Goal: Task Accomplishment & Management: Complete application form

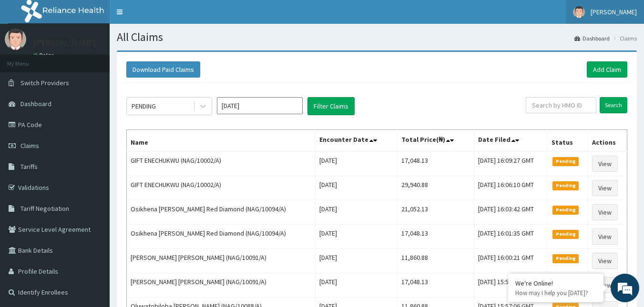
click at [621, 8] on span "[PERSON_NAME]" at bounding box center [613, 12] width 46 height 9
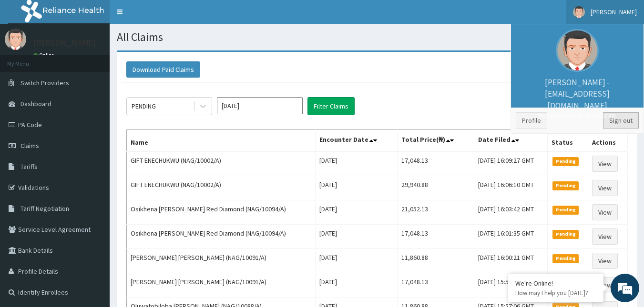
click at [629, 118] on link "Sign out" at bounding box center [621, 120] width 36 height 16
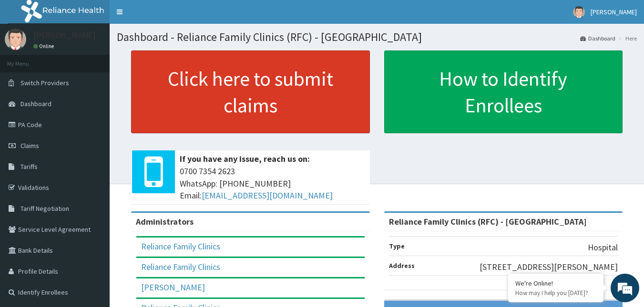
click at [243, 100] on link "Click here to submit claims" at bounding box center [250, 91] width 239 height 83
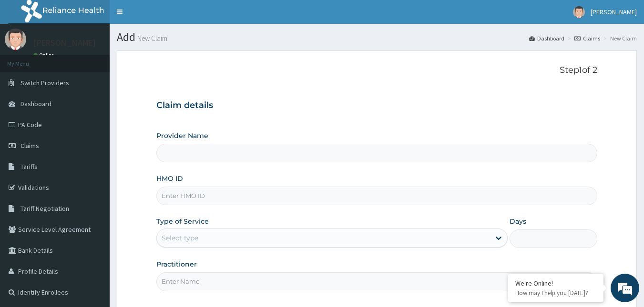
type input "Reliance Family Clinics (RFC) - Gbagada"
click at [220, 195] on input "HMO ID" at bounding box center [376, 196] width 441 height 19
click at [186, 198] on input "TRE/10004/A" at bounding box center [376, 196] width 441 height 19
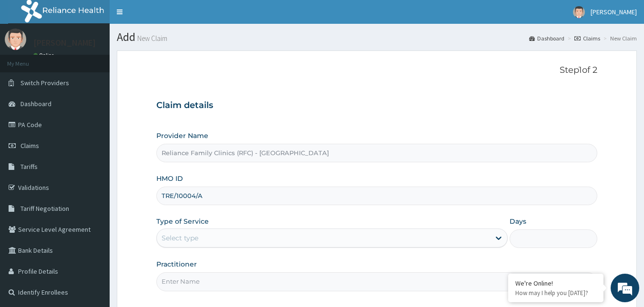
scroll to position [89, 0]
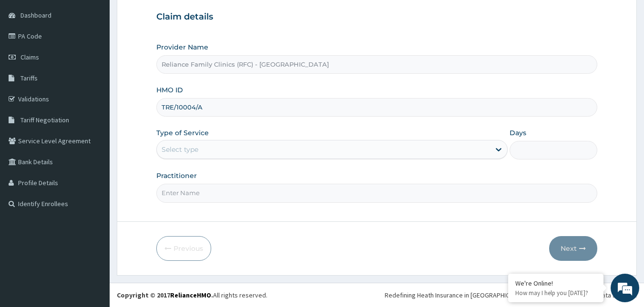
type input "TRE/10004/A"
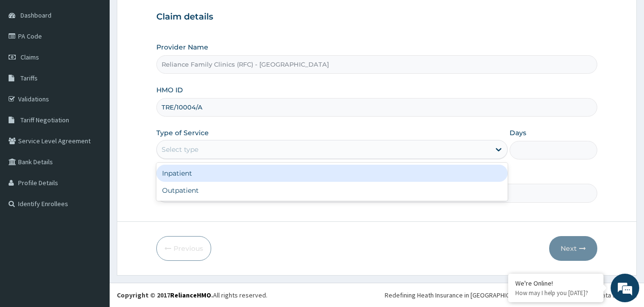
click at [197, 152] on div "Select type" at bounding box center [179, 150] width 37 height 10
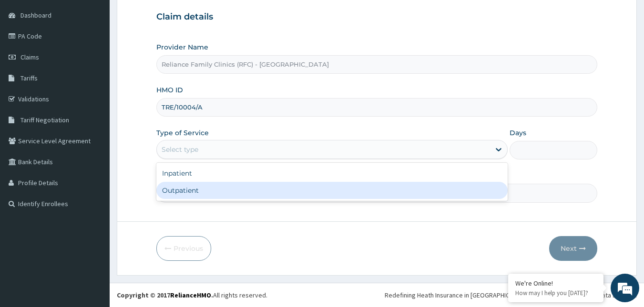
click at [168, 195] on div "Outpatient" at bounding box center [331, 190] width 351 height 17
type input "1"
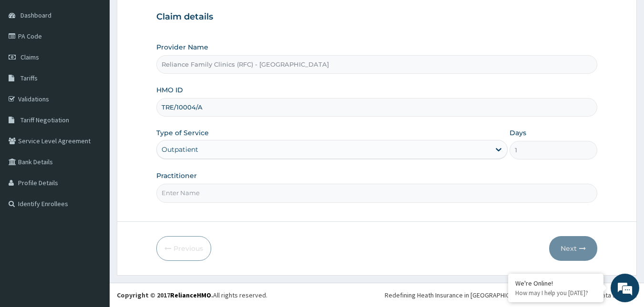
click at [174, 189] on input "Practitioner" at bounding box center [376, 193] width 441 height 19
type input "Faridah"
click at [568, 244] on button "Next" at bounding box center [573, 248] width 48 height 25
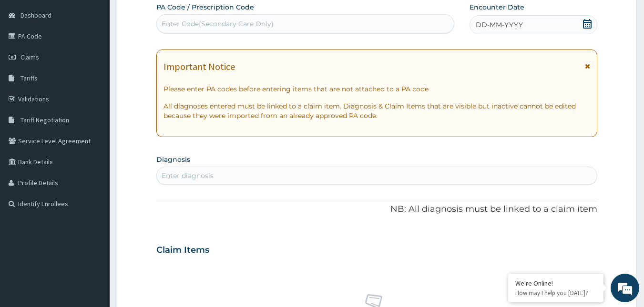
click at [587, 24] on icon at bounding box center [587, 24] width 9 height 10
click at [224, 179] on div "Enter diagnosis" at bounding box center [377, 175] width 440 height 15
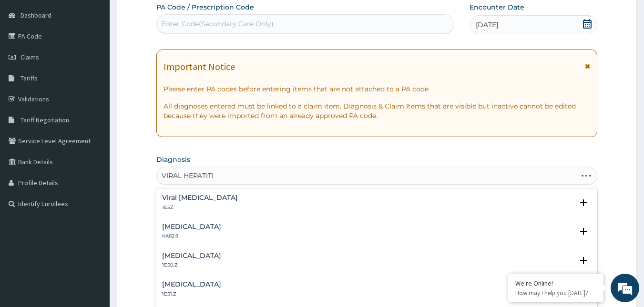
type input "VIRAL HEPATITIS"
click at [186, 203] on div "Viral hepatitis, unspecified 1E5Z" at bounding box center [200, 202] width 76 height 17
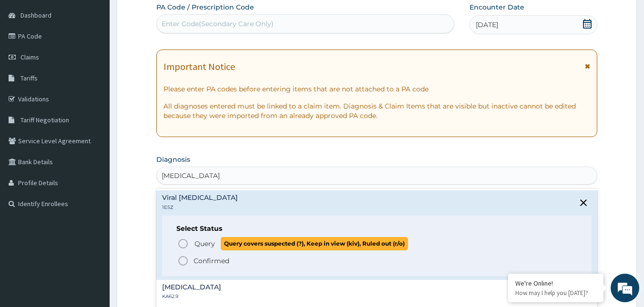
click at [185, 244] on icon "status option query" at bounding box center [182, 243] width 11 height 11
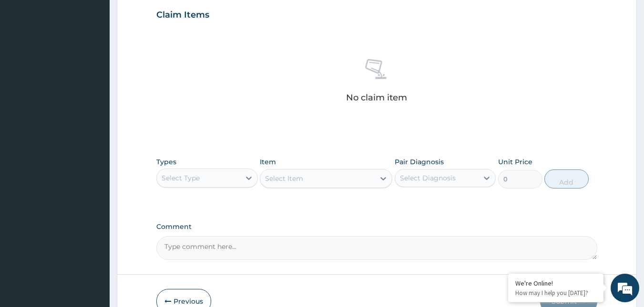
scroll to position [380, 0]
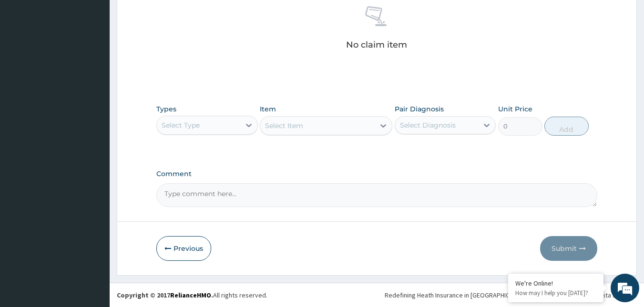
drag, startPoint x: 229, startPoint y: 124, endPoint x: 229, endPoint y: 129, distance: 5.2
click at [229, 125] on div "Select Type" at bounding box center [198, 125] width 83 height 15
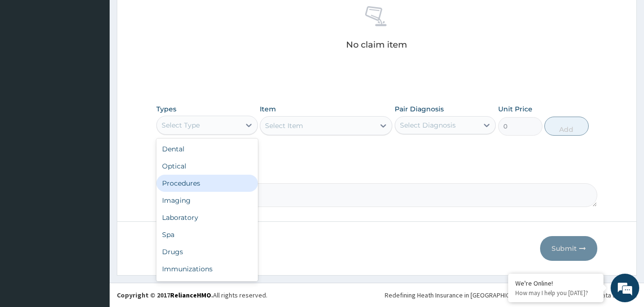
click at [207, 177] on div "Procedures" at bounding box center [206, 183] width 101 height 17
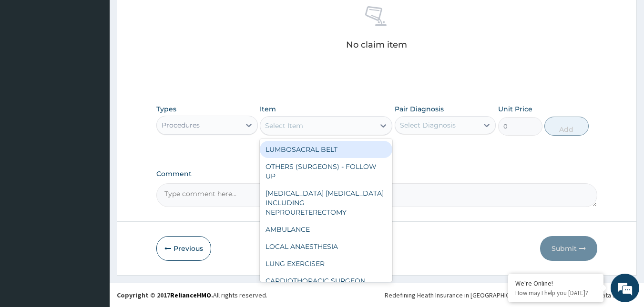
click at [320, 128] on div "Select Item" at bounding box center [317, 125] width 114 height 15
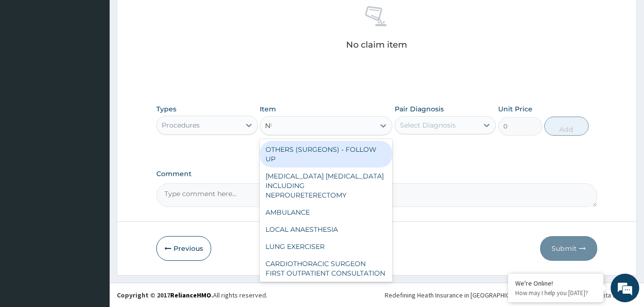
type input "NUR"
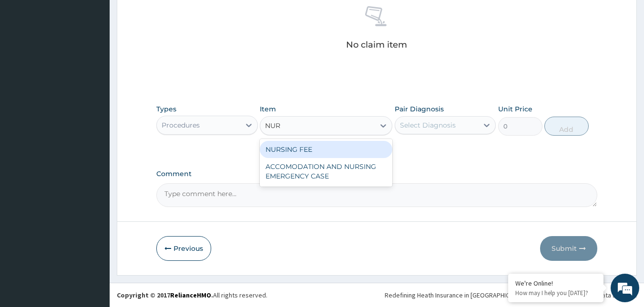
type input "1500"
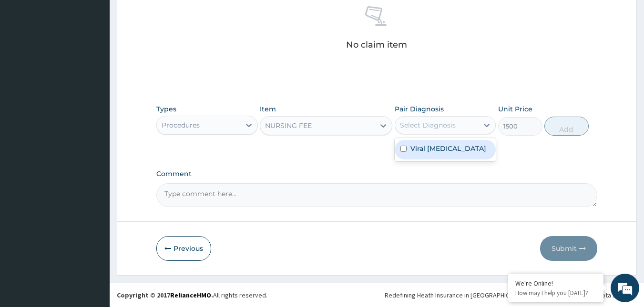
click at [432, 118] on div "Select Diagnosis" at bounding box center [436, 125] width 83 height 15
checkbox input "true"
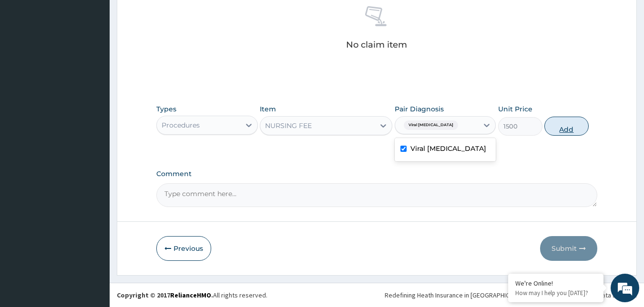
click at [565, 124] on button "Add" at bounding box center [566, 126] width 44 height 19
type input "0"
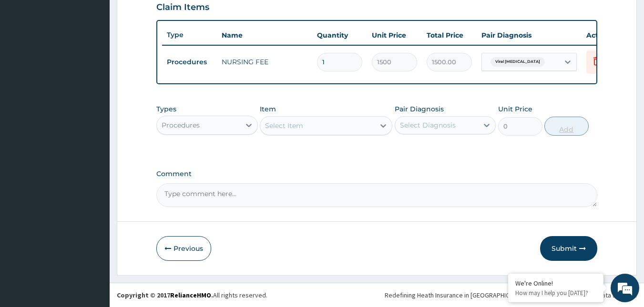
scroll to position [342, 0]
click at [221, 126] on div "Procedures" at bounding box center [198, 125] width 83 height 15
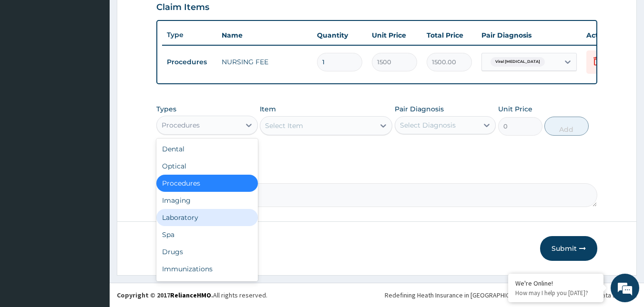
click at [200, 216] on div "Laboratory" at bounding box center [206, 217] width 101 height 17
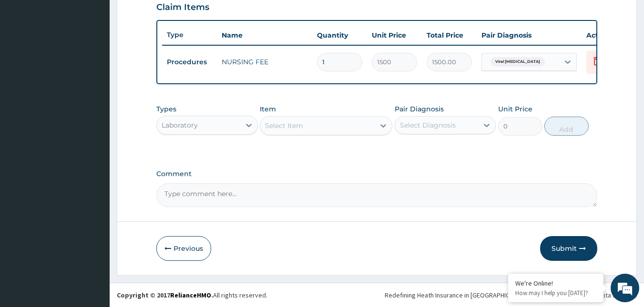
click at [337, 125] on div "Select Item" at bounding box center [317, 125] width 114 height 15
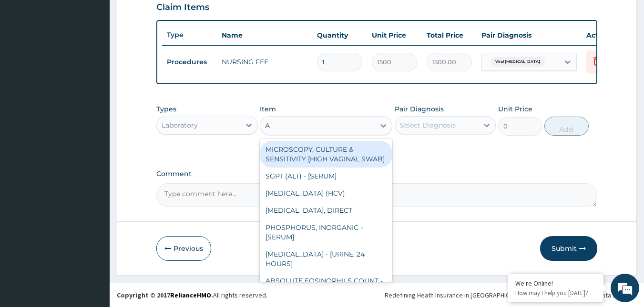
type input "AU"
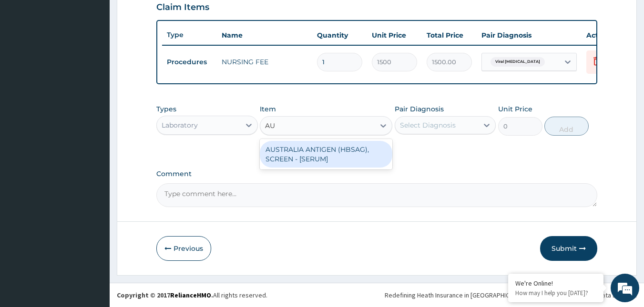
type input "2553.125"
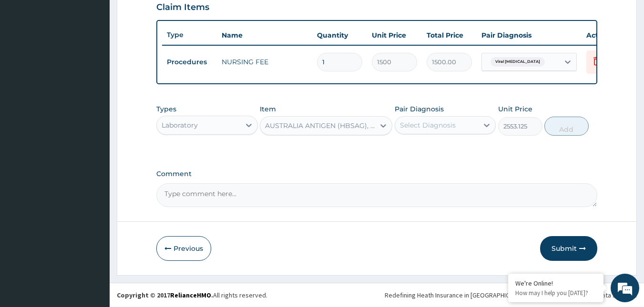
click at [439, 125] on div "Select Diagnosis" at bounding box center [428, 126] width 56 height 10
checkbox input "true"
click at [557, 129] on button "Add" at bounding box center [566, 126] width 44 height 19
type input "0"
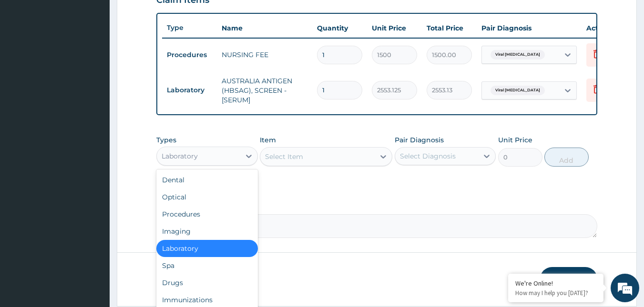
click at [216, 164] on div "Laboratory" at bounding box center [198, 156] width 83 height 15
click at [183, 287] on div "Drugs" at bounding box center [206, 282] width 101 height 17
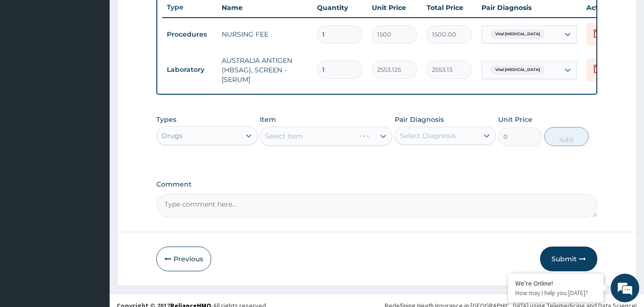
scroll to position [380, 0]
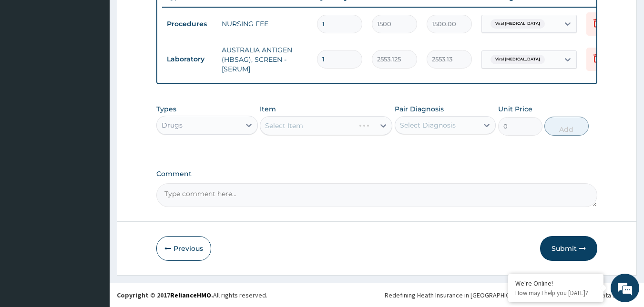
click at [352, 127] on div "Select Item" at bounding box center [326, 125] width 132 height 19
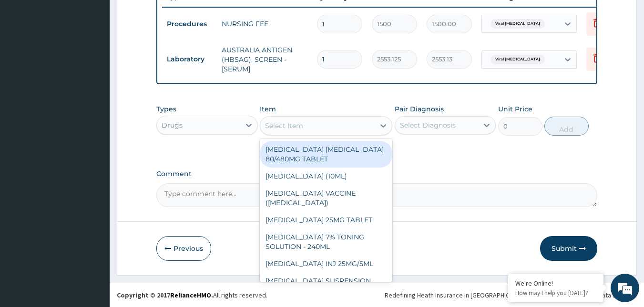
click at [352, 127] on div "Select Item" at bounding box center [317, 125] width 114 height 15
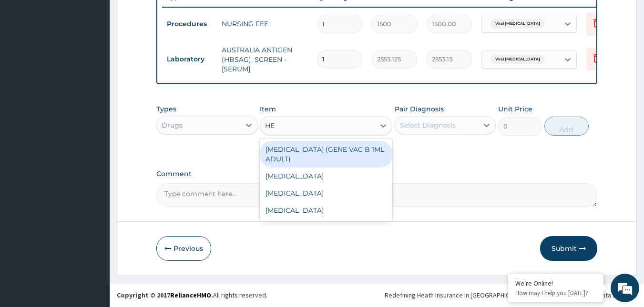
type input "HEP"
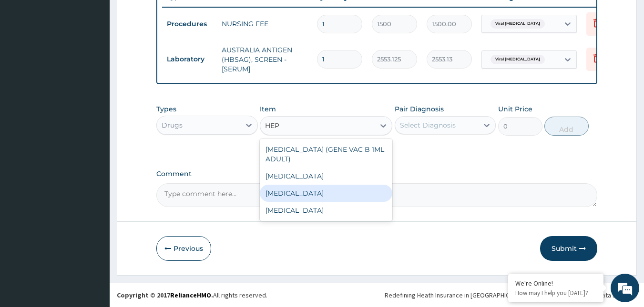
click at [324, 188] on div "[MEDICAL_DATA]" at bounding box center [326, 193] width 132 height 17
type input "12995"
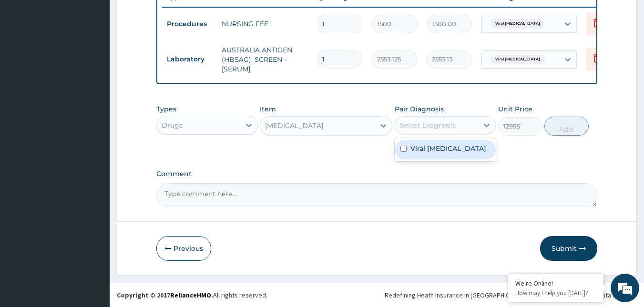
drag, startPoint x: 425, startPoint y: 121, endPoint x: 432, endPoint y: 153, distance: 32.7
click at [428, 137] on div "Types Drugs Item HEPATITIS B VACCINE Pair Diagnosis option Viral hepatitis, uns…" at bounding box center [376, 120] width 441 height 41
drag, startPoint x: 432, startPoint y: 154, endPoint x: 478, endPoint y: 146, distance: 46.9
click at [434, 153] on label "Viral [MEDICAL_DATA]" at bounding box center [448, 149] width 76 height 10
checkbox input "true"
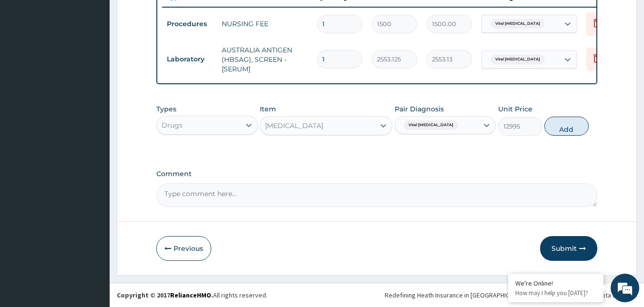
click at [571, 126] on button "Add" at bounding box center [566, 126] width 44 height 19
type input "0"
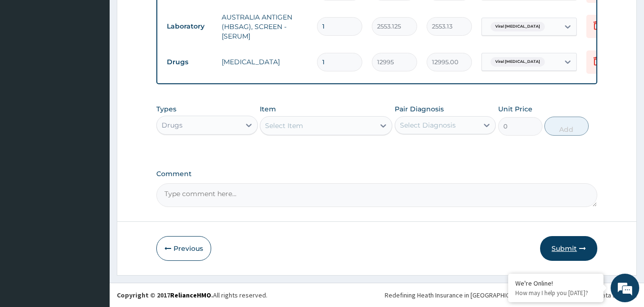
click at [566, 247] on button "Submit" at bounding box center [568, 248] width 57 height 25
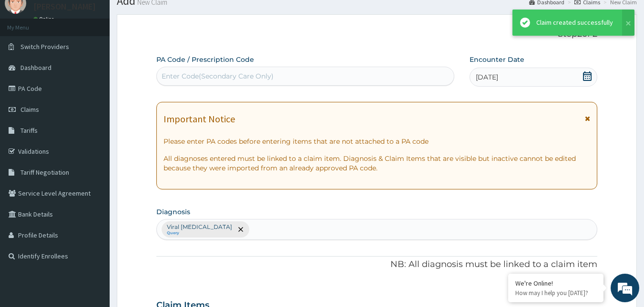
scroll to position [412, 0]
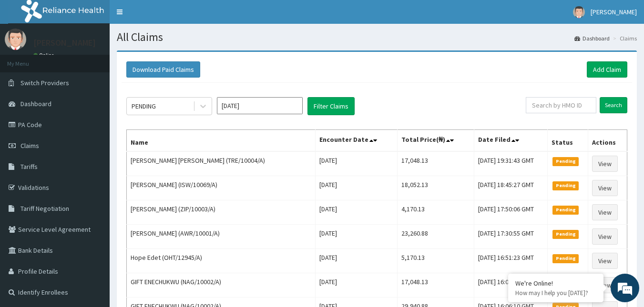
click at [601, 69] on link "Add Claim" at bounding box center [606, 69] width 40 height 16
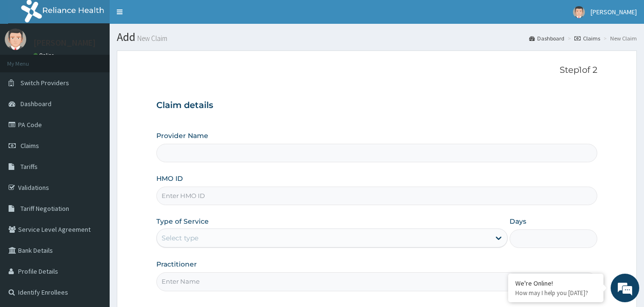
type input "Reliance Family Clinics (RFC) - [GEOGRAPHIC_DATA]"
click at [185, 195] on input "HMO ID" at bounding box center [376, 196] width 441 height 19
paste input "TRE/10004/A"
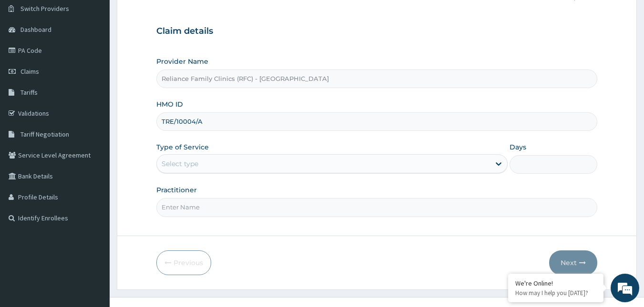
scroll to position [89, 0]
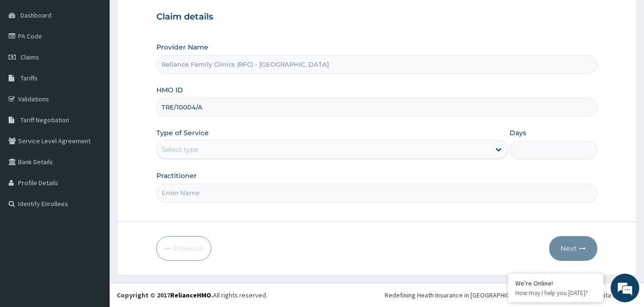
type input "TRE/10004/A"
click at [222, 150] on div "Select type" at bounding box center [323, 149] width 333 height 15
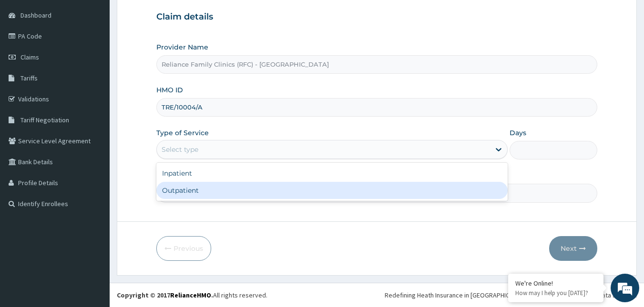
scroll to position [0, 0]
click at [200, 192] on div "Outpatient" at bounding box center [331, 190] width 351 height 17
type input "1"
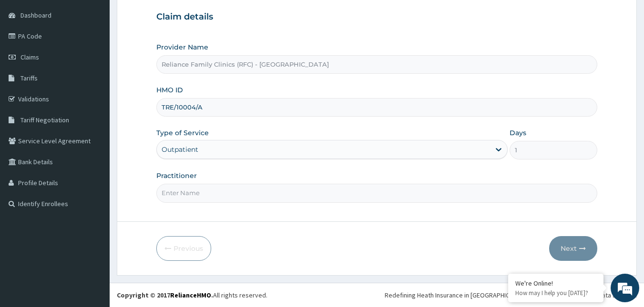
click at [200, 192] on input "Practitioner" at bounding box center [376, 193] width 441 height 19
type input "Faridah"
click at [573, 250] on button "Next" at bounding box center [573, 248] width 48 height 25
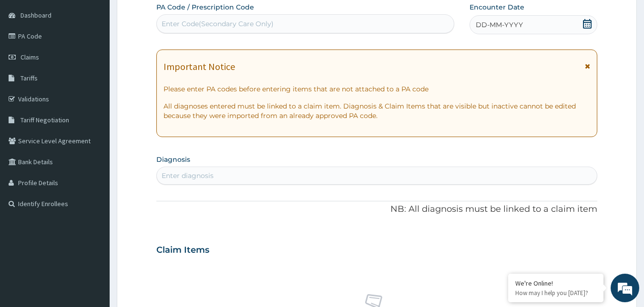
click at [560, 30] on div "DD-MM-YYYY" at bounding box center [533, 24] width 128 height 19
click at [213, 178] on div "Enter diagnosis" at bounding box center [187, 176] width 52 height 10
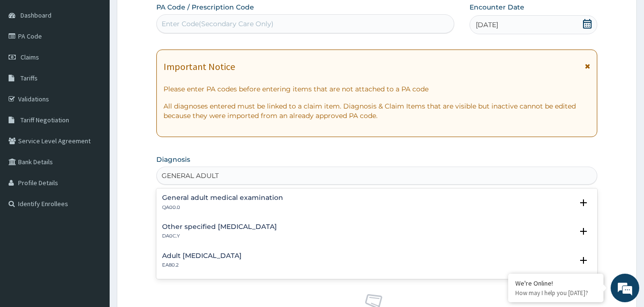
type input "GENERAL ADULT"
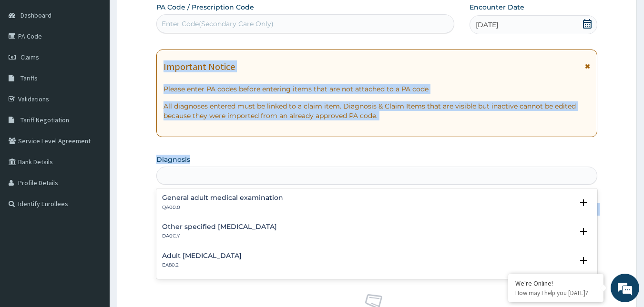
drag, startPoint x: 650, startPoint y: 232, endPoint x: 627, endPoint y: 324, distance: 94.3
click at [627, 307] on html "R EL Toggle navigation Chisom Ossai Chisom Ossai - cossai@getreliancehealth.com…" at bounding box center [322, 253] width 644 height 684
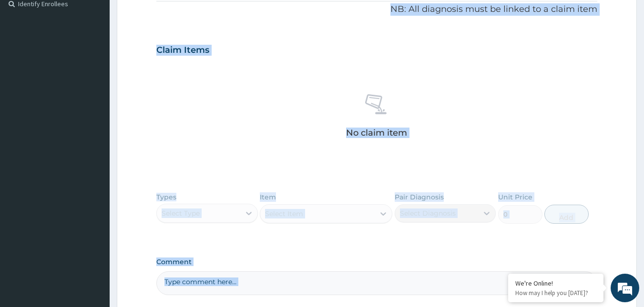
click at [278, 66] on div "No claim item" at bounding box center [376, 118] width 441 height 110
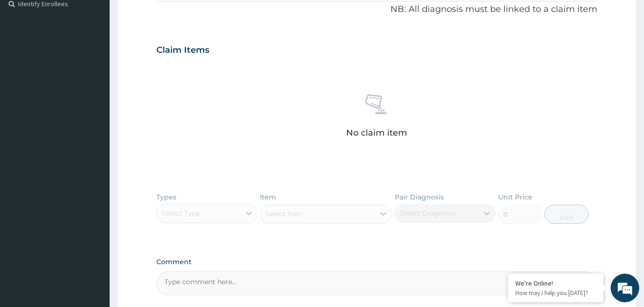
scroll to position [146, 0]
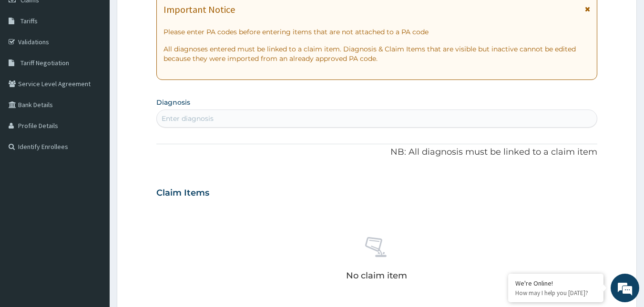
click at [207, 121] on div "Enter diagnosis" at bounding box center [187, 119] width 52 height 10
type input "GENERAL ADULT"
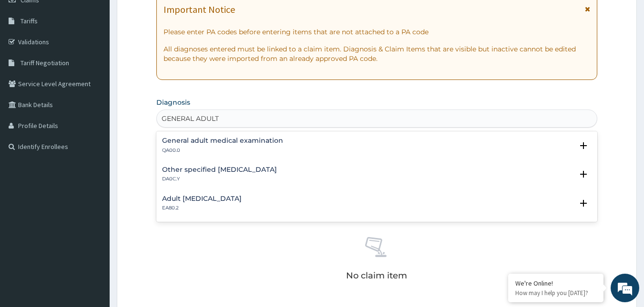
click at [175, 140] on h4 "General adult medical examination" at bounding box center [222, 140] width 121 height 7
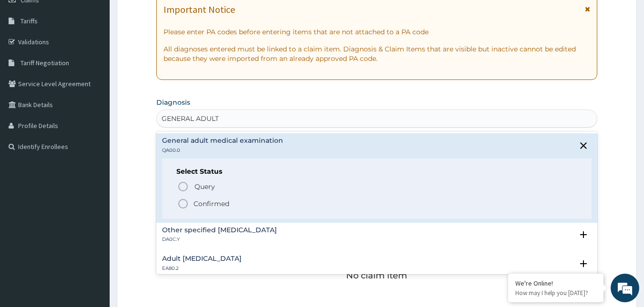
click at [183, 199] on icon "status option filled" at bounding box center [182, 203] width 11 height 11
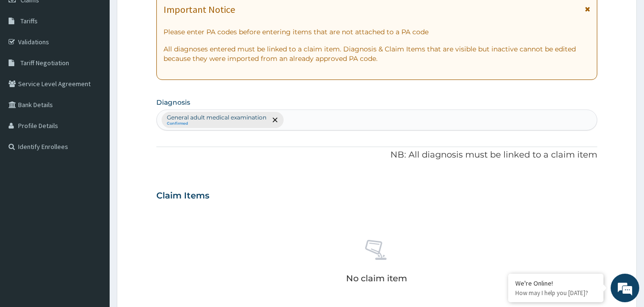
scroll to position [380, 0]
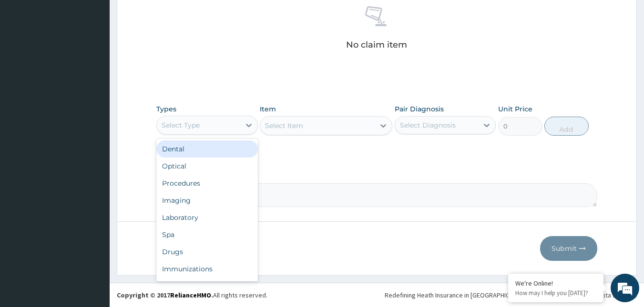
click at [235, 126] on div "Select Type" at bounding box center [198, 125] width 83 height 15
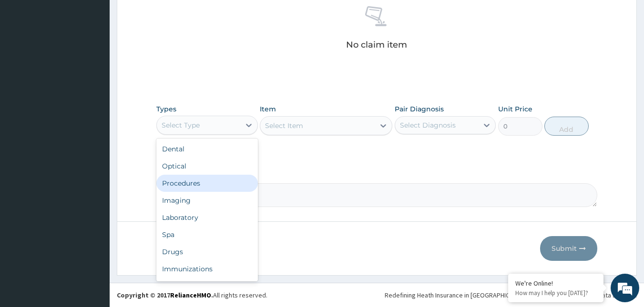
click at [192, 181] on div "Procedures" at bounding box center [206, 183] width 101 height 17
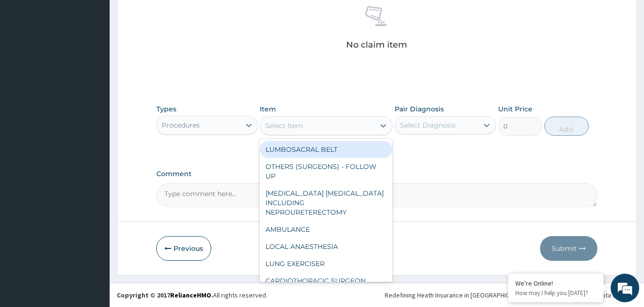
click at [336, 130] on div "Select Item" at bounding box center [317, 125] width 114 height 15
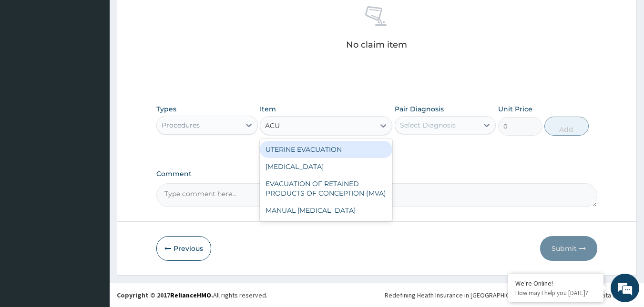
type input "ACUI"
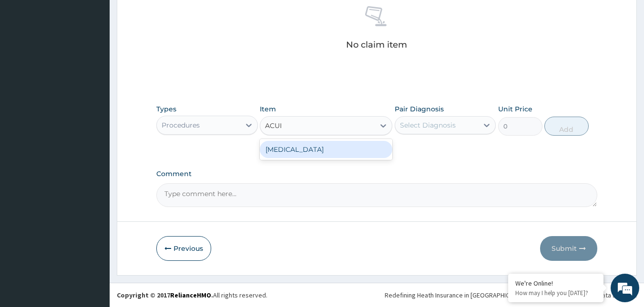
type input "3000"
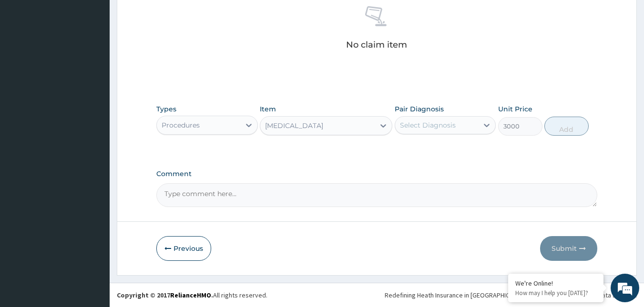
click at [469, 119] on div "Select Diagnosis" at bounding box center [436, 125] width 83 height 15
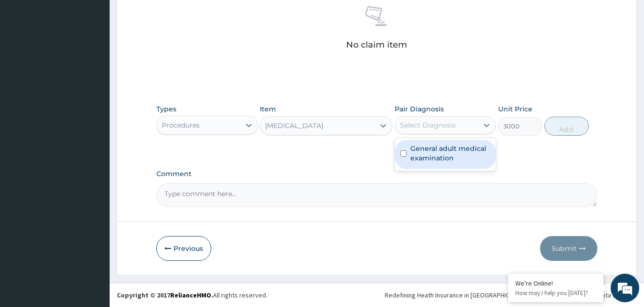
click at [454, 159] on label "General adult medical examination" at bounding box center [450, 153] width 80 height 19
checkbox input "true"
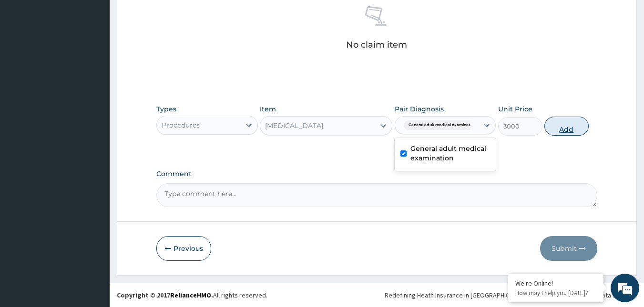
click at [569, 127] on button "Add" at bounding box center [566, 126] width 44 height 19
type input "0"
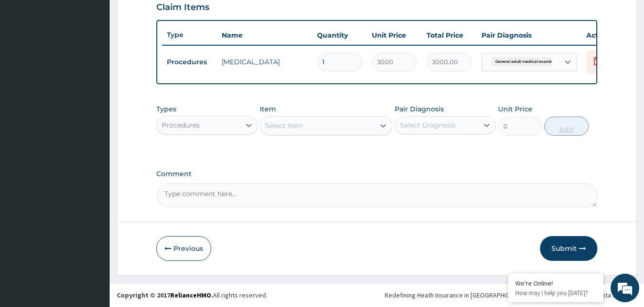
scroll to position [342, 0]
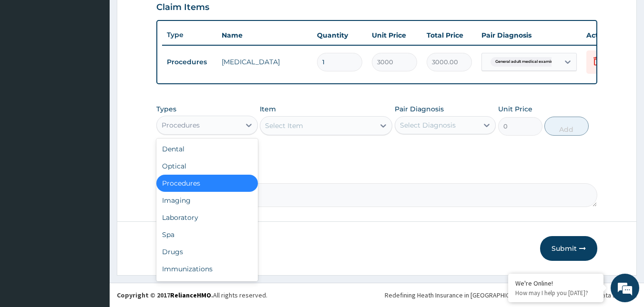
click at [209, 127] on div "Procedures" at bounding box center [198, 125] width 83 height 15
click at [182, 256] on div "Drugs" at bounding box center [206, 251] width 101 height 17
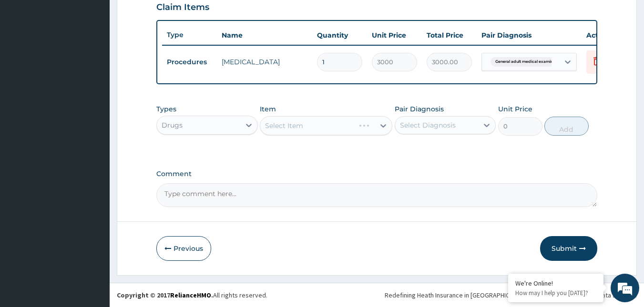
click at [345, 124] on div "Select Item" at bounding box center [326, 125] width 132 height 19
click at [330, 127] on div "Select Item" at bounding box center [326, 125] width 132 height 19
click at [330, 129] on div "Select Item" at bounding box center [317, 125] width 114 height 15
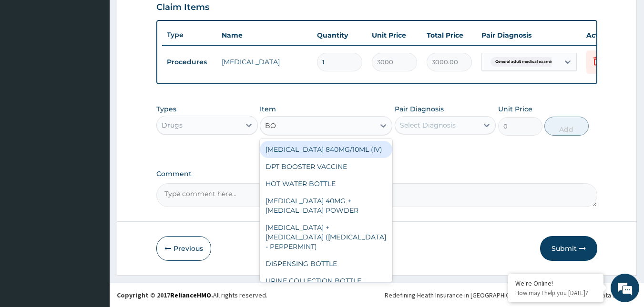
type input "BOT"
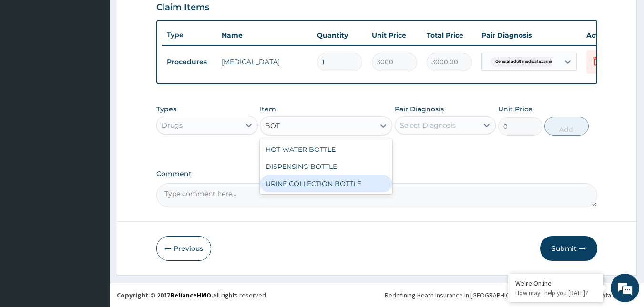
click at [365, 185] on div "URINE COLLECTION BOTTLE" at bounding box center [326, 183] width 132 height 17
type input "198"
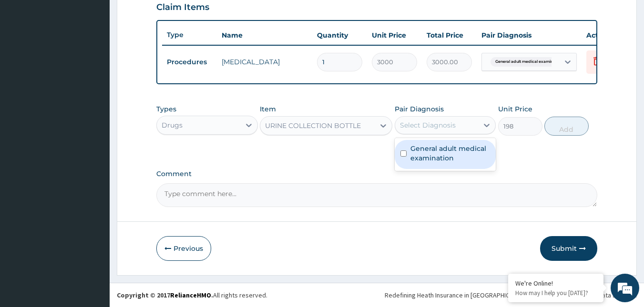
click at [453, 131] on div "Select Diagnosis" at bounding box center [444, 125] width 101 height 18
click at [447, 147] on label "General adult medical examination" at bounding box center [450, 153] width 80 height 19
checkbox input "true"
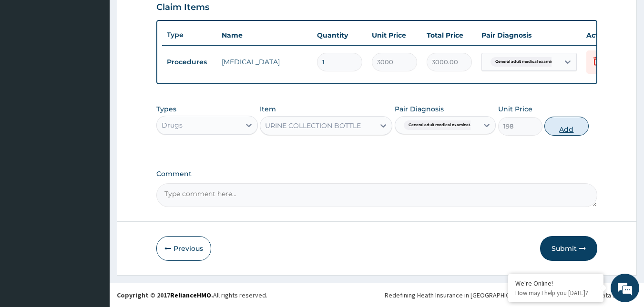
click at [562, 128] on button "Add" at bounding box center [566, 126] width 44 height 19
type input "0"
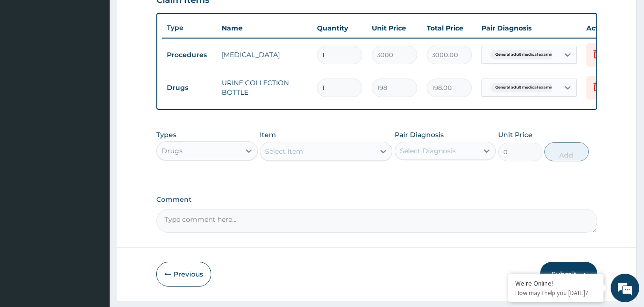
click at [220, 159] on div "Drugs" at bounding box center [198, 150] width 83 height 15
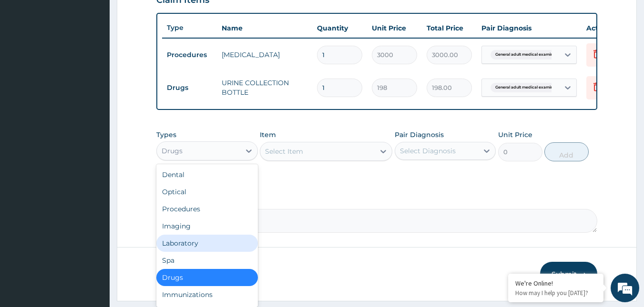
click at [189, 250] on div "Laboratory" at bounding box center [206, 243] width 101 height 17
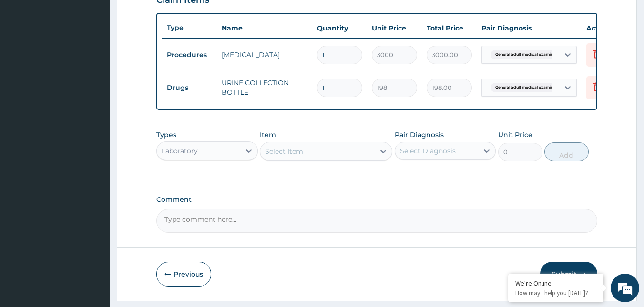
click at [336, 159] on div "Select Item" at bounding box center [317, 151] width 114 height 15
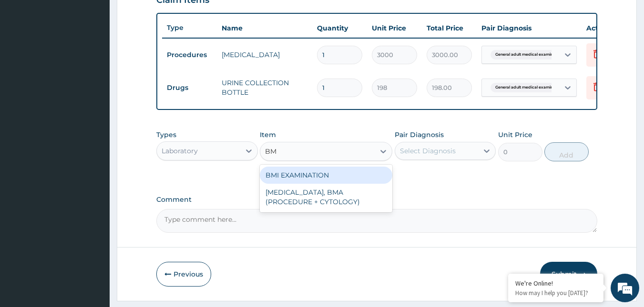
type input "BMI"
type input "1225.5"
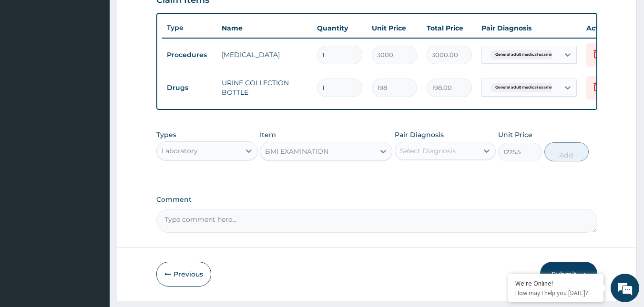
click at [443, 156] on div "Select Diagnosis" at bounding box center [428, 151] width 56 height 10
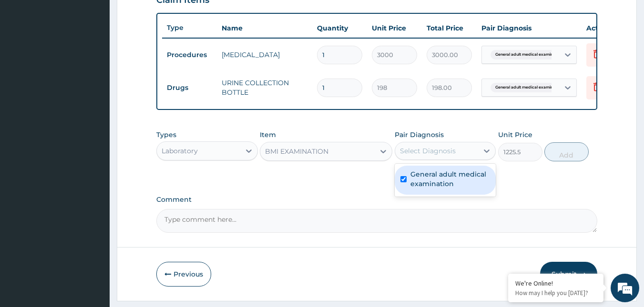
checkbox input "true"
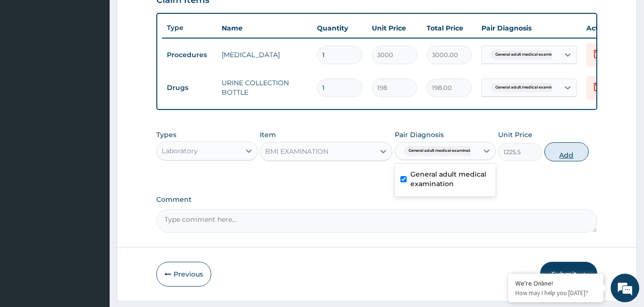
click at [559, 160] on button "Add" at bounding box center [566, 151] width 44 height 19
type input "0"
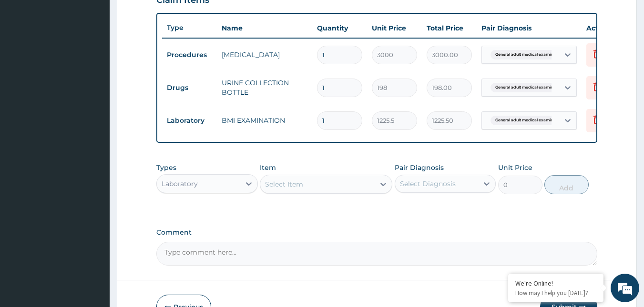
click at [323, 189] on div "Select Item" at bounding box center [317, 184] width 114 height 15
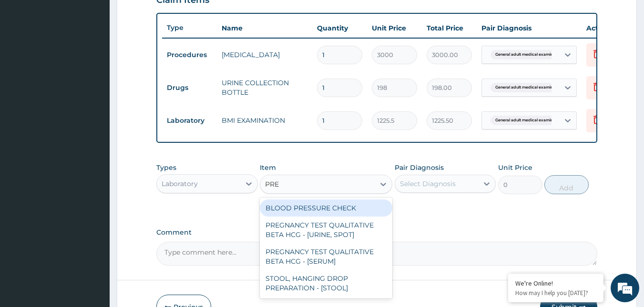
type input "PRES"
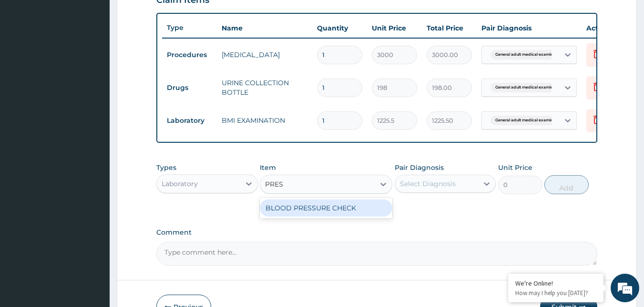
type input "1225.5"
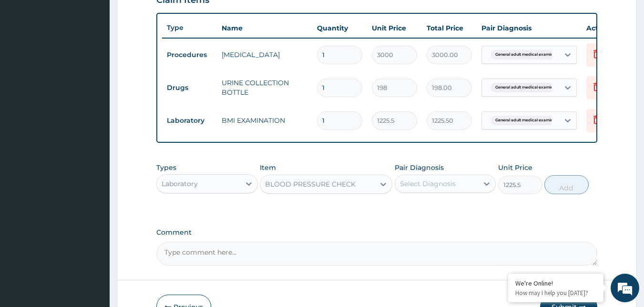
click at [434, 187] on div "Select Diagnosis" at bounding box center [428, 184] width 56 height 10
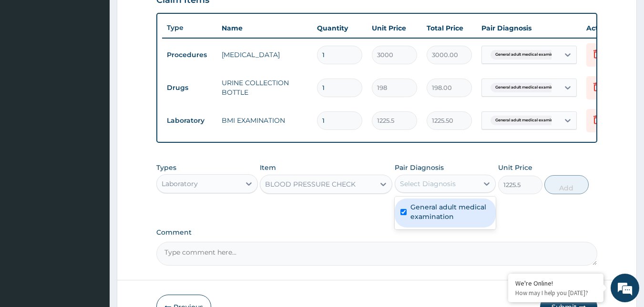
checkbox input "true"
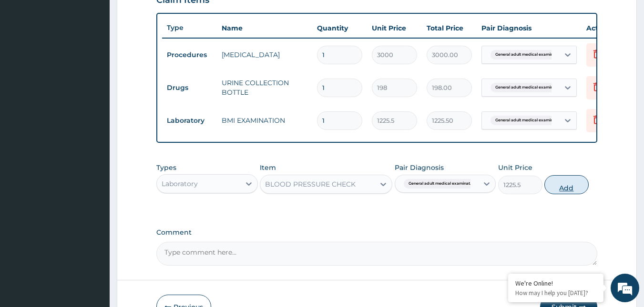
click at [564, 194] on button "Add" at bounding box center [566, 184] width 44 height 19
type input "0"
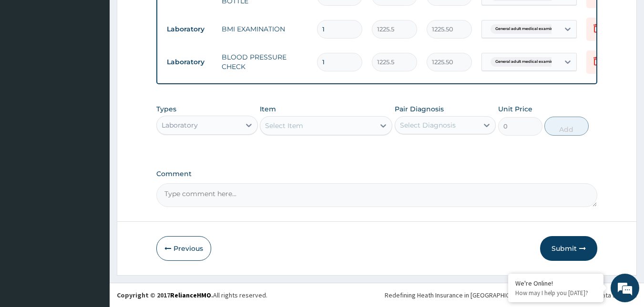
scroll to position [440, 0]
click at [301, 133] on div "Select Item" at bounding box center [317, 125] width 114 height 15
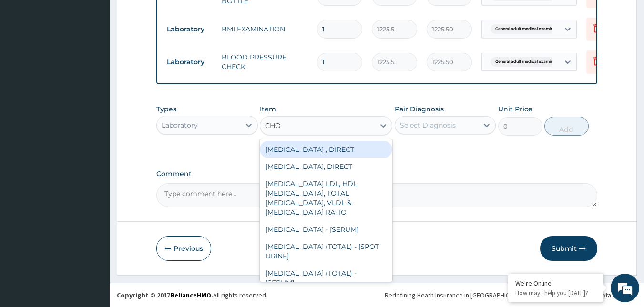
type input "CHOL"
type input "2880"
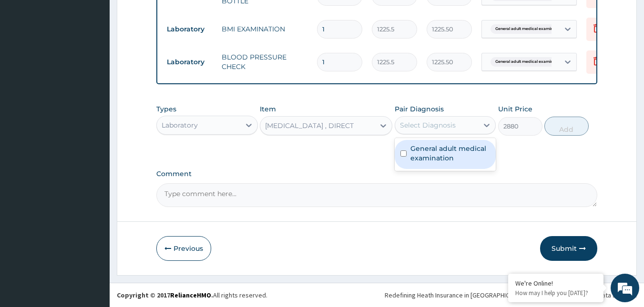
click at [429, 121] on div "Select Diagnosis" at bounding box center [428, 126] width 56 height 10
checkbox input "true"
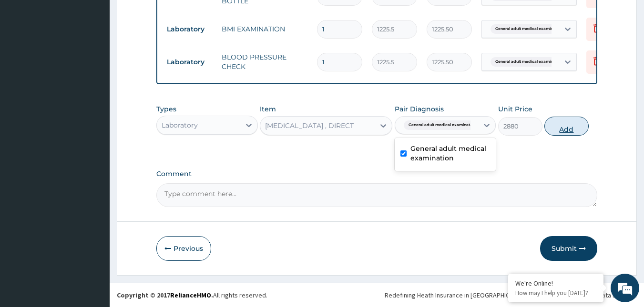
click at [568, 125] on button "Add" at bounding box center [566, 126] width 44 height 19
type input "0"
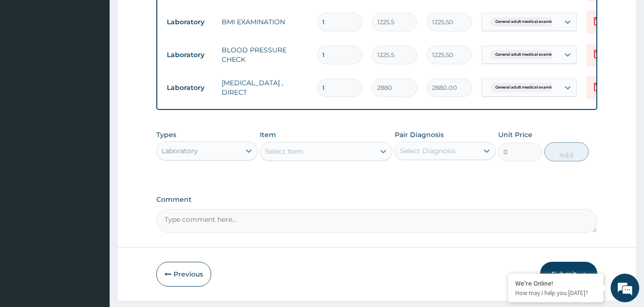
click at [345, 155] on div "Select Item" at bounding box center [317, 151] width 114 height 15
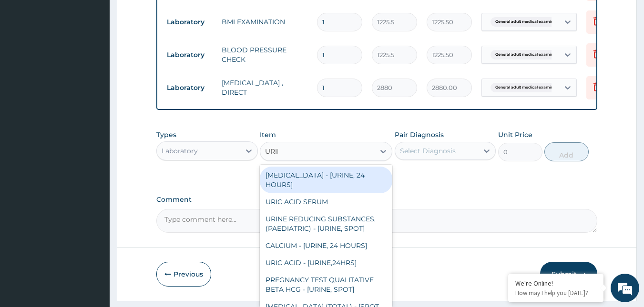
type input "URINA"
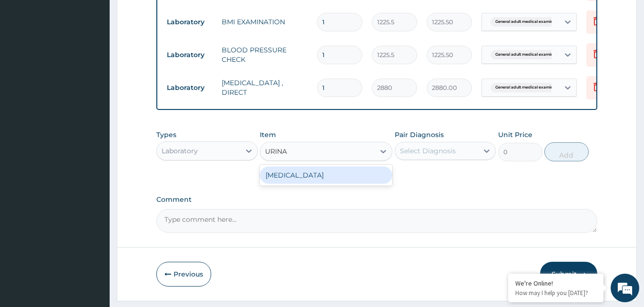
type input "1531.875"
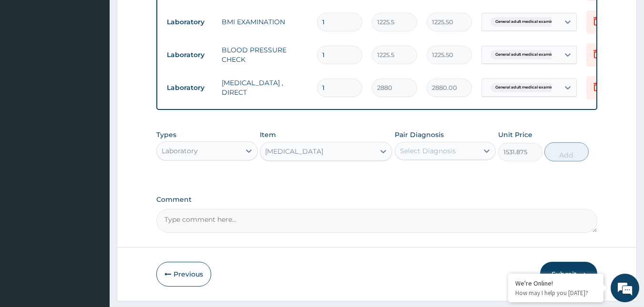
click at [425, 156] on div "Select Diagnosis" at bounding box center [428, 151] width 56 height 10
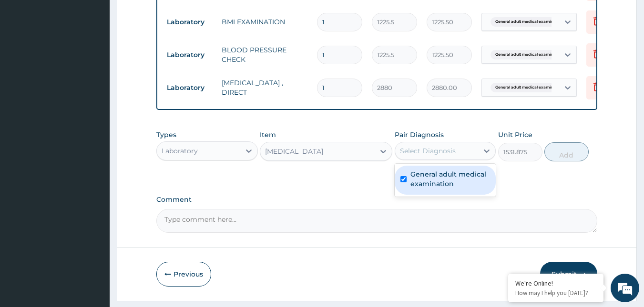
checkbox input "true"
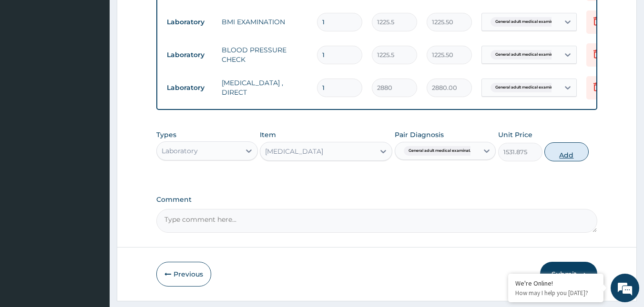
click at [563, 161] on button "Add" at bounding box center [566, 151] width 44 height 19
type input "0"
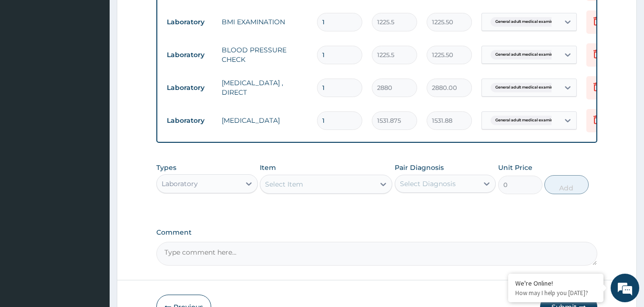
click at [322, 186] on div "Select Item" at bounding box center [317, 184] width 114 height 15
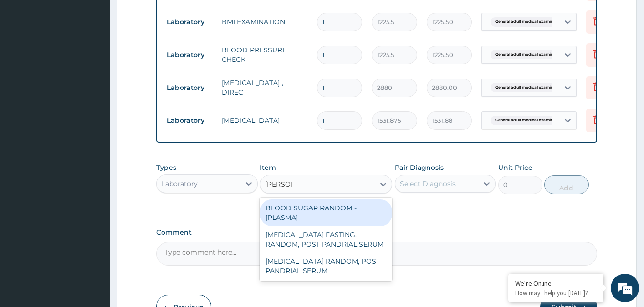
type input "RANDOM"
type input "1800"
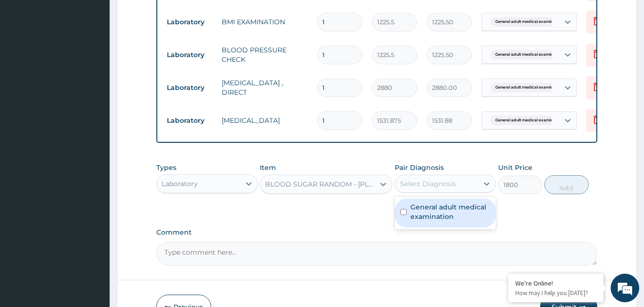
click at [437, 189] on div "Select Diagnosis" at bounding box center [428, 184] width 56 height 10
checkbox input "true"
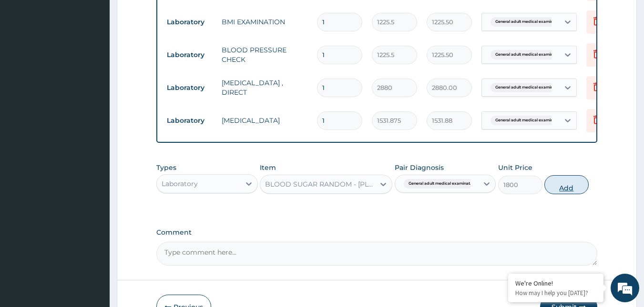
click at [578, 194] on button "Add" at bounding box center [566, 184] width 44 height 19
type input "0"
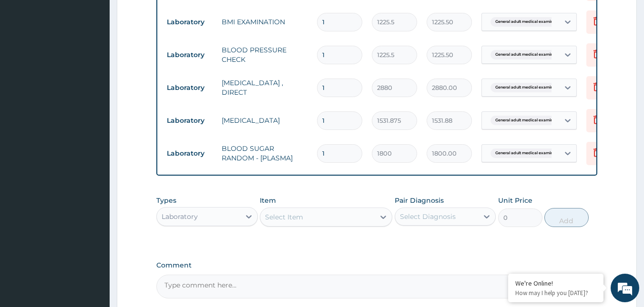
click at [343, 225] on div "Select Item" at bounding box center [317, 217] width 114 height 15
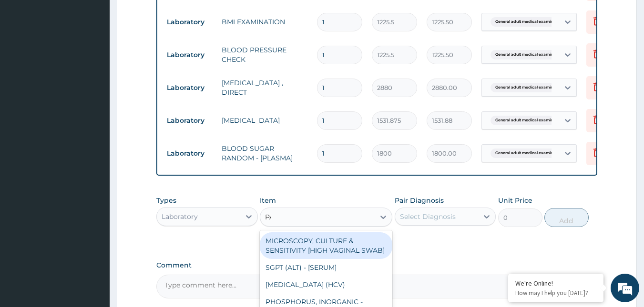
type input "PAP"
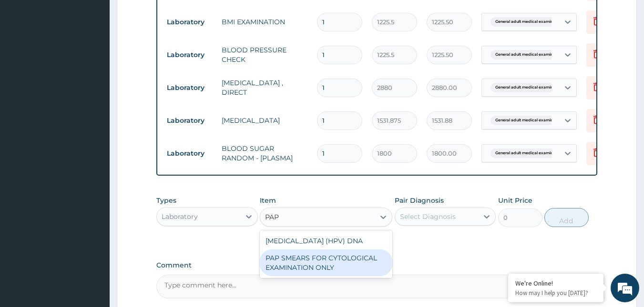
click at [337, 275] on div "PAP SMEARS FOR CYTOLOGICAL EXAMINATION ONLY" at bounding box center [326, 263] width 132 height 27
type input "18080"
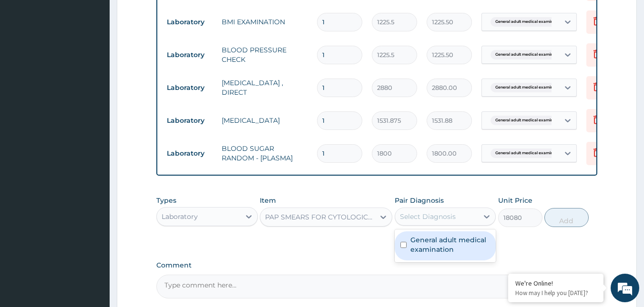
drag, startPoint x: 439, startPoint y: 223, endPoint x: 432, endPoint y: 249, distance: 26.2
click at [432, 226] on div "option General adult medical examination, selected. option General adult medica…" at bounding box center [444, 217] width 101 height 18
drag, startPoint x: 433, startPoint y: 251, endPoint x: 501, endPoint y: 231, distance: 71.6
click at [433, 250] on label "General adult medical examination" at bounding box center [450, 244] width 80 height 19
checkbox input "true"
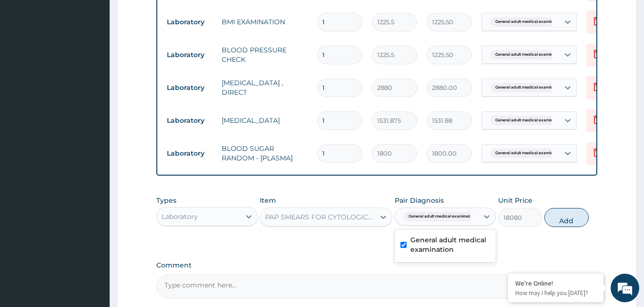
drag, startPoint x: 555, startPoint y: 228, endPoint x: 546, endPoint y: 243, distance: 17.5
click at [555, 232] on div "Types Laboratory Item PAP SMEARS FOR CYTOLOGICAL EXAMINATION ONLY Pair Diagnosi…" at bounding box center [376, 211] width 441 height 41
click at [565, 220] on button "Add" at bounding box center [566, 217] width 44 height 19
type input "0"
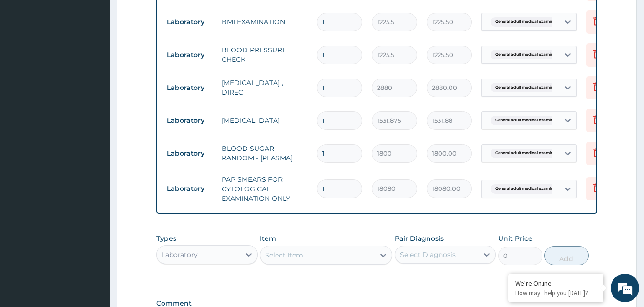
type input "2"
type input "36160.00"
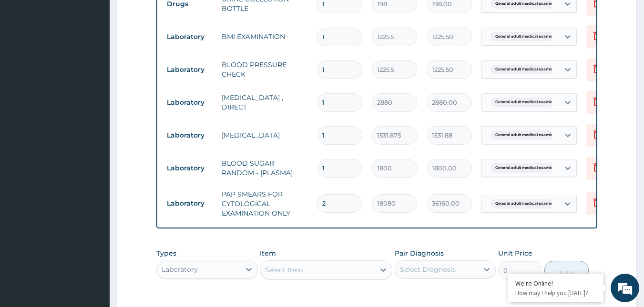
scroll to position [577, 0]
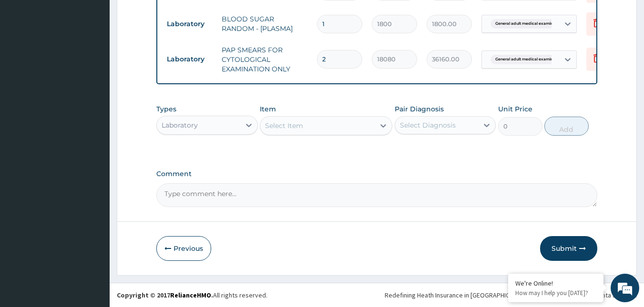
type input "0.00"
type input "1"
type input "18080.00"
click at [557, 248] on button "Submit" at bounding box center [568, 248] width 57 height 25
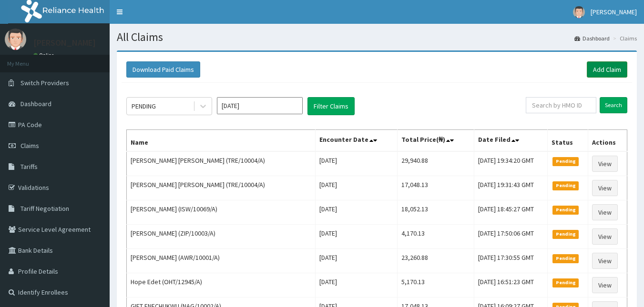
click at [606, 69] on link "Add Claim" at bounding box center [606, 69] width 40 height 16
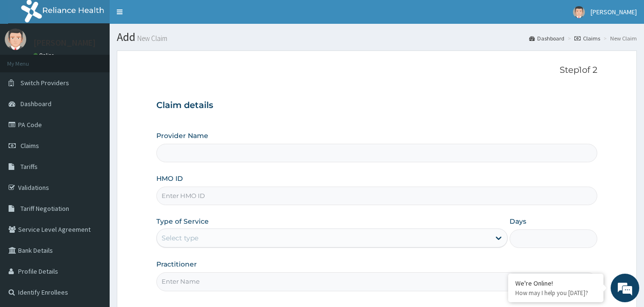
type input "Reliance Family Clinics (RFC) - Gbagada"
click at [233, 194] on input "HMO ID" at bounding box center [376, 196] width 441 height 19
paste input "TRE/10004/A"
click at [194, 195] on input "TRE/10004/A" at bounding box center [376, 196] width 441 height 19
click at [185, 197] on input "TRE/10008/A" at bounding box center [376, 196] width 441 height 19
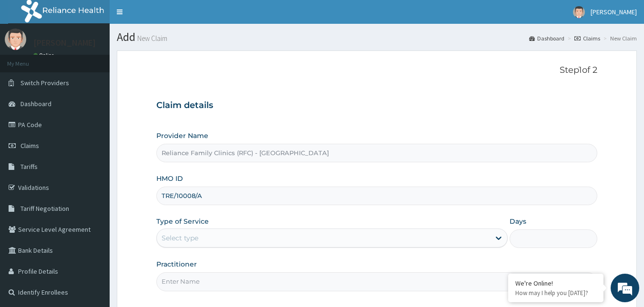
click at [185, 197] on input "TRE/10008/A" at bounding box center [376, 196] width 441 height 19
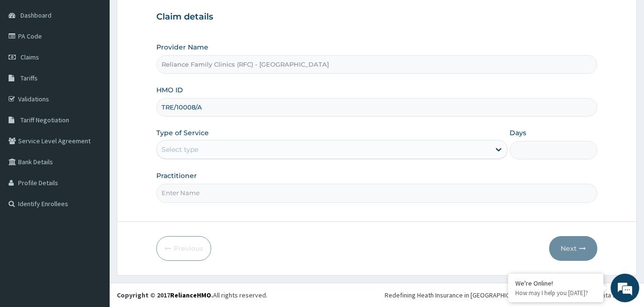
type input "TRE/10008/A"
drag, startPoint x: 260, startPoint y: 143, endPoint x: 252, endPoint y: 156, distance: 15.5
click at [261, 143] on div "Select type" at bounding box center [323, 149] width 333 height 15
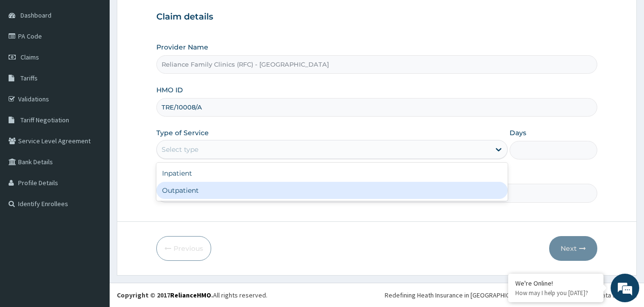
drag, startPoint x: 222, startPoint y: 189, endPoint x: 215, endPoint y: 198, distance: 11.5
click at [222, 190] on div "Outpatient" at bounding box center [331, 190] width 351 height 17
type input "1"
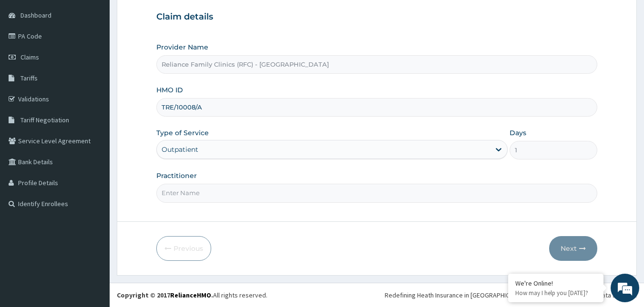
click at [215, 198] on input "Practitioner" at bounding box center [376, 193] width 441 height 19
type input "Faridah"
click at [561, 250] on button "Next" at bounding box center [573, 248] width 48 height 25
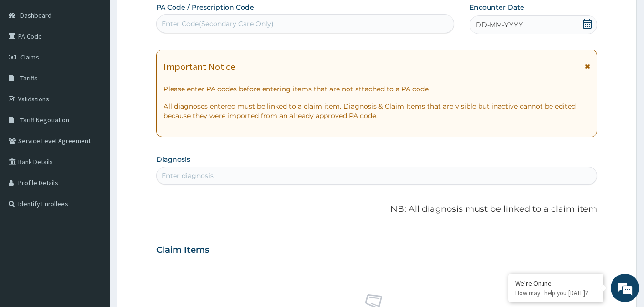
click at [559, 23] on div "DD-MM-YYYY" at bounding box center [533, 24] width 128 height 19
click at [213, 181] on div "Enter diagnosis" at bounding box center [377, 175] width 440 height 15
type input "[MEDICAL_DATA]"
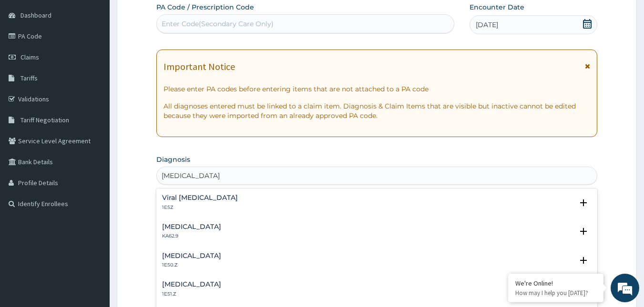
click at [196, 200] on h4 "Viral hepatitis, unspecified" at bounding box center [200, 197] width 76 height 7
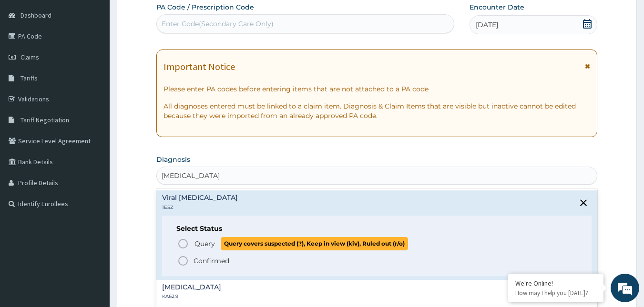
click at [181, 241] on icon "status option query" at bounding box center [182, 243] width 11 height 11
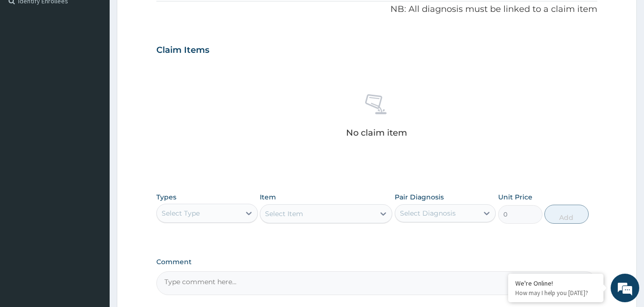
scroll to position [374, 0]
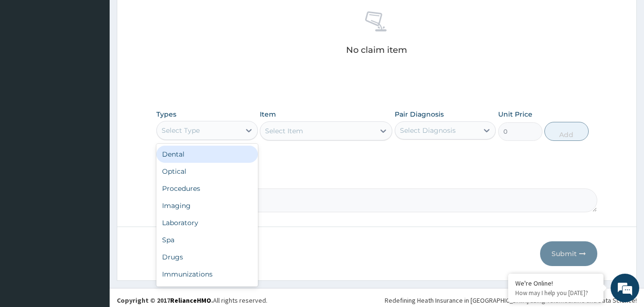
click at [211, 125] on div "Select Type" at bounding box center [198, 130] width 83 height 15
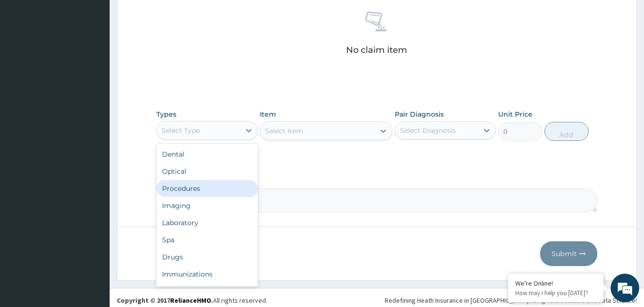
click at [182, 189] on div "Procedures" at bounding box center [206, 188] width 101 height 17
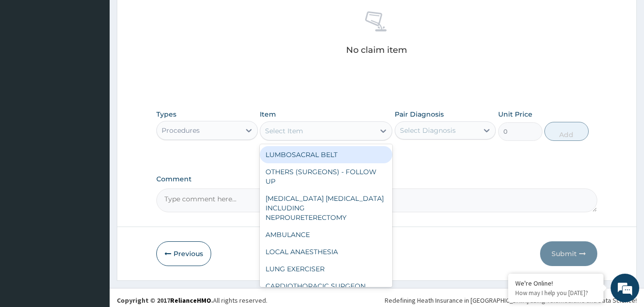
click at [312, 131] on div "Select Item" at bounding box center [317, 130] width 114 height 15
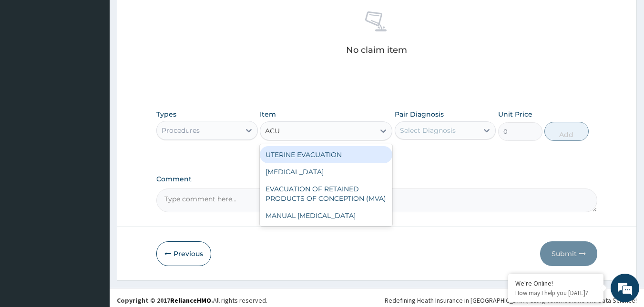
type input "ACUI"
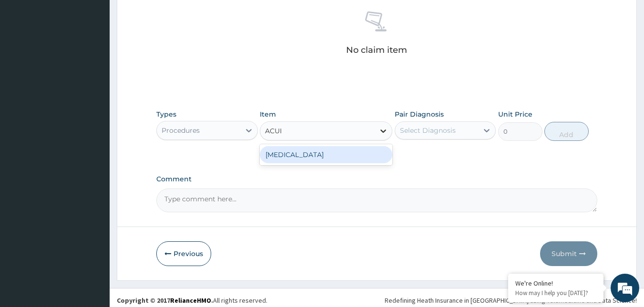
type input "3000"
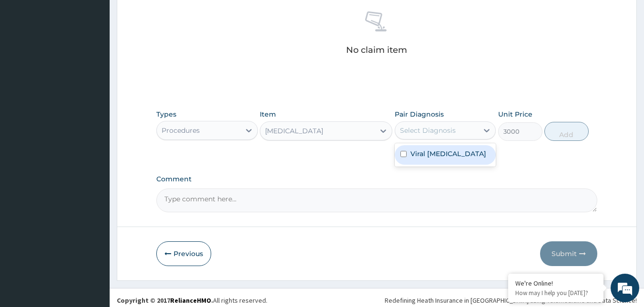
click at [450, 127] on div "Select Diagnosis" at bounding box center [428, 131] width 56 height 10
checkbox input "true"
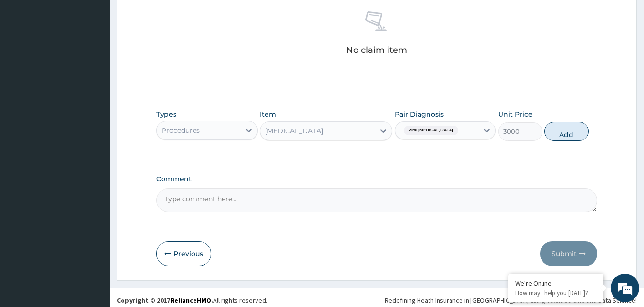
click at [561, 134] on button "Add" at bounding box center [566, 131] width 44 height 19
type input "0"
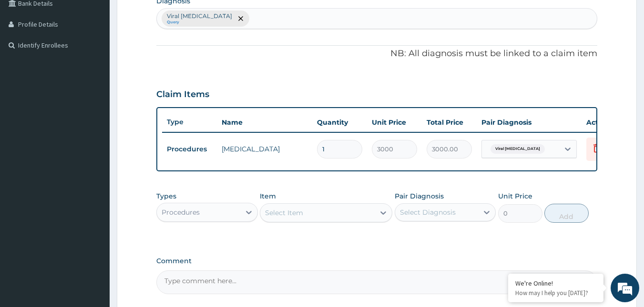
scroll to position [246, 0]
click at [272, 19] on div "Viral hepatitis, unspecified Query" at bounding box center [377, 20] width 440 height 20
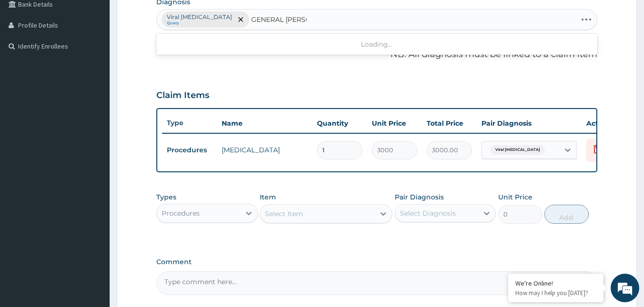
type input "GENERAL ADULT"
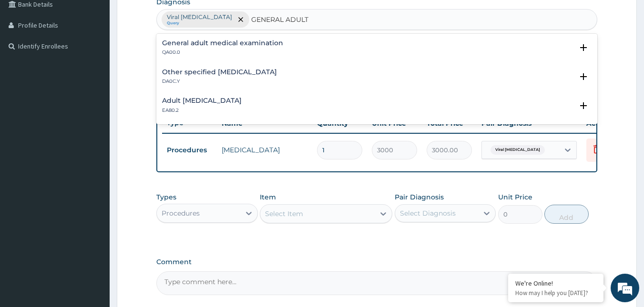
click at [212, 47] on div "General adult medical examination QA00.0" at bounding box center [222, 48] width 121 height 17
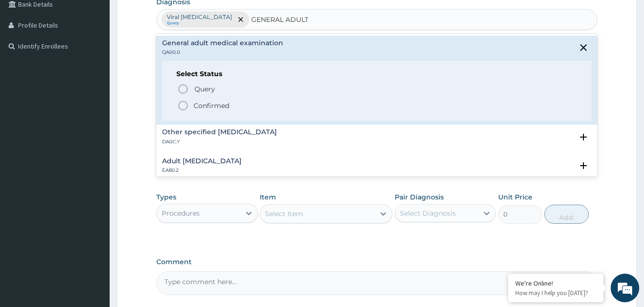
click at [180, 106] on icon "status option filled" at bounding box center [182, 105] width 11 height 11
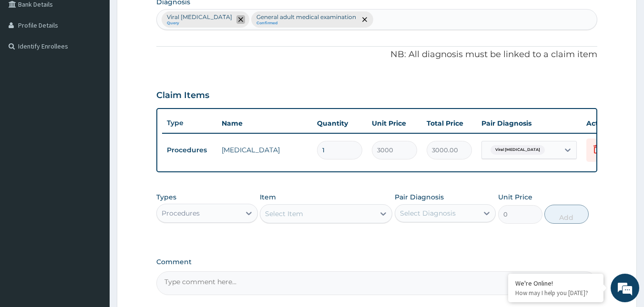
click at [243, 18] on icon "remove selection option" at bounding box center [240, 19] width 5 height 5
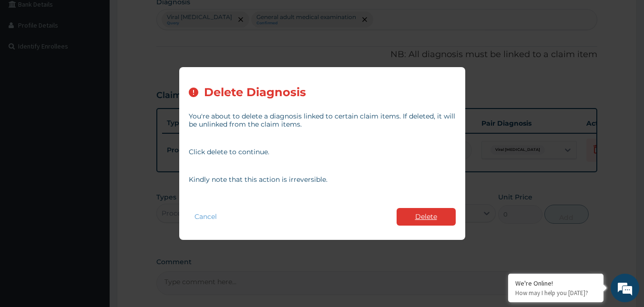
click at [432, 212] on button "Delete" at bounding box center [425, 217] width 59 height 18
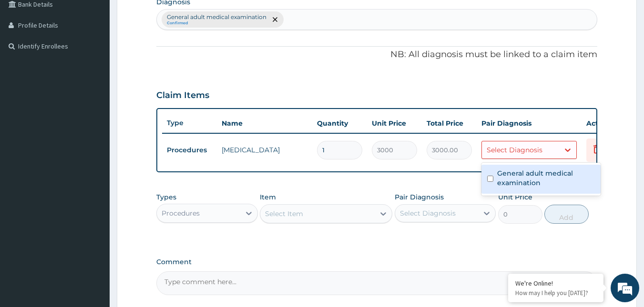
click at [534, 150] on div "Select Diagnosis" at bounding box center [514, 150] width 56 height 10
click at [521, 181] on label "General adult medical examination" at bounding box center [546, 178] width 98 height 19
checkbox input "true"
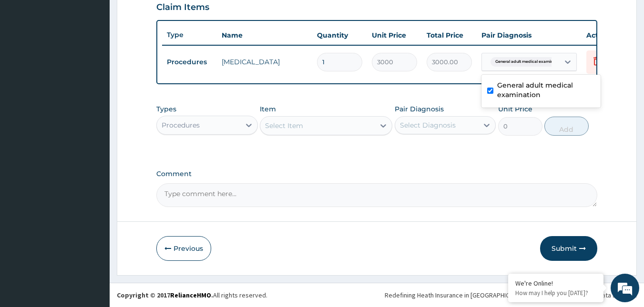
scroll to position [342, 0]
drag, startPoint x: 232, startPoint y: 121, endPoint x: 226, endPoint y: 135, distance: 15.6
click at [228, 130] on div "Procedures" at bounding box center [198, 125] width 83 height 15
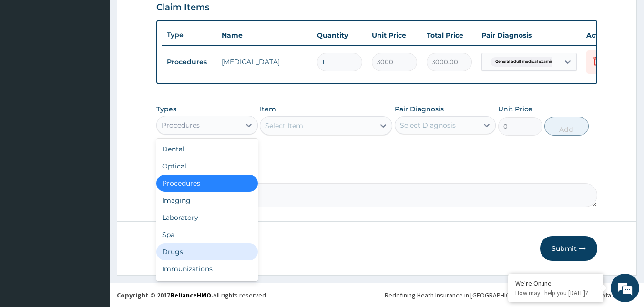
click at [170, 252] on div "Drugs" at bounding box center [206, 251] width 101 height 17
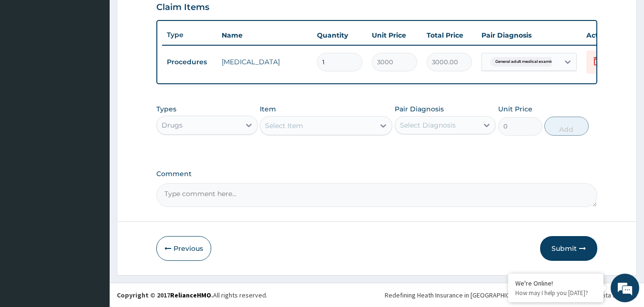
click at [300, 124] on div "Select Item" at bounding box center [284, 126] width 38 height 10
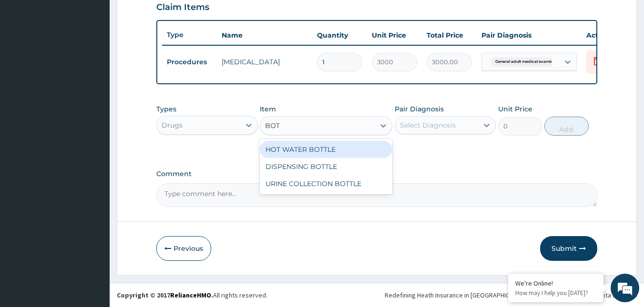
type input "BOTT"
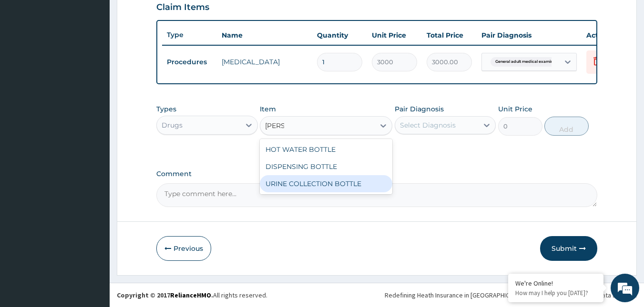
click at [305, 182] on div "URINE COLLECTION BOTTLE" at bounding box center [326, 183] width 132 height 17
type input "198"
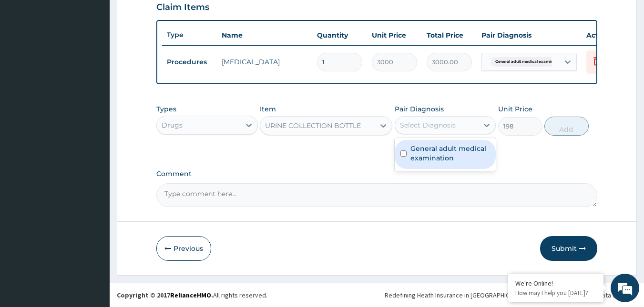
click at [436, 129] on div "Select Diagnosis" at bounding box center [428, 126] width 56 height 10
click at [440, 150] on label "General adult medical examination" at bounding box center [450, 153] width 80 height 19
checkbox input "true"
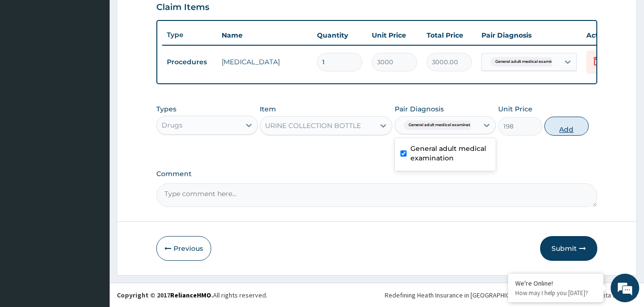
click at [555, 130] on button "Add" at bounding box center [566, 126] width 44 height 19
type input "0"
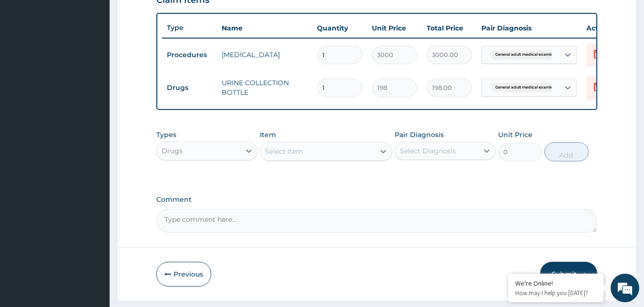
click at [221, 166] on div "Types Drugs Item Select Item Pair Diagnosis Select Diagnosis Unit Price 0 Add" at bounding box center [376, 145] width 441 height 41
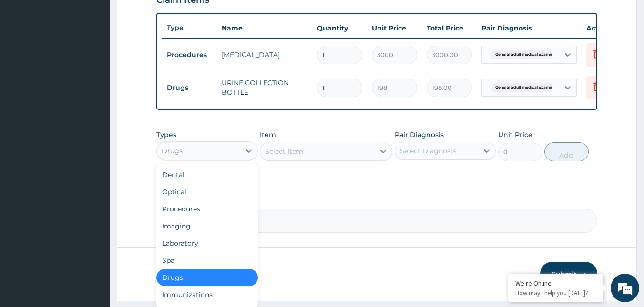
drag, startPoint x: 221, startPoint y: 160, endPoint x: 224, endPoint y: 196, distance: 35.8
click at [221, 159] on div "Drugs" at bounding box center [198, 150] width 83 height 15
click at [201, 249] on div "Laboratory" at bounding box center [206, 243] width 101 height 17
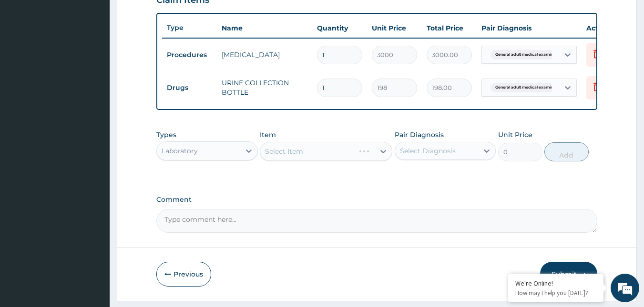
scroll to position [374, 0]
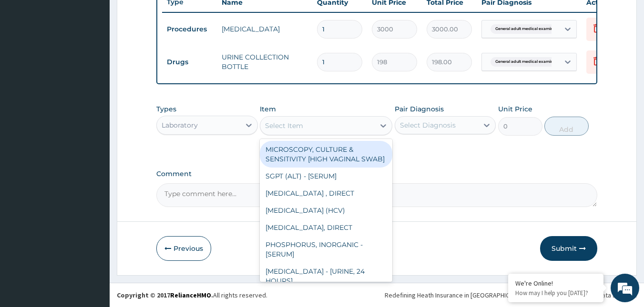
click at [354, 129] on div "Select Item" at bounding box center [317, 125] width 114 height 15
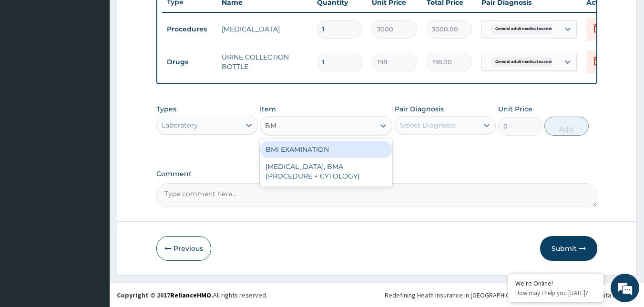
type input "BMI"
type input "1225.5"
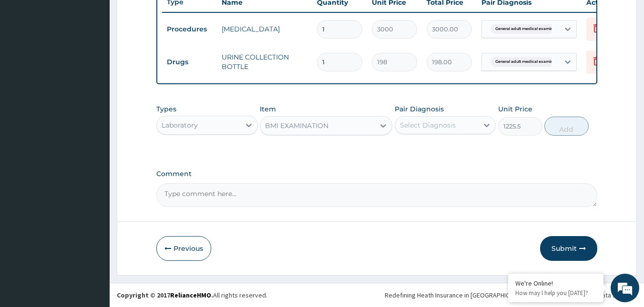
click at [426, 121] on div "Select Diagnosis" at bounding box center [428, 126] width 56 height 10
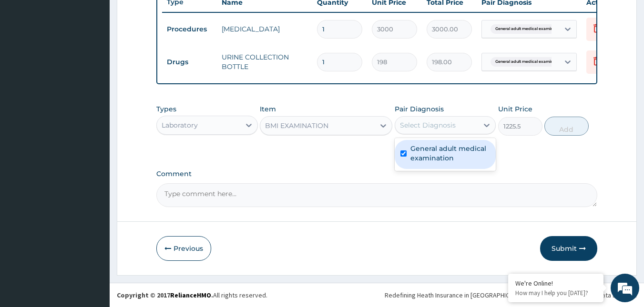
checkbox input "true"
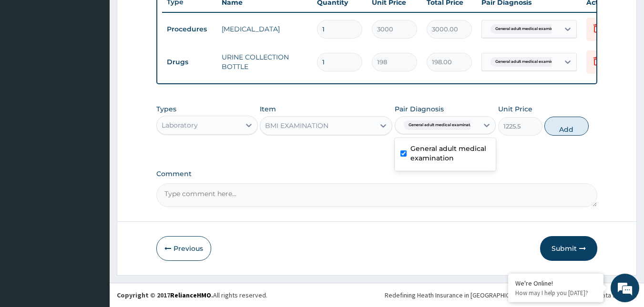
drag, startPoint x: 561, startPoint y: 129, endPoint x: 485, endPoint y: 146, distance: 77.2
click at [561, 129] on button "Add" at bounding box center [566, 126] width 44 height 19
type input "0"
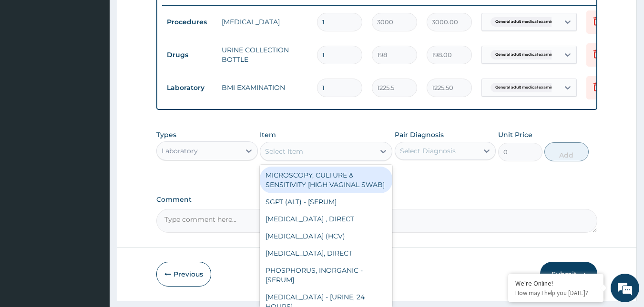
click at [304, 159] on div "Select Item" at bounding box center [317, 151] width 114 height 15
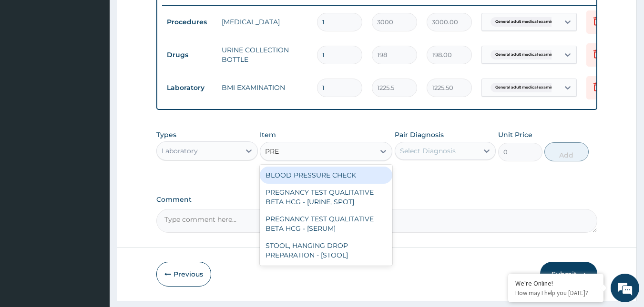
type input "PRES"
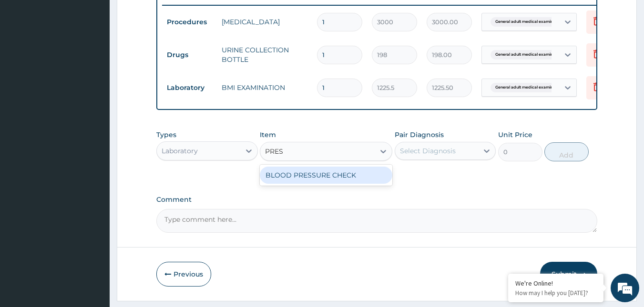
type input "1225.5"
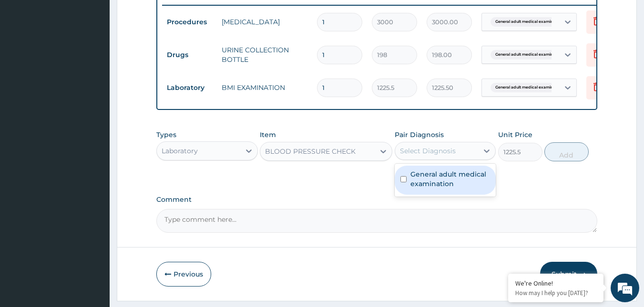
click at [424, 156] on div "Select Diagnosis" at bounding box center [428, 151] width 56 height 10
checkbox input "true"
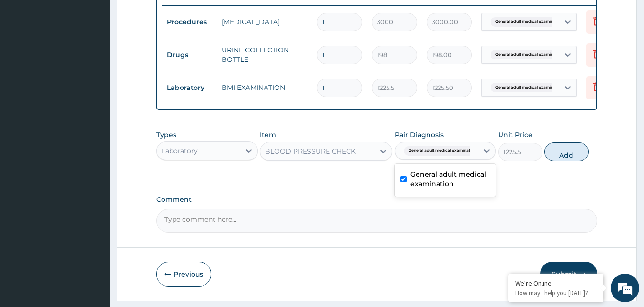
click at [574, 151] on button "Add" at bounding box center [566, 151] width 44 height 19
type input "0"
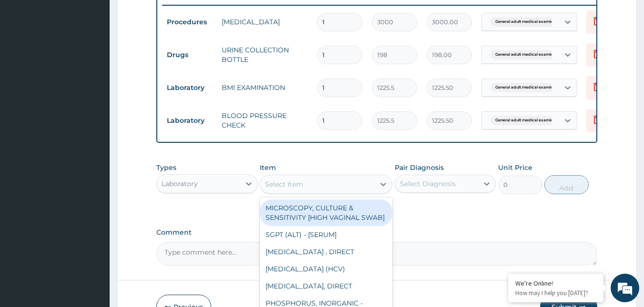
click at [331, 191] on div "Select Item" at bounding box center [317, 184] width 114 height 15
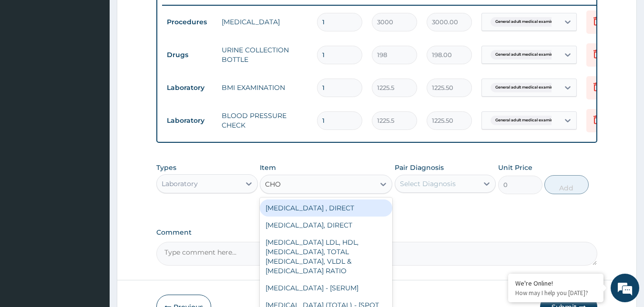
type input "CHOL"
type input "2880"
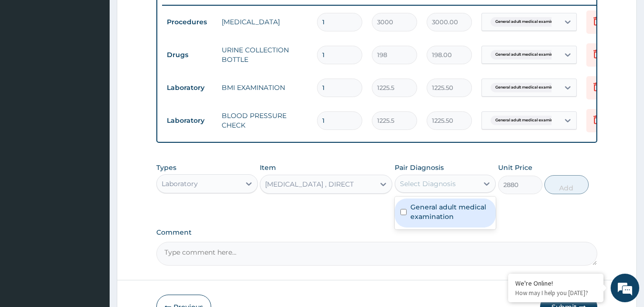
click at [437, 186] on div "Select Diagnosis" at bounding box center [428, 184] width 56 height 10
checkbox input "true"
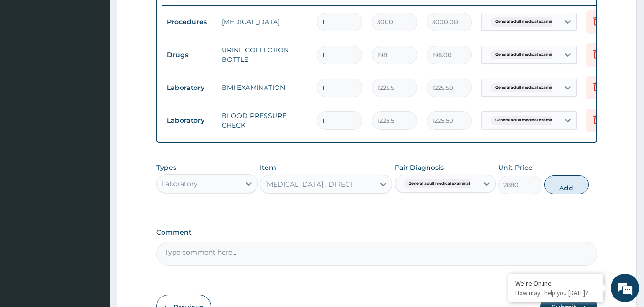
click at [571, 185] on button "Add" at bounding box center [566, 184] width 44 height 19
type input "0"
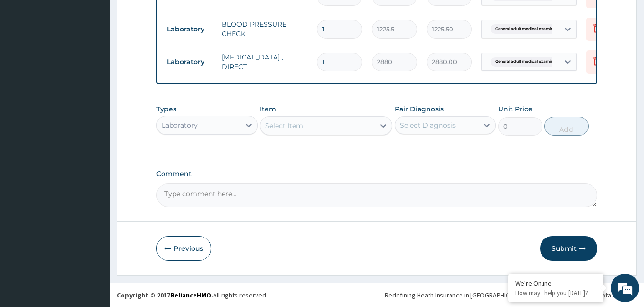
scroll to position [473, 0]
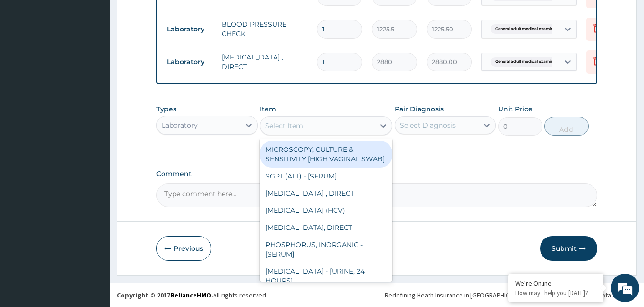
click at [353, 132] on div "Select Item" at bounding box center [317, 125] width 114 height 15
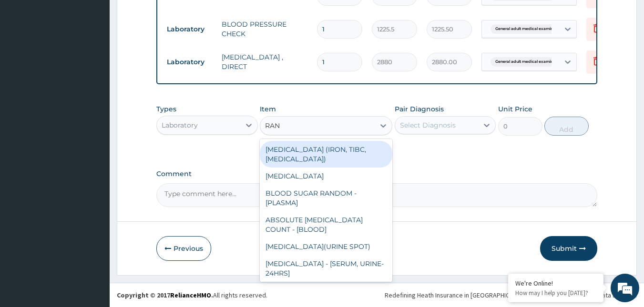
type input "RAND"
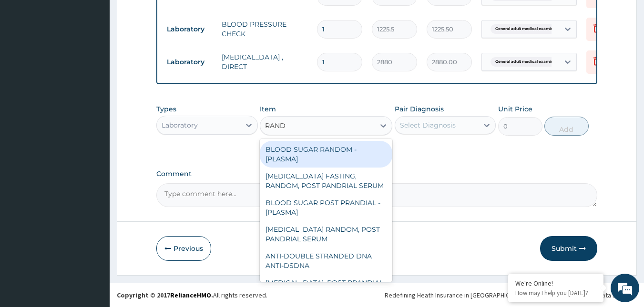
click at [324, 151] on div "BLOOD SUGAR RANDOM - [PLASMA]" at bounding box center [326, 154] width 132 height 27
type input "1800"
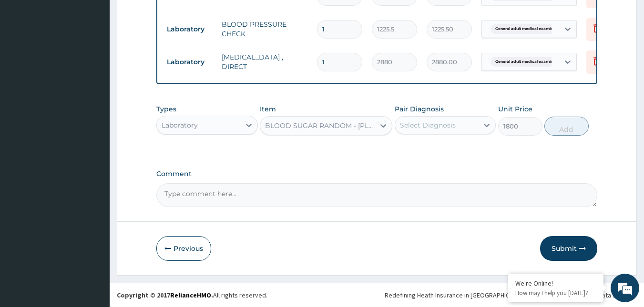
click at [420, 128] on div "Select Diagnosis" at bounding box center [428, 126] width 56 height 10
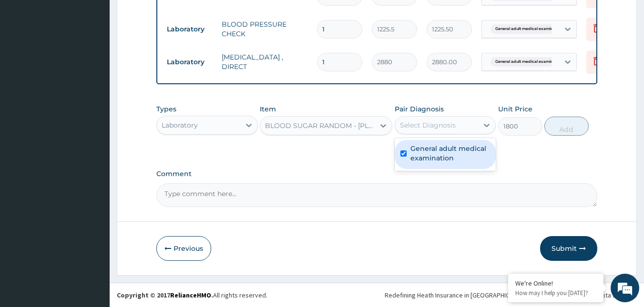
checkbox input "true"
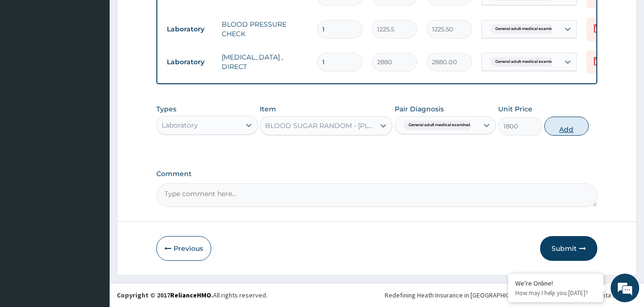
click at [559, 122] on button "Add" at bounding box center [566, 126] width 44 height 19
type input "0"
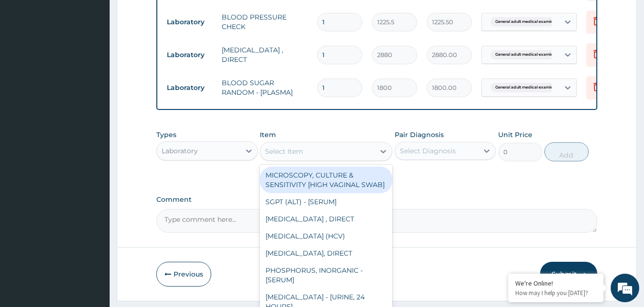
click at [305, 159] on div "Select Item" at bounding box center [317, 151] width 114 height 15
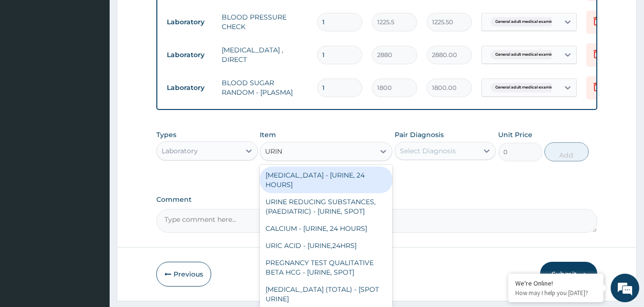
type input "URINA"
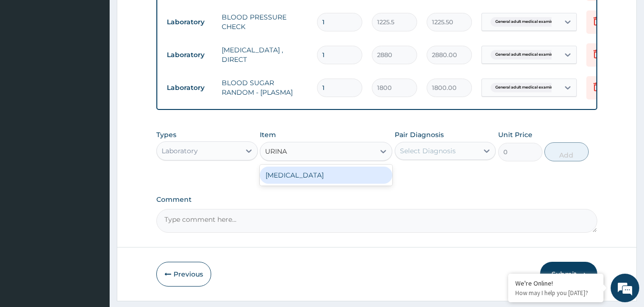
type input "1531.875"
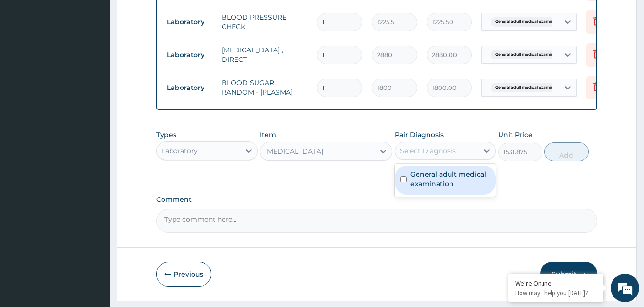
click at [448, 156] on div "Select Diagnosis" at bounding box center [428, 151] width 56 height 10
checkbox input "true"
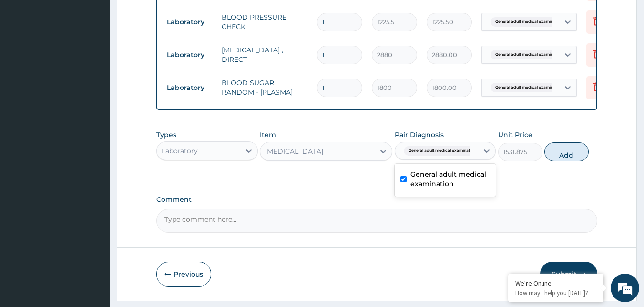
drag, startPoint x: 554, startPoint y: 165, endPoint x: 493, endPoint y: 179, distance: 62.1
click at [554, 161] on button "Add" at bounding box center [566, 151] width 44 height 19
type input "0"
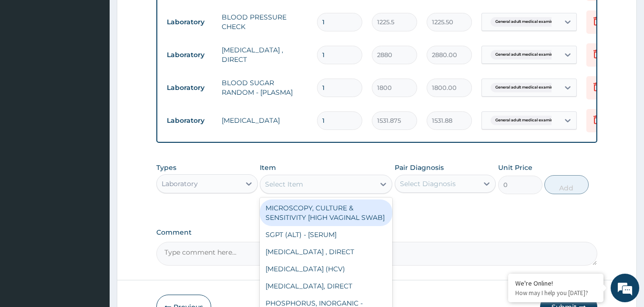
click at [352, 192] on div "Select Item" at bounding box center [317, 184] width 114 height 15
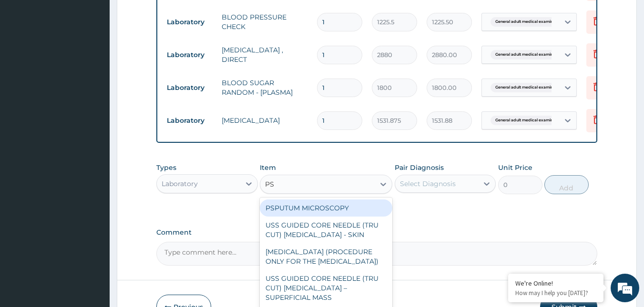
type input "PSA"
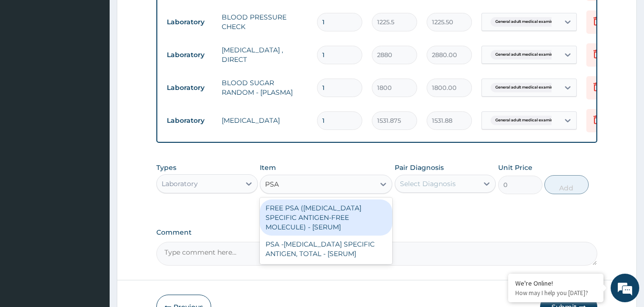
type input "14400"
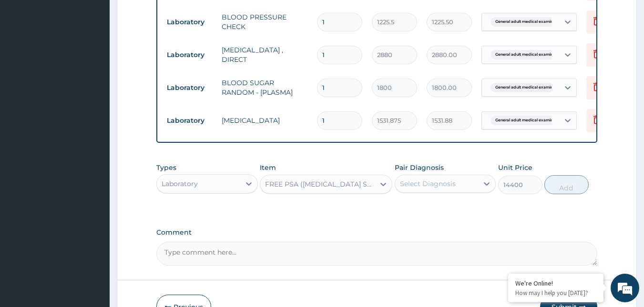
click at [441, 187] on div "Select Diagnosis" at bounding box center [428, 184] width 56 height 10
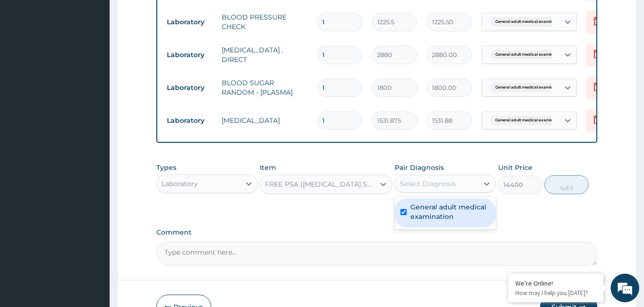
checkbox input "true"
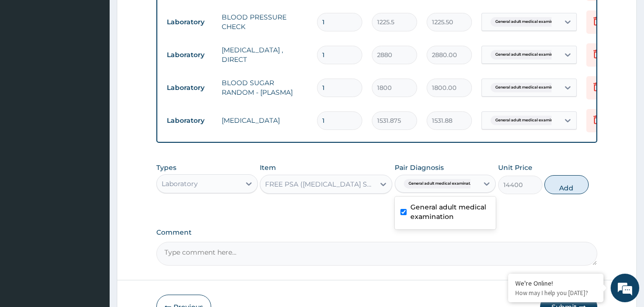
click at [580, 194] on button "Add" at bounding box center [566, 184] width 44 height 19
type input "0"
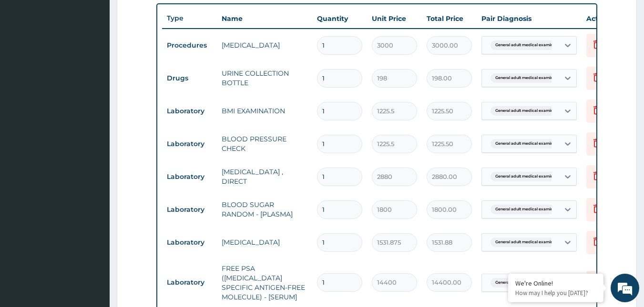
scroll to position [330, 0]
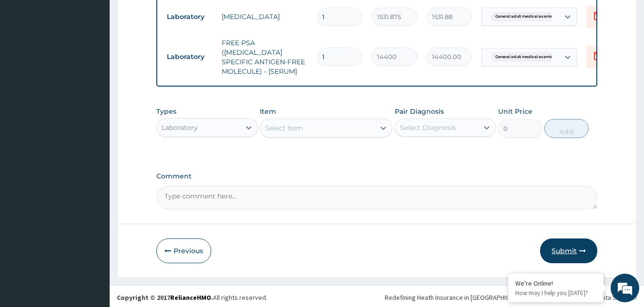
click at [568, 250] on button "Submit" at bounding box center [568, 251] width 57 height 25
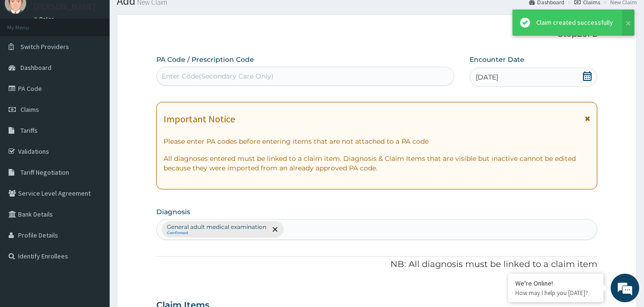
scroll to position [577, 0]
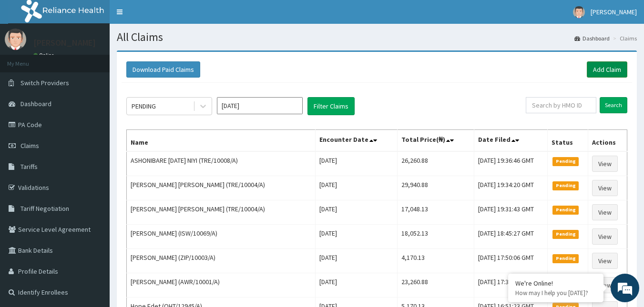
click at [618, 67] on link "Add Claim" at bounding box center [606, 69] width 40 height 16
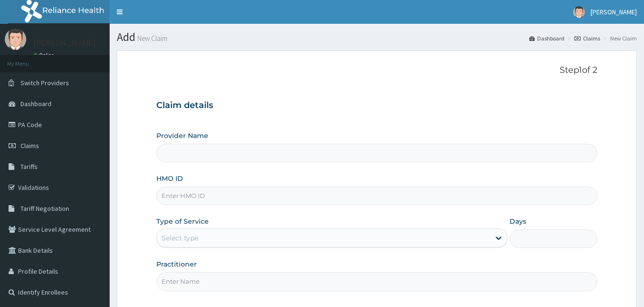
click at [182, 192] on input "HMO ID" at bounding box center [376, 196] width 441 height 19
type input "Reliance Family Clinics (RFC) - [GEOGRAPHIC_DATA]"
click at [207, 195] on input "HMO ID" at bounding box center [376, 196] width 441 height 19
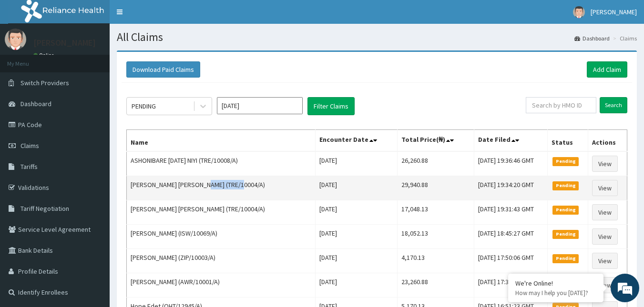
drag, startPoint x: 210, startPoint y: 183, endPoint x: 243, endPoint y: 187, distance: 33.5
click at [243, 187] on td "[PERSON_NAME] [PERSON_NAME] (TRE/10004/A)" at bounding box center [221, 188] width 189 height 24
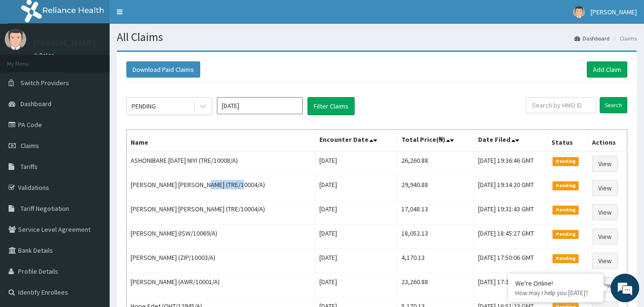
copy td "TRE/10004/A"
click at [598, 77] on link "Add Claim" at bounding box center [606, 69] width 40 height 16
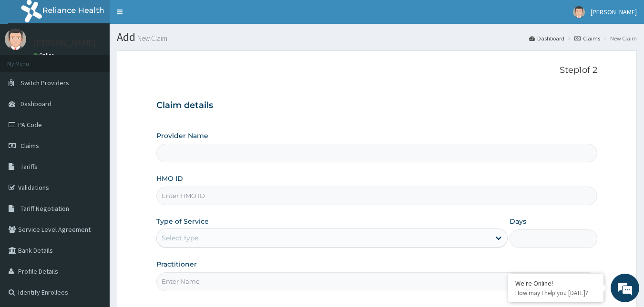
type input "Reliance Family Clinics (RFC) - [GEOGRAPHIC_DATA]"
click at [174, 197] on input "HMO ID" at bounding box center [376, 196] width 441 height 19
paste input "TRE/10004/A"
click at [195, 197] on input "TRE/10004/A" at bounding box center [376, 196] width 441 height 19
type input "TRE/10009/A"
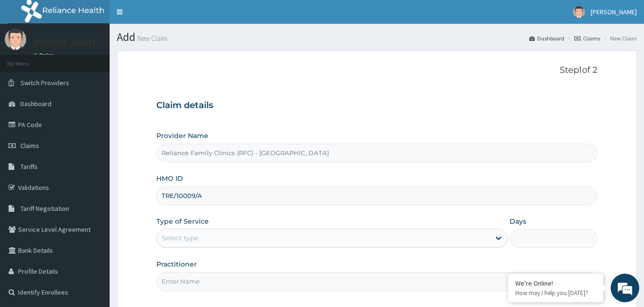
click at [190, 240] on div "Select type" at bounding box center [179, 238] width 37 height 10
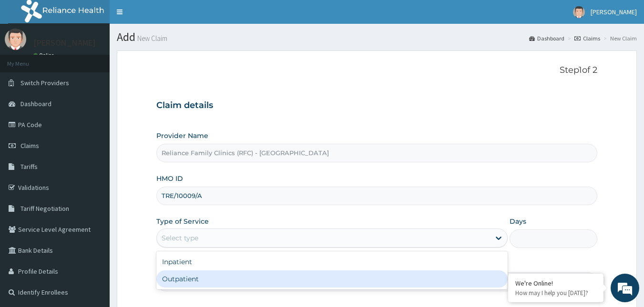
click at [190, 278] on div "Outpatient" at bounding box center [331, 279] width 351 height 17
type input "1"
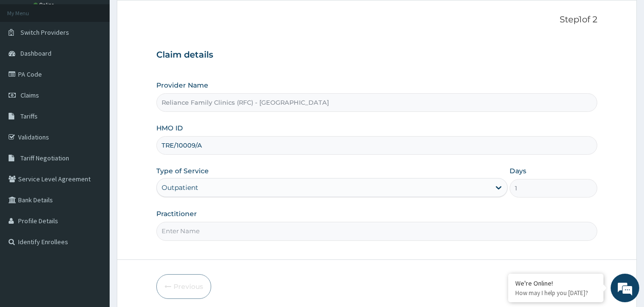
scroll to position [89, 0]
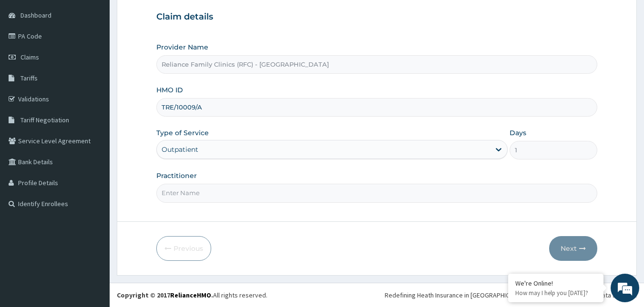
drag, startPoint x: 229, startPoint y: 191, endPoint x: 220, endPoint y: 200, distance: 11.8
click at [229, 191] on input "Practitioner" at bounding box center [376, 193] width 441 height 19
type input "Faridah"
click at [577, 249] on button "Next" at bounding box center [573, 248] width 48 height 25
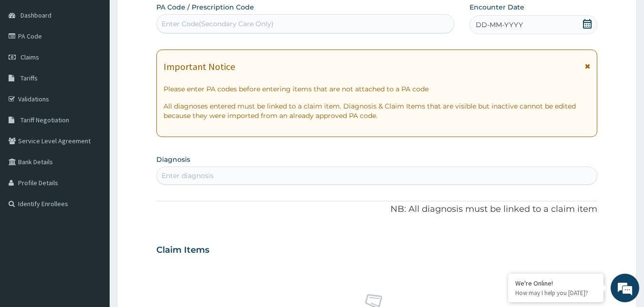
click at [565, 28] on div "DD-MM-YYYY" at bounding box center [533, 24] width 128 height 19
click at [270, 172] on div "Enter diagnosis" at bounding box center [377, 175] width 440 height 15
type input "[MEDICAL_DATA]"
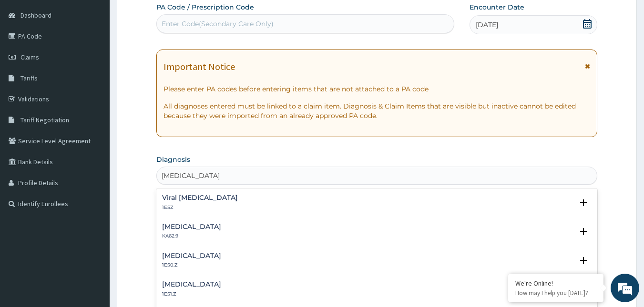
click at [183, 199] on h4 "Viral [MEDICAL_DATA]" at bounding box center [200, 197] width 76 height 7
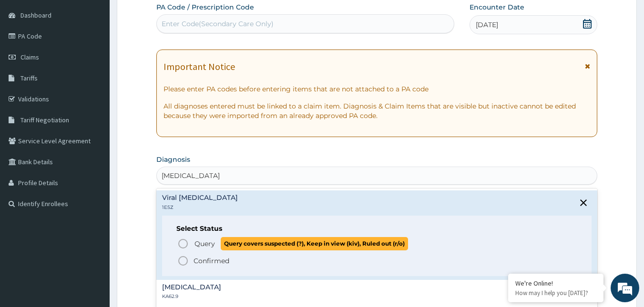
click at [183, 244] on icon "status option query" at bounding box center [182, 243] width 11 height 11
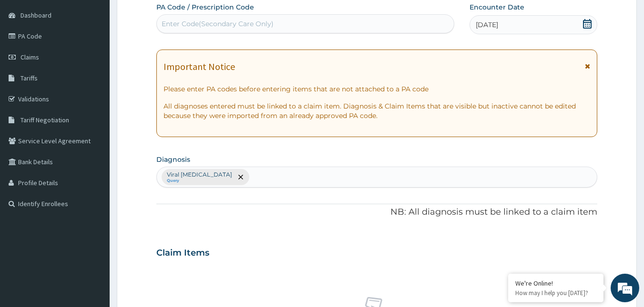
scroll to position [380, 0]
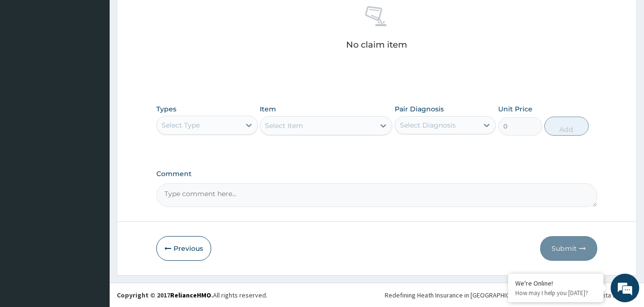
click at [217, 118] on div "Select Type" at bounding box center [198, 125] width 83 height 15
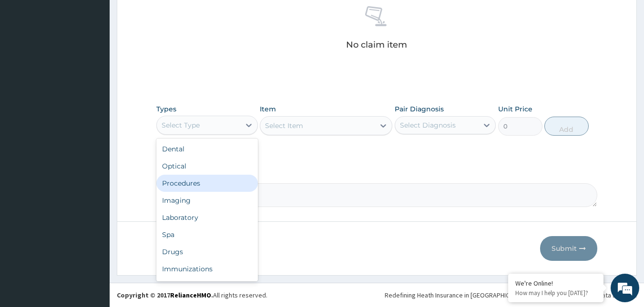
click at [194, 186] on div "Procedures" at bounding box center [206, 183] width 101 height 17
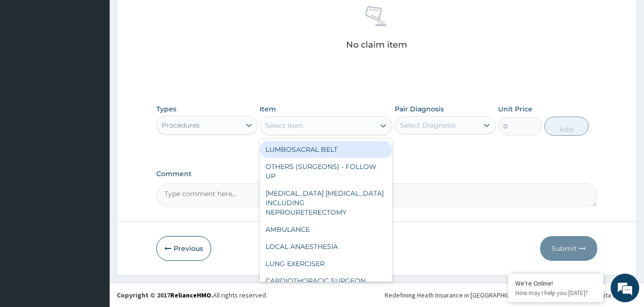
click at [337, 122] on div "Select Item" at bounding box center [317, 125] width 114 height 15
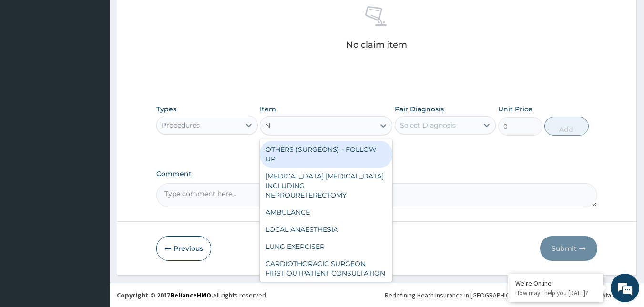
type input "NU"
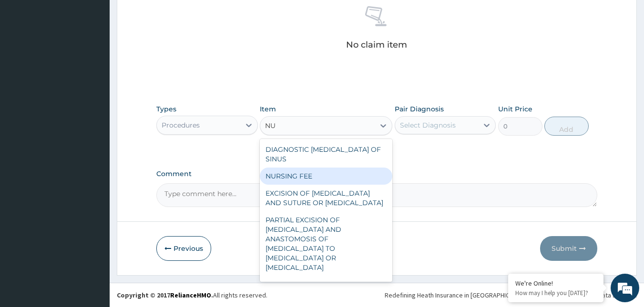
click at [323, 181] on div "NURSING FEE" at bounding box center [326, 176] width 132 height 17
type input "1500"
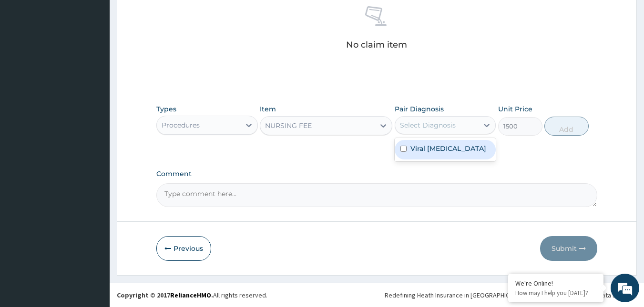
drag, startPoint x: 438, startPoint y: 127, endPoint x: 451, endPoint y: 161, distance: 36.5
click at [439, 130] on div "Select Diagnosis" at bounding box center [436, 125] width 83 height 15
drag, startPoint x: 451, startPoint y: 164, endPoint x: 472, endPoint y: 136, distance: 35.0
click at [451, 160] on div "Viral hepatitis, unspecified" at bounding box center [444, 150] width 101 height 20
checkbox input "true"
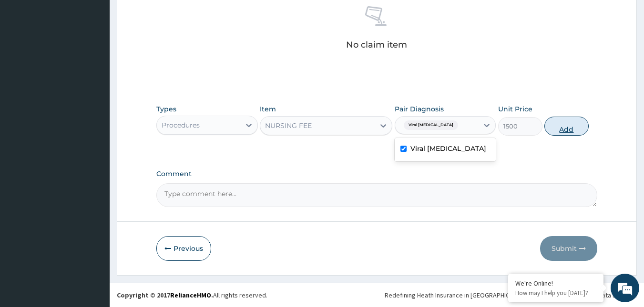
click at [566, 127] on button "Add" at bounding box center [566, 126] width 44 height 19
type input "0"
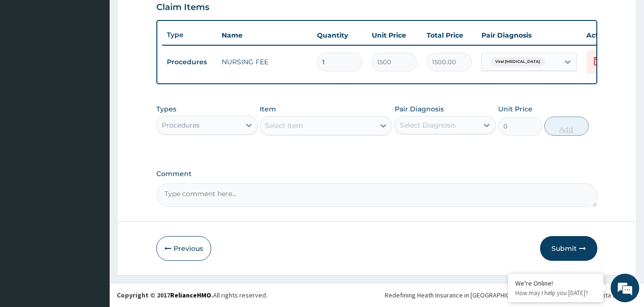
scroll to position [342, 0]
click at [216, 132] on div "Procedures" at bounding box center [198, 125] width 83 height 15
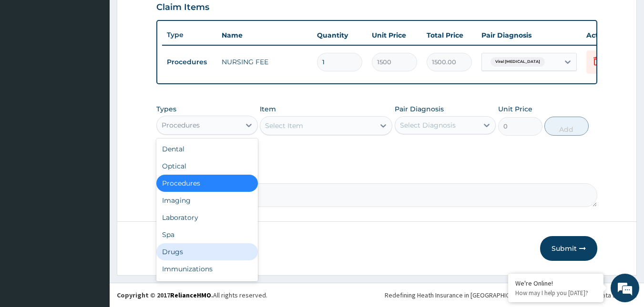
click at [195, 248] on div "Drugs" at bounding box center [206, 251] width 101 height 17
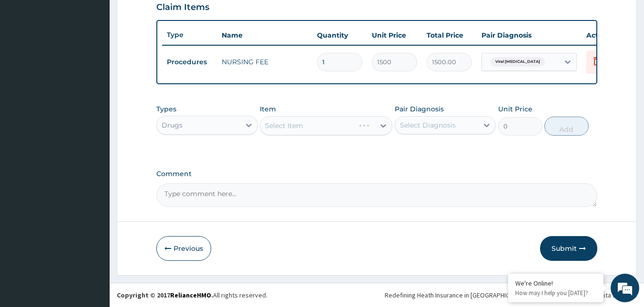
click at [318, 128] on div "Select Item" at bounding box center [326, 125] width 132 height 19
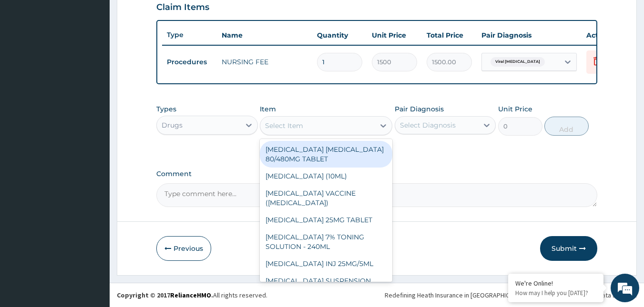
click at [332, 124] on div "Select Item" at bounding box center [317, 125] width 114 height 15
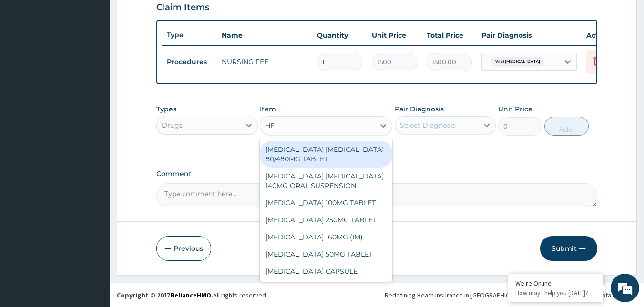
type input "HEP"
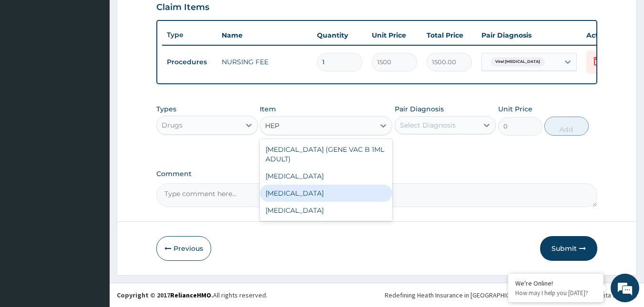
click at [326, 191] on div "[MEDICAL_DATA]" at bounding box center [326, 193] width 132 height 17
type input "12995"
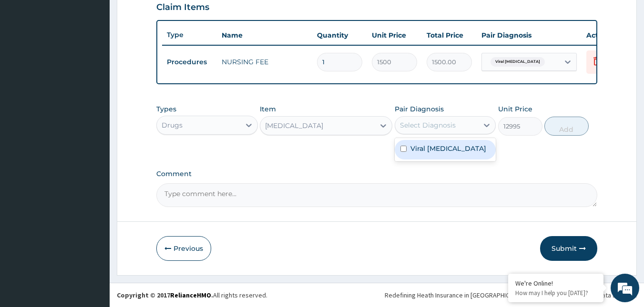
click at [436, 131] on div "Select Diagnosis" at bounding box center [436, 125] width 83 height 15
checkbox input "true"
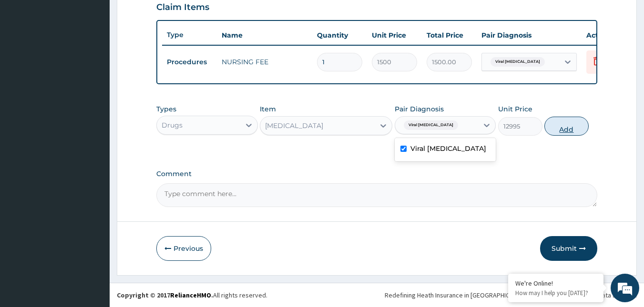
click at [561, 129] on button "Add" at bounding box center [566, 126] width 44 height 19
type input "0"
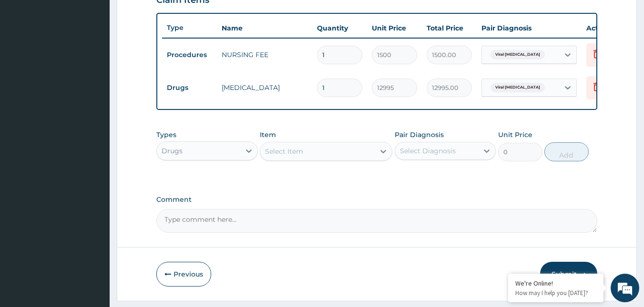
click at [178, 149] on div "Drugs" at bounding box center [206, 150] width 101 height 19
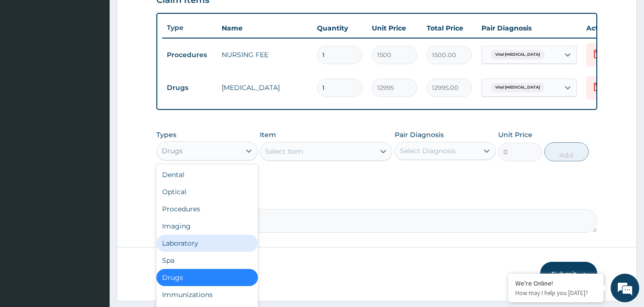
click at [181, 249] on div "Laboratory" at bounding box center [206, 243] width 101 height 17
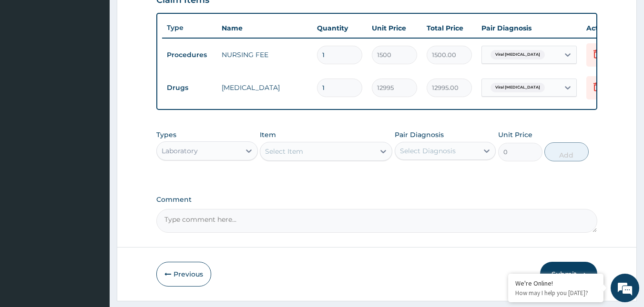
click at [334, 157] on div "Select Item" at bounding box center [317, 151] width 114 height 15
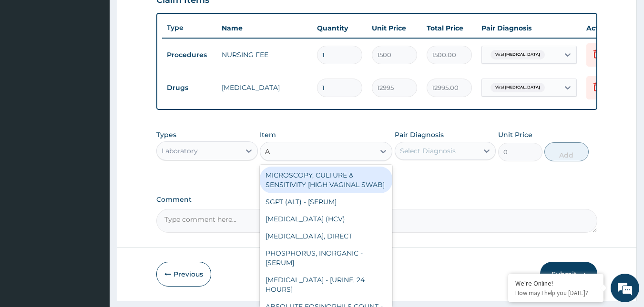
type input "AU"
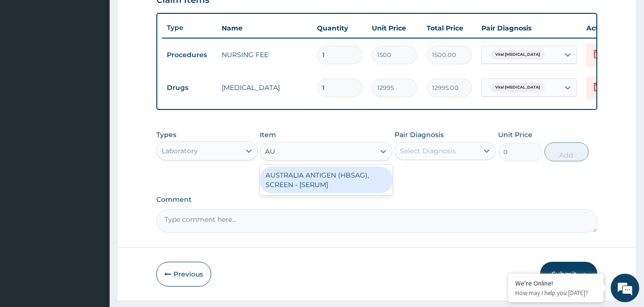
type input "2553.125"
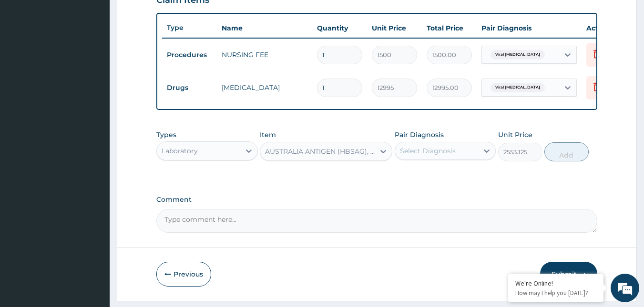
click at [441, 153] on div "Select Diagnosis" at bounding box center [428, 151] width 56 height 10
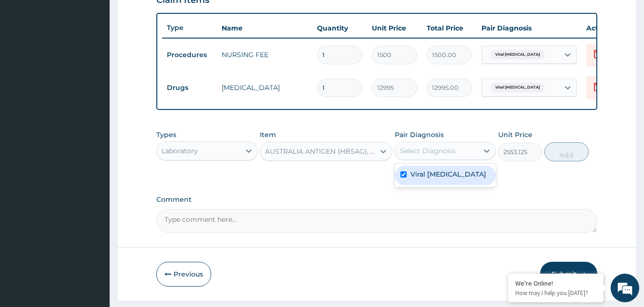
checkbox input "true"
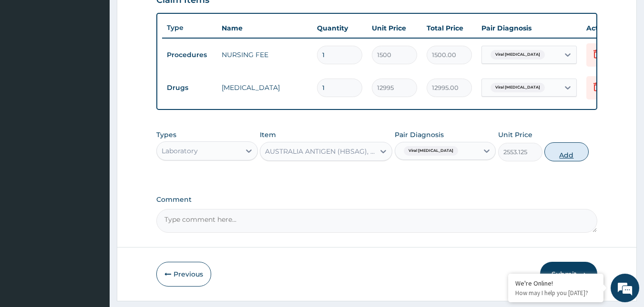
click at [555, 161] on button "Add" at bounding box center [566, 151] width 44 height 19
type input "0"
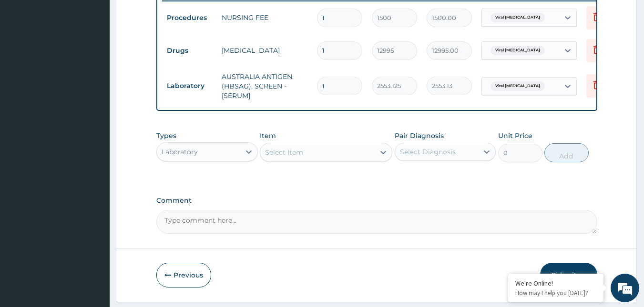
scroll to position [412, 0]
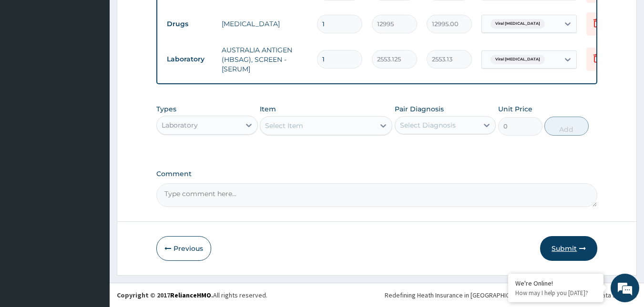
click at [565, 257] on button "Submit" at bounding box center [568, 248] width 57 height 25
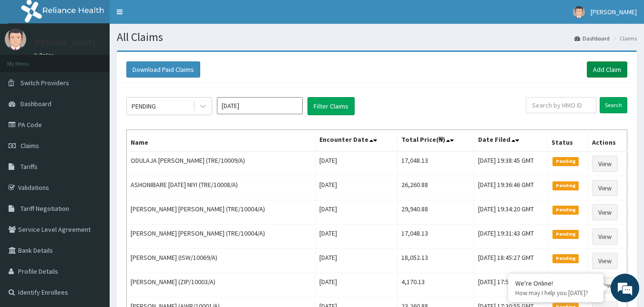
click at [602, 70] on link "Add Claim" at bounding box center [606, 69] width 40 height 16
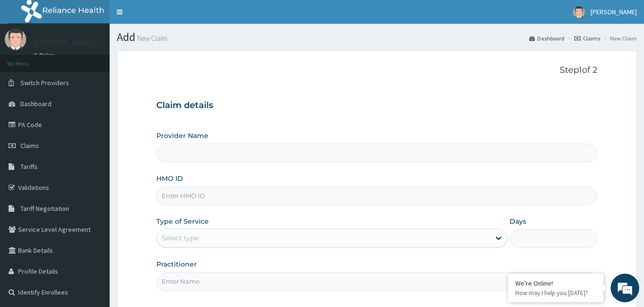
click at [170, 201] on input "HMO ID" at bounding box center [376, 196] width 441 height 19
paste input "TRE/10004/A"
type input "TRE/10004/A"
type input "Reliance Family Clinics (RFC) - [GEOGRAPHIC_DATA]"
click at [194, 194] on input "TRE/10004/A" at bounding box center [376, 196] width 441 height 19
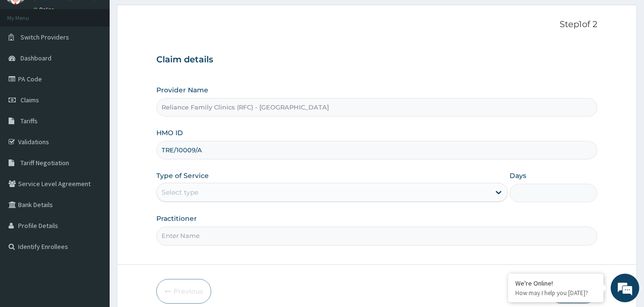
scroll to position [89, 0]
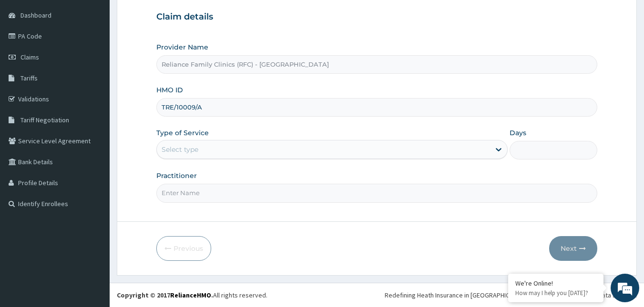
type input "TRE/10009/A"
click at [230, 152] on div "Select type" at bounding box center [323, 149] width 333 height 15
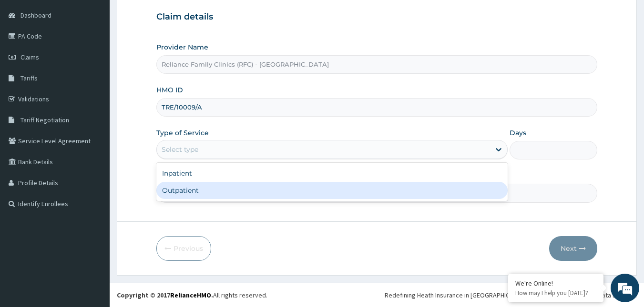
click at [224, 185] on div "Outpatient" at bounding box center [331, 190] width 351 height 17
type input "1"
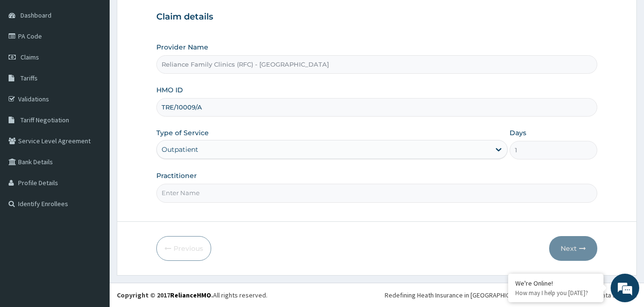
click at [218, 188] on input "Practitioner" at bounding box center [376, 193] width 441 height 19
type input "Faridah"
click at [573, 247] on button "Next" at bounding box center [573, 248] width 48 height 25
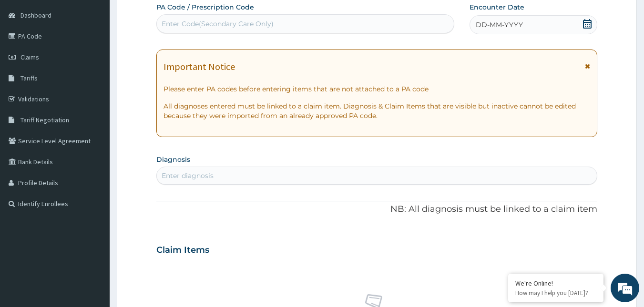
click at [573, 30] on div "DD-MM-YYYY" at bounding box center [533, 24] width 128 height 19
click at [191, 175] on div "Enter diagnosis" at bounding box center [187, 176] width 52 height 10
type input "GENERAL ADULT"
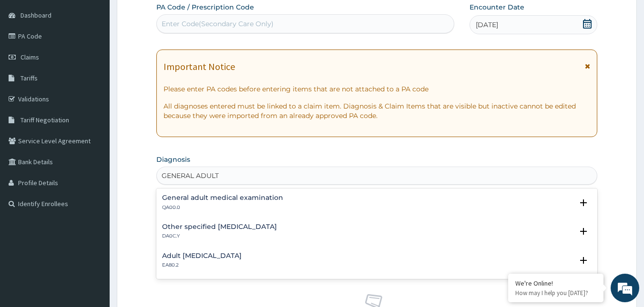
click at [190, 203] on div "General adult medical examination QA00.0" at bounding box center [222, 202] width 121 height 17
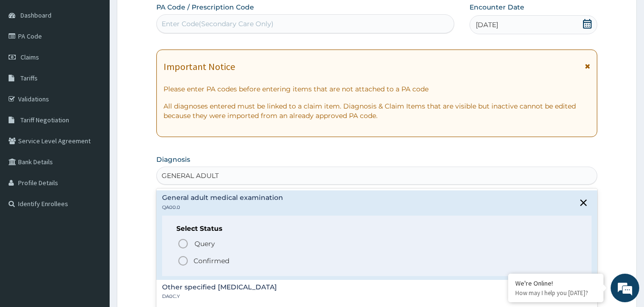
drag, startPoint x: 180, startPoint y: 265, endPoint x: 235, endPoint y: 246, distance: 58.7
click at [186, 263] on icon "status option filled" at bounding box center [182, 260] width 11 height 11
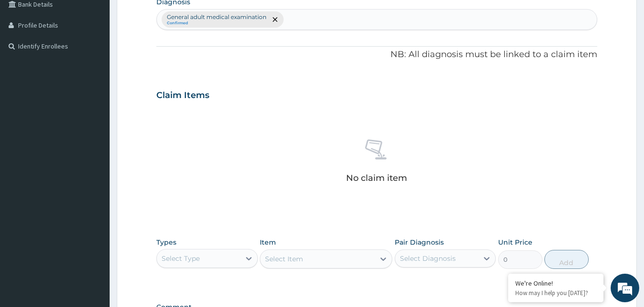
scroll to position [327, 0]
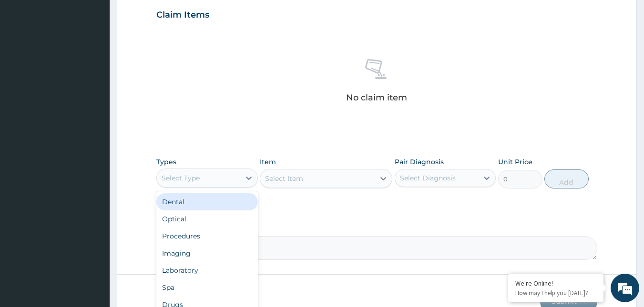
click at [231, 179] on div "Select Type" at bounding box center [198, 178] width 83 height 15
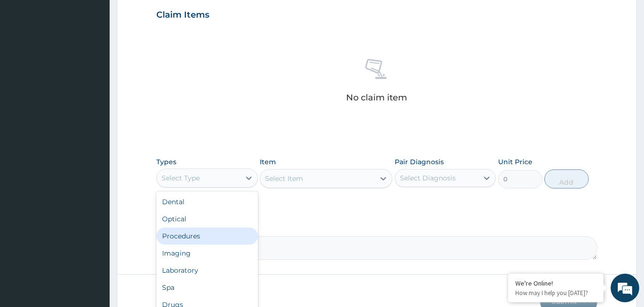
click at [200, 239] on div "Procedures" at bounding box center [206, 236] width 101 height 17
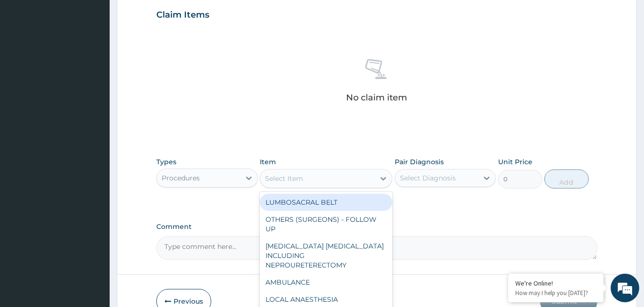
click at [302, 179] on div "Select Item" at bounding box center [284, 179] width 38 height 10
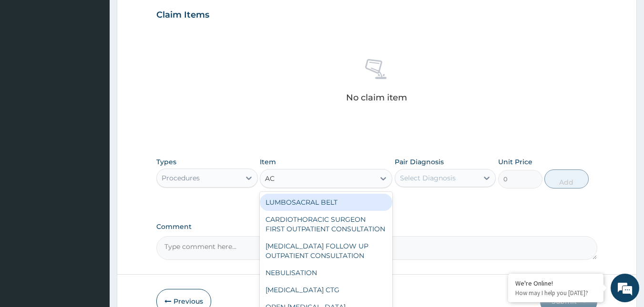
type input "ACU"
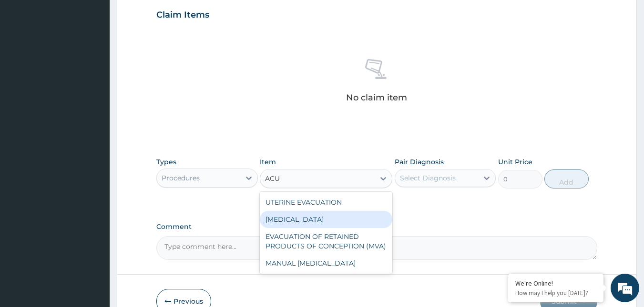
drag, startPoint x: 334, startPoint y: 215, endPoint x: 357, endPoint y: 208, distance: 24.6
click at [333, 215] on div "VISUAL ACUITY" at bounding box center [326, 219] width 132 height 17
type input "3000"
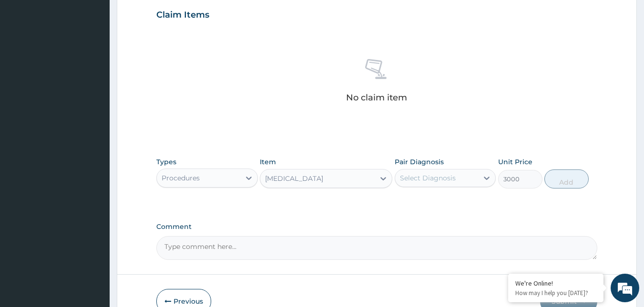
click at [435, 177] on div "Select Diagnosis" at bounding box center [428, 178] width 56 height 10
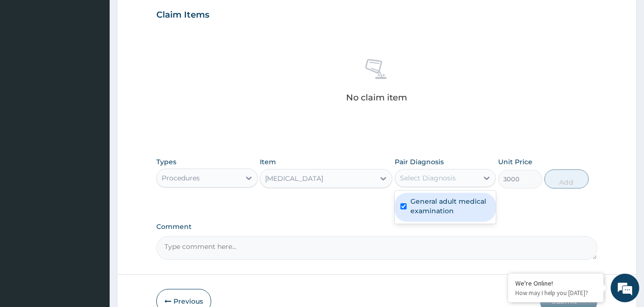
checkbox input "true"
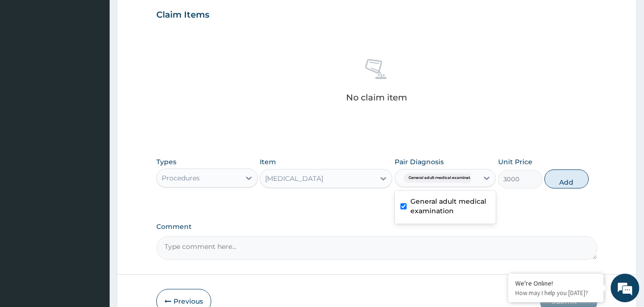
drag, startPoint x: 564, startPoint y: 180, endPoint x: 533, endPoint y: 196, distance: 35.4
click at [565, 181] on button "Add" at bounding box center [566, 179] width 44 height 19
type input "0"
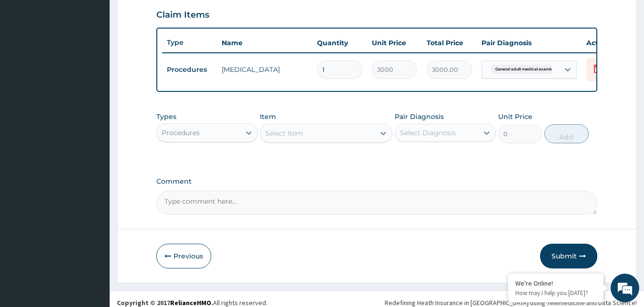
click at [211, 131] on div "Procedures" at bounding box center [206, 132] width 101 height 19
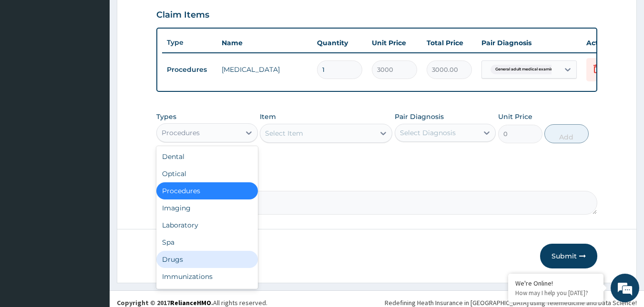
click at [181, 266] on div "Drugs" at bounding box center [206, 259] width 101 height 17
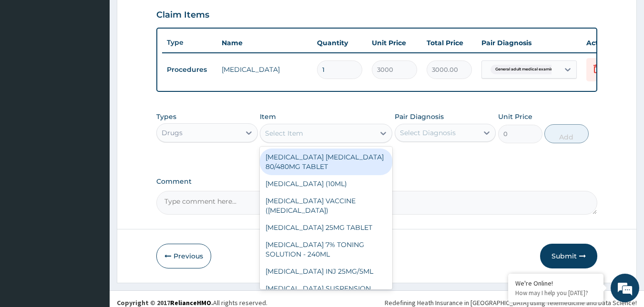
click at [361, 141] on div "Select Item" at bounding box center [317, 133] width 114 height 15
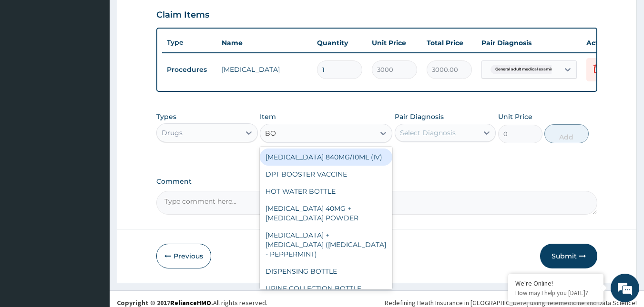
type input "BOT"
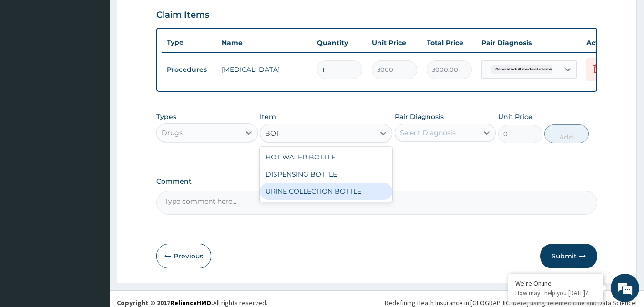
click at [357, 199] on div "URINE COLLECTION BOTTLE" at bounding box center [326, 191] width 132 height 17
type input "198"
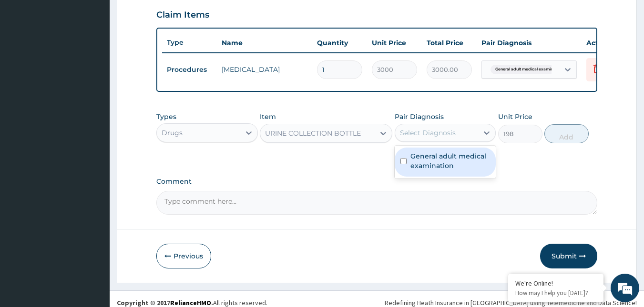
drag, startPoint x: 444, startPoint y: 140, endPoint x: 450, endPoint y: 159, distance: 20.5
click at [444, 138] on div "Select Diagnosis" at bounding box center [428, 133] width 56 height 10
click at [450, 164] on label "General adult medical examination" at bounding box center [450, 160] width 80 height 19
checkbox input "true"
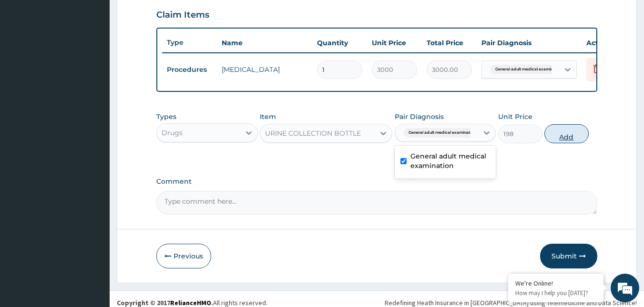
click at [562, 141] on button "Add" at bounding box center [566, 133] width 44 height 19
type input "0"
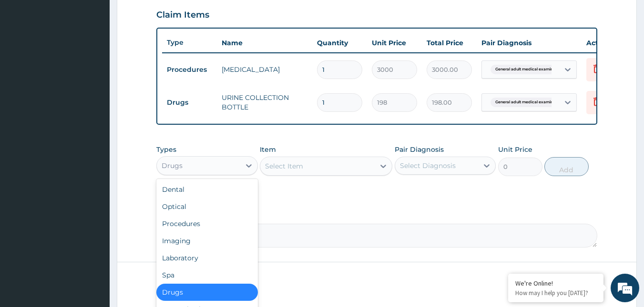
drag, startPoint x: 239, startPoint y: 170, endPoint x: 218, endPoint y: 220, distance: 54.2
click at [237, 173] on div "Drugs" at bounding box center [198, 165] width 83 height 15
click at [188, 267] on div "Laboratory" at bounding box center [206, 258] width 101 height 17
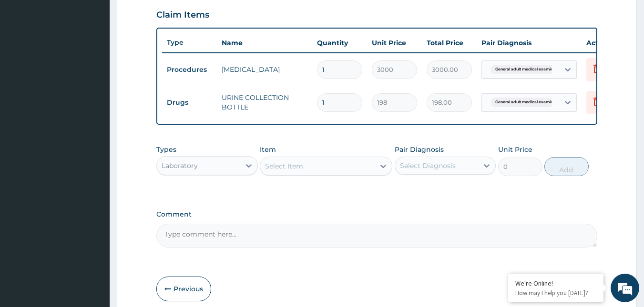
click at [338, 157] on div "Item Select Item" at bounding box center [326, 160] width 132 height 31
click at [338, 166] on div "Select Item" at bounding box center [317, 166] width 114 height 15
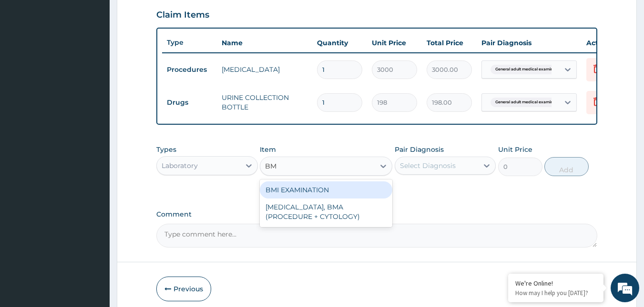
type input "BMI"
type input "1225.5"
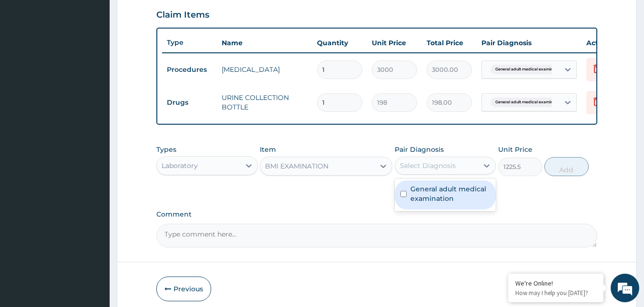
click at [443, 171] on div "Select Diagnosis" at bounding box center [428, 166] width 56 height 10
checkbox input "true"
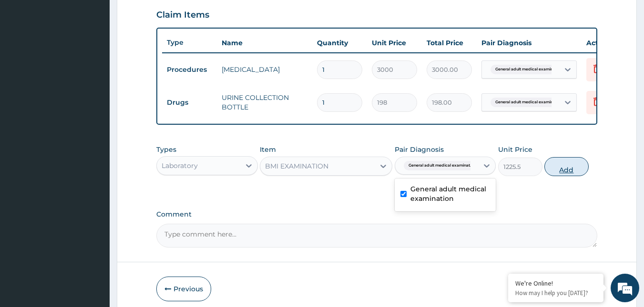
click at [552, 175] on button "Add" at bounding box center [566, 166] width 44 height 19
type input "0"
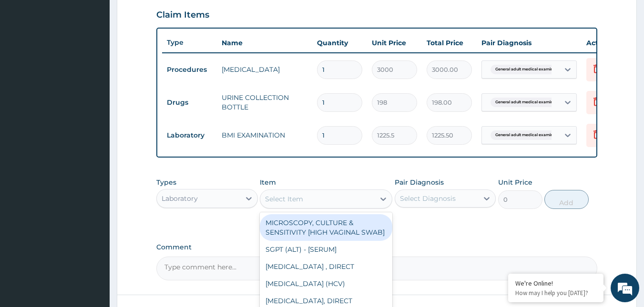
click at [357, 201] on div "Select Item" at bounding box center [317, 198] width 114 height 15
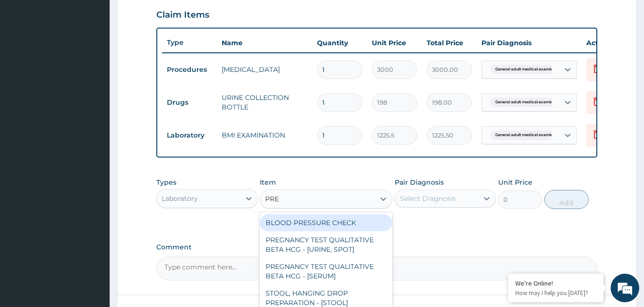
type input "PRES"
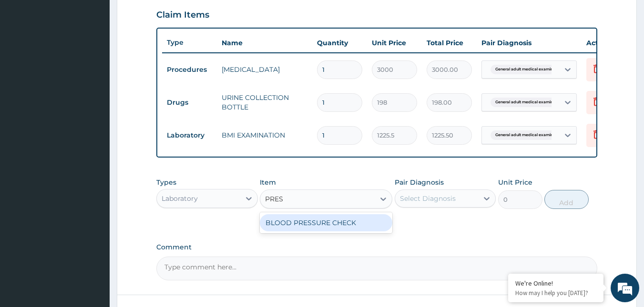
type input "1225.5"
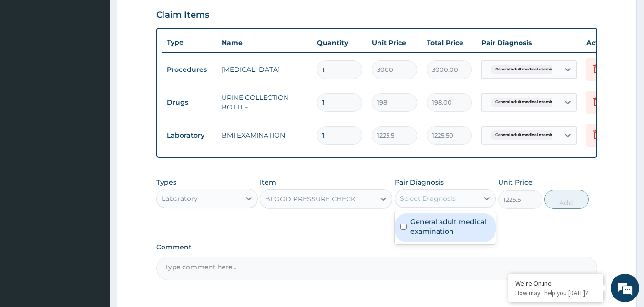
click at [427, 203] on div "Select Diagnosis" at bounding box center [428, 199] width 56 height 10
checkbox input "true"
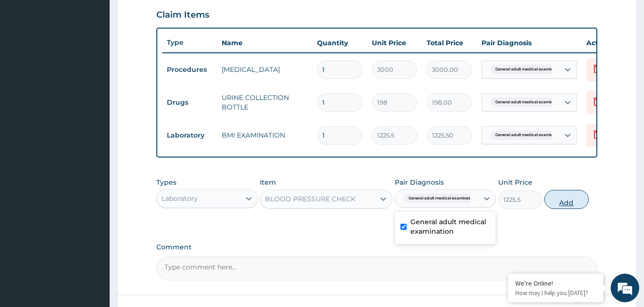
click at [560, 208] on button "Add" at bounding box center [566, 199] width 44 height 19
type input "0"
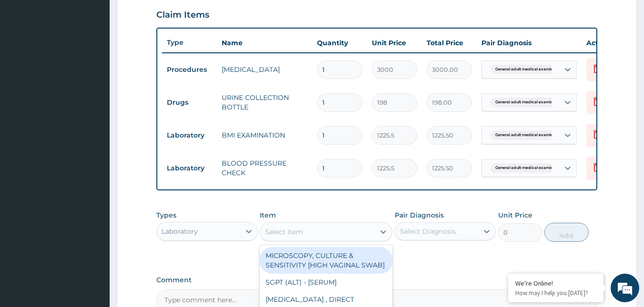
click at [351, 240] on div "Select Item" at bounding box center [317, 231] width 114 height 15
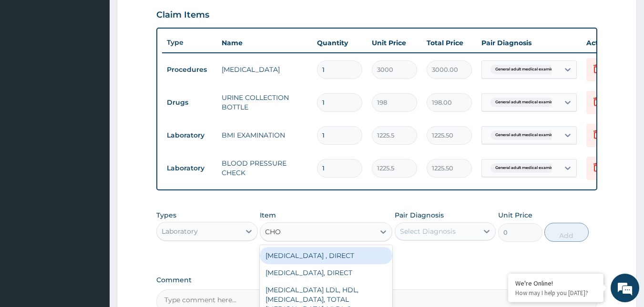
type input "CHOL"
type input "2880"
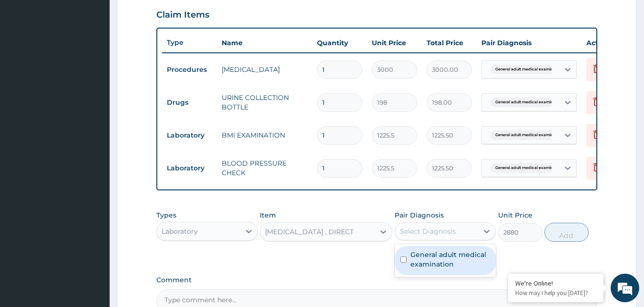
drag, startPoint x: 449, startPoint y: 245, endPoint x: 482, endPoint y: 236, distance: 34.5
click at [449, 239] on div "Select Diagnosis" at bounding box center [436, 231] width 83 height 15
checkbox input "true"
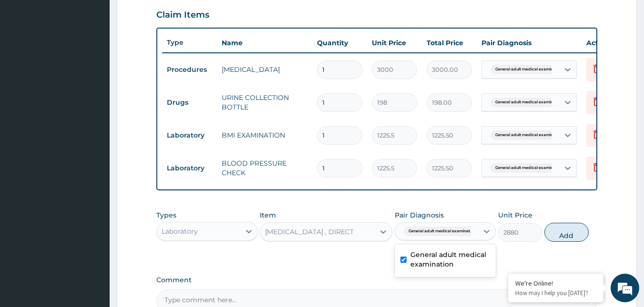
click at [557, 241] on button "Add" at bounding box center [566, 232] width 44 height 19
type input "0"
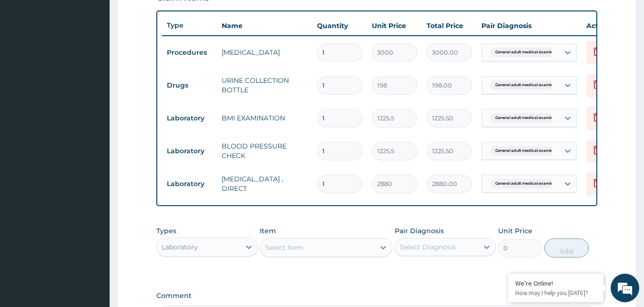
scroll to position [374, 0]
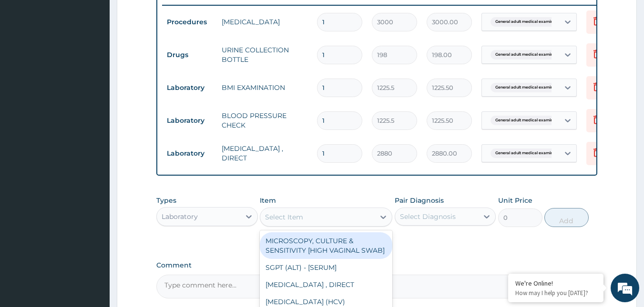
click at [345, 223] on div "Select Item" at bounding box center [317, 217] width 114 height 15
type input "RAND"
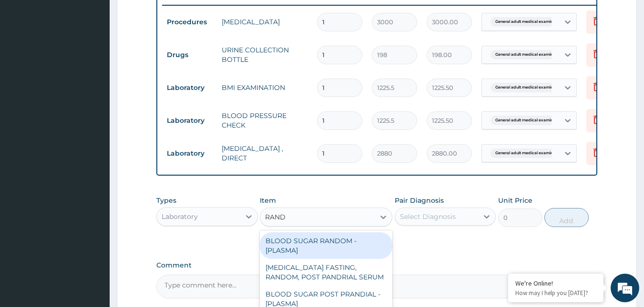
drag, startPoint x: 328, startPoint y: 248, endPoint x: 396, endPoint y: 224, distance: 72.2
click at [328, 247] on div "BLOOD SUGAR RANDOM - [PLASMA]" at bounding box center [326, 245] width 132 height 27
type input "1800"
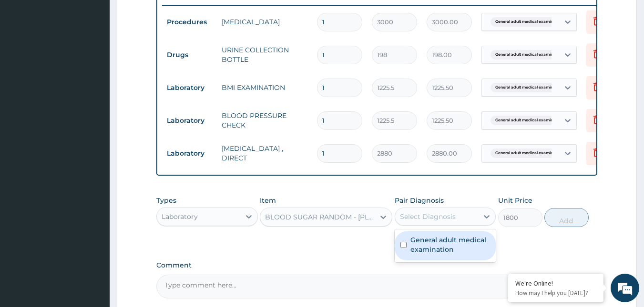
drag, startPoint x: 414, startPoint y: 224, endPoint x: 418, endPoint y: 241, distance: 17.2
click at [414, 221] on div "Select Diagnosis" at bounding box center [428, 217] width 56 height 10
click at [420, 243] on label "General adult medical examination" at bounding box center [450, 244] width 80 height 19
checkbox input "true"
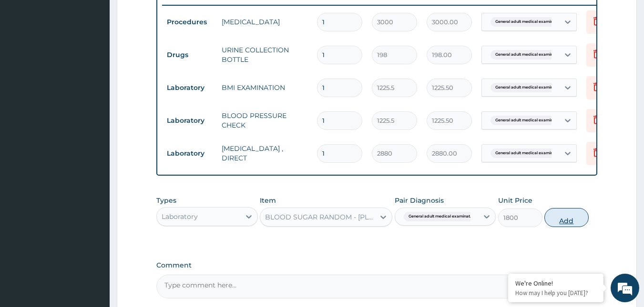
drag, startPoint x: 543, startPoint y: 223, endPoint x: 551, endPoint y: 221, distance: 8.0
click at [551, 221] on div "Types Laboratory Item BLOOD SUGAR RANDOM - [PLASMA] Pair Diagnosis General adul…" at bounding box center [376, 211] width 441 height 41
click at [569, 227] on button "Add" at bounding box center [566, 217] width 44 height 19
type input "0"
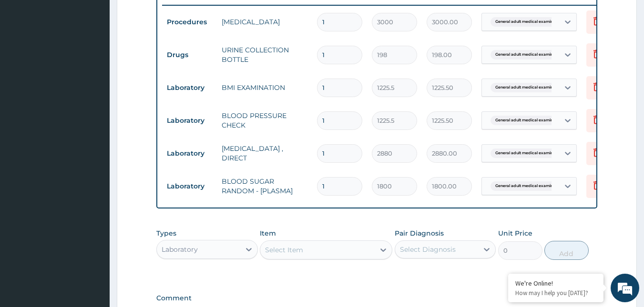
click at [341, 254] on div "Select Item" at bounding box center [317, 249] width 114 height 15
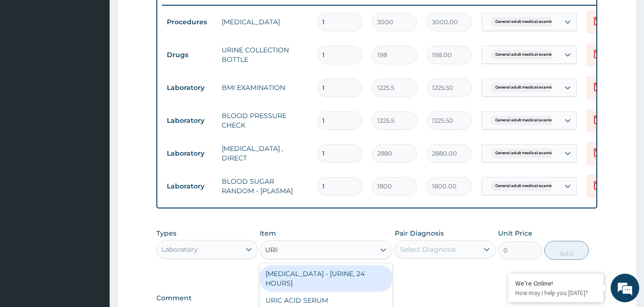
type input "URINA"
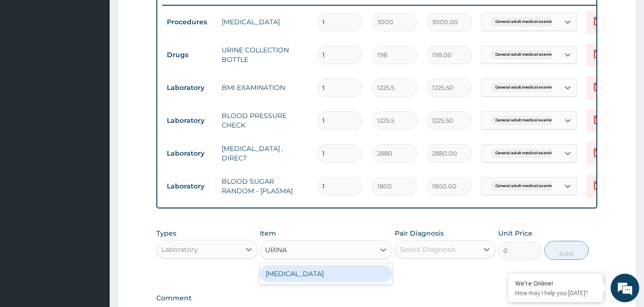
type input "1531.875"
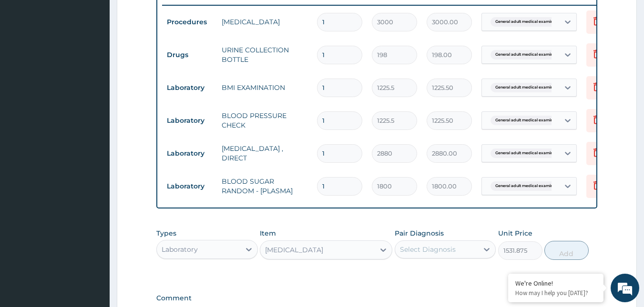
click at [456, 257] on div "Select Diagnosis" at bounding box center [436, 249] width 83 height 15
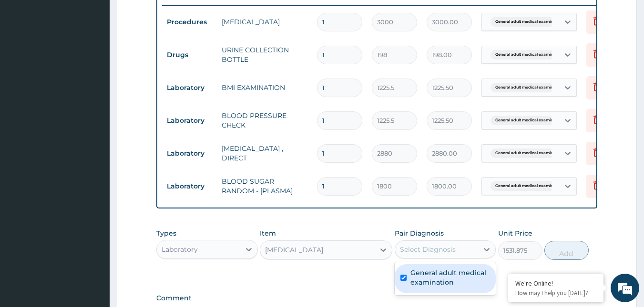
checkbox input "true"
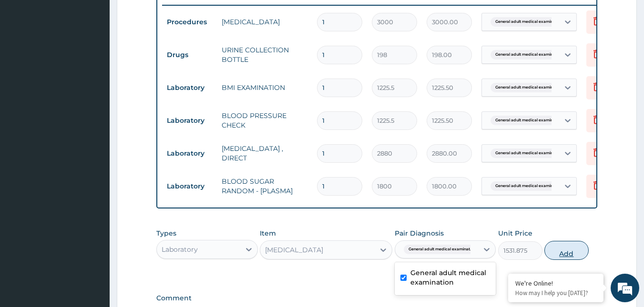
click at [566, 260] on button "Add" at bounding box center [566, 250] width 44 height 19
type input "0"
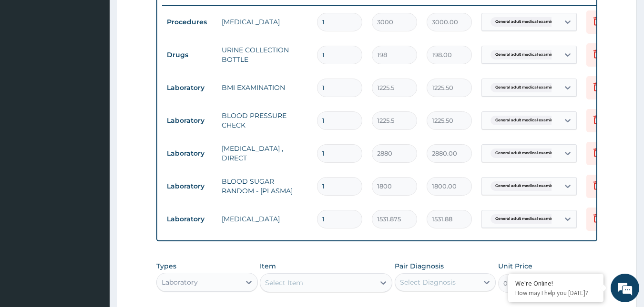
scroll to position [517, 0]
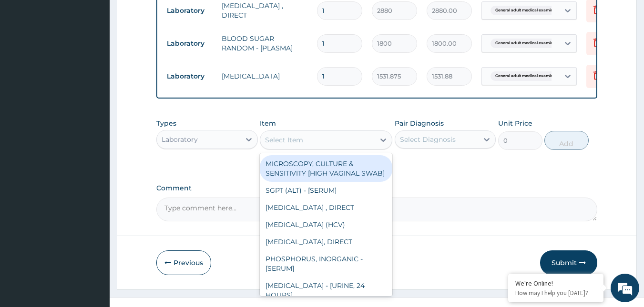
click at [303, 147] on div "Select Item" at bounding box center [317, 139] width 114 height 15
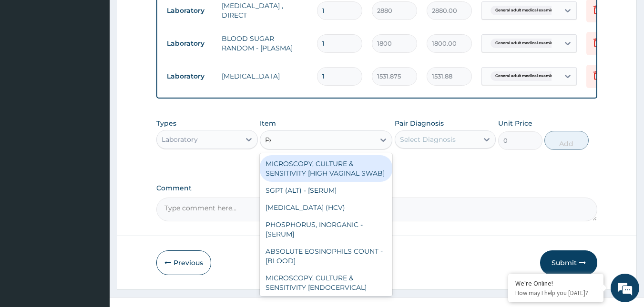
type input "PAP"
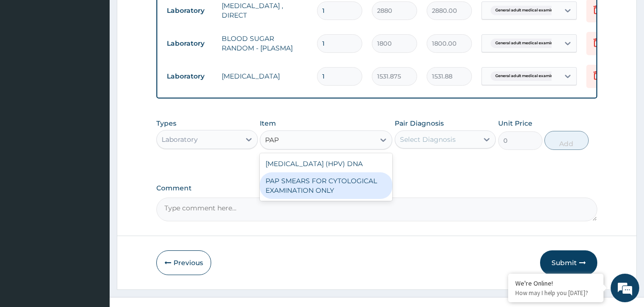
drag, startPoint x: 316, startPoint y: 197, endPoint x: 327, endPoint y: 180, distance: 20.1
click at [317, 195] on div "PAP SMEARS FOR CYTOLOGICAL EXAMINATION ONLY" at bounding box center [326, 185] width 132 height 27
type input "18080"
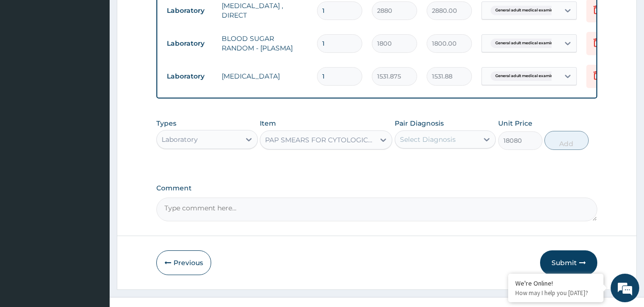
click at [443, 144] on div "Select Diagnosis" at bounding box center [428, 140] width 56 height 10
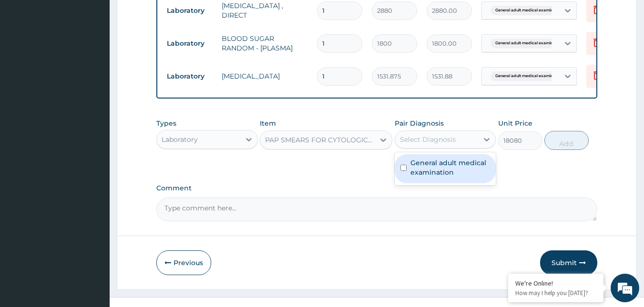
click at [453, 174] on label "General adult medical examination" at bounding box center [450, 167] width 80 height 19
checkbox input "true"
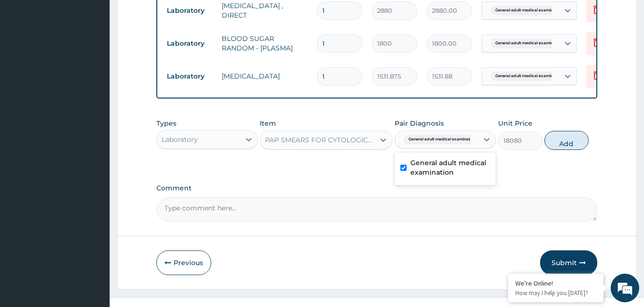
drag, startPoint x: 560, startPoint y: 149, endPoint x: 335, endPoint y: 245, distance: 244.1
click at [557, 150] on button "Add" at bounding box center [566, 140] width 44 height 19
type input "0"
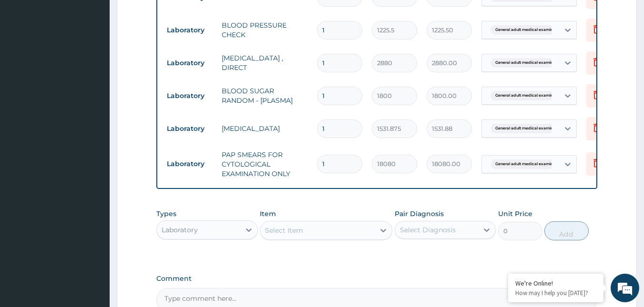
scroll to position [374, 0]
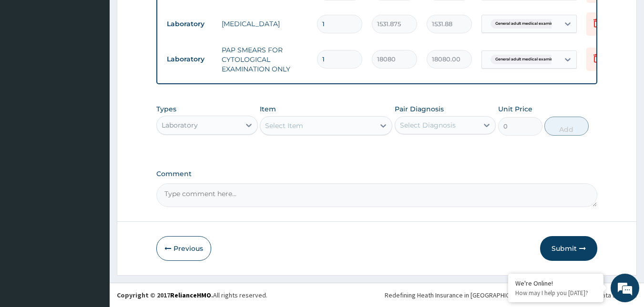
click at [572, 246] on button "Submit" at bounding box center [568, 248] width 57 height 25
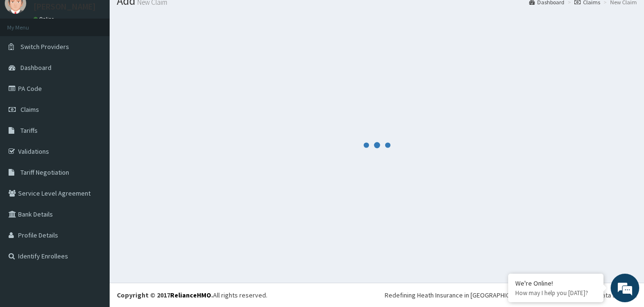
scroll to position [577, 0]
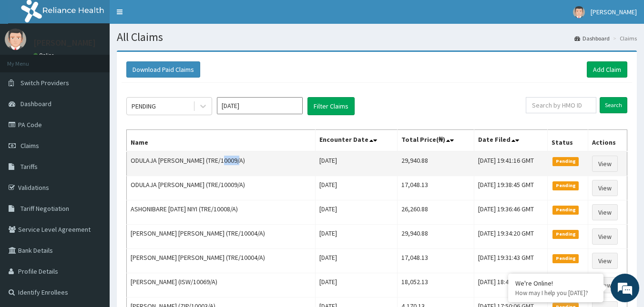
drag, startPoint x: 223, startPoint y: 163, endPoint x: 239, endPoint y: 162, distance: 15.7
click at [241, 162] on td "ODULAJA [PERSON_NAME] (TRE/10009/A)" at bounding box center [221, 163] width 189 height 25
drag, startPoint x: 239, startPoint y: 162, endPoint x: 220, endPoint y: 162, distance: 19.1
click at [220, 162] on td "ODULAJA [PERSON_NAME] (TRE/10009/A)" at bounding box center [221, 163] width 189 height 25
click at [223, 159] on td "ODULAJA KEHINDE FUNMILAYO (TRE/10009/A)" at bounding box center [221, 163] width 189 height 25
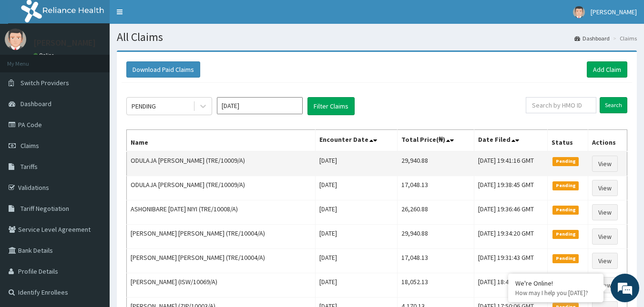
drag, startPoint x: 223, startPoint y: 159, endPoint x: 256, endPoint y: 168, distance: 34.4
click at [256, 168] on td "ODULAJA KEHINDE FUNMILAYO (TRE/10009/A)" at bounding box center [221, 163] width 189 height 25
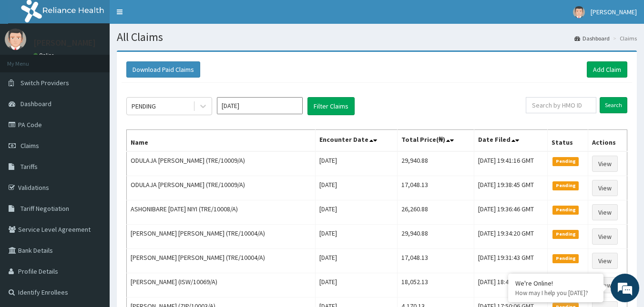
copy td "TRE/10009/A"
click at [608, 70] on link "Add Claim" at bounding box center [606, 69] width 40 height 16
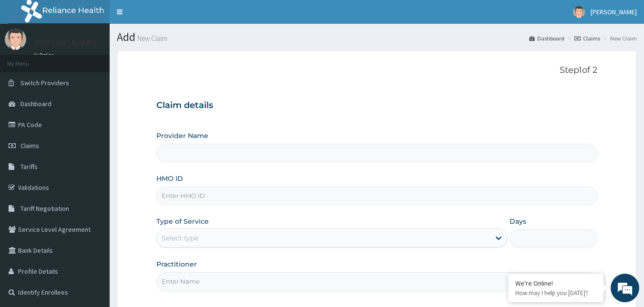
type input "Reliance Family Clinics (RFC) - [GEOGRAPHIC_DATA]"
click at [205, 197] on input "HMO ID" at bounding box center [376, 196] width 441 height 19
paste input "TRE/10009/A"
click at [195, 195] on input "TRE/10009/A" at bounding box center [376, 196] width 441 height 19
click at [186, 194] on input "TRE/10013/A" at bounding box center [376, 196] width 441 height 19
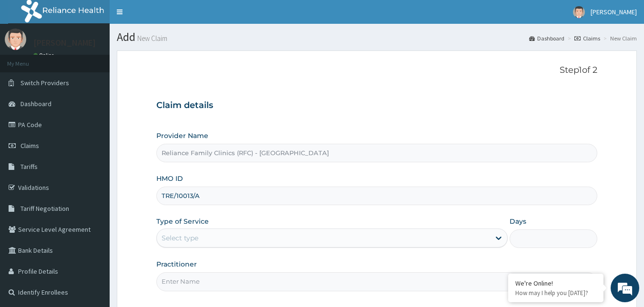
click at [186, 194] on input "TRE/10013/A" at bounding box center [376, 196] width 441 height 19
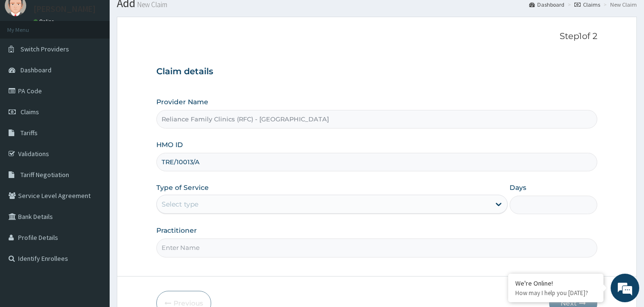
scroll to position [89, 0]
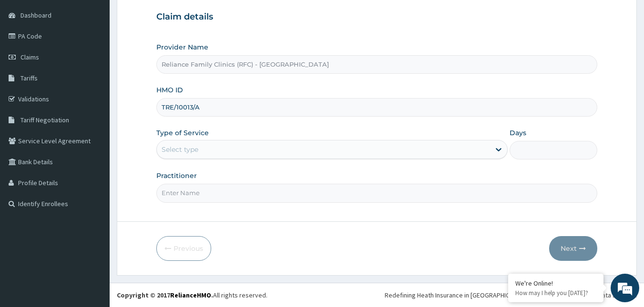
type input "TRE/10013/A"
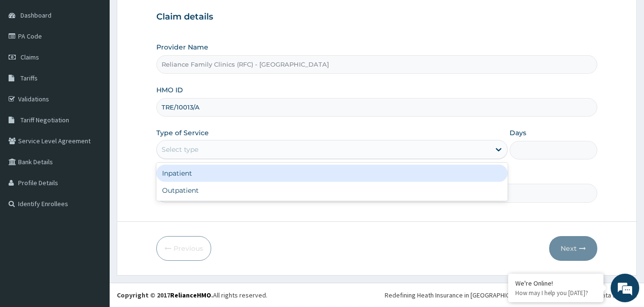
click at [260, 148] on div "Select type" at bounding box center [323, 149] width 333 height 15
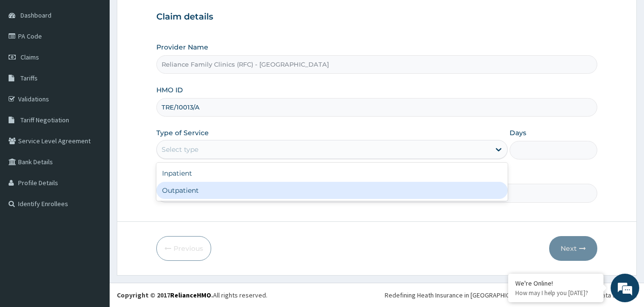
click at [247, 186] on div "Outpatient" at bounding box center [331, 190] width 351 height 17
type input "1"
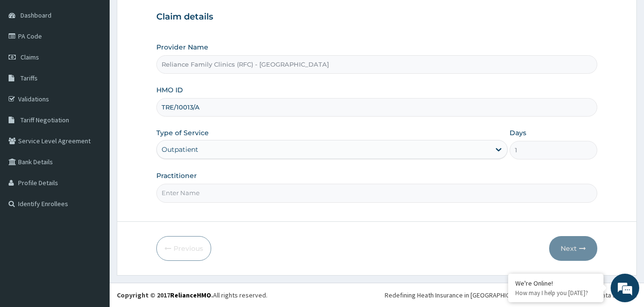
click at [247, 186] on input "Practitioner" at bounding box center [376, 193] width 441 height 19
type input "Faridah"
click at [581, 245] on icon "button" at bounding box center [582, 248] width 7 height 7
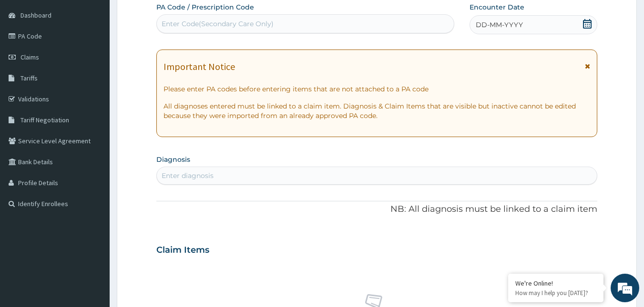
click at [591, 30] on span at bounding box center [587, 25] width 10 height 12
click at [229, 177] on div "Enter diagnosis" at bounding box center [377, 175] width 440 height 15
type input "[MEDICAL_DATA]"
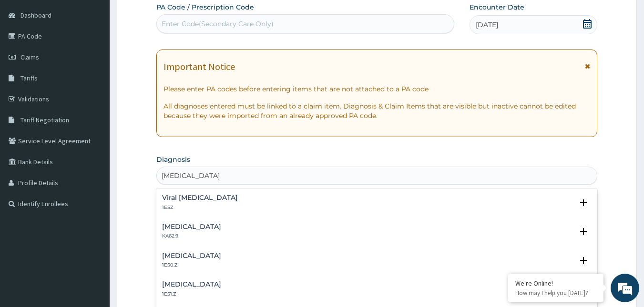
click at [195, 207] on p "1E5Z" at bounding box center [200, 207] width 76 height 7
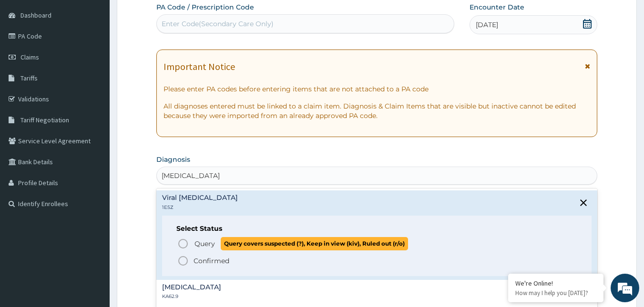
click at [184, 246] on icon "status option query" at bounding box center [182, 243] width 11 height 11
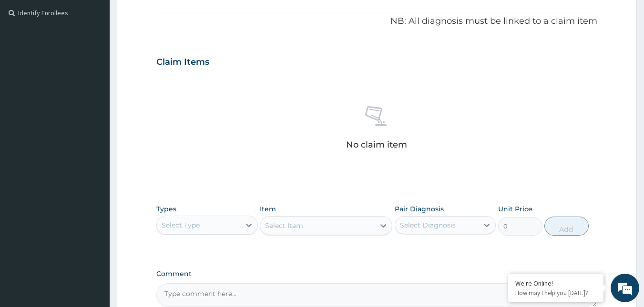
scroll to position [374, 0]
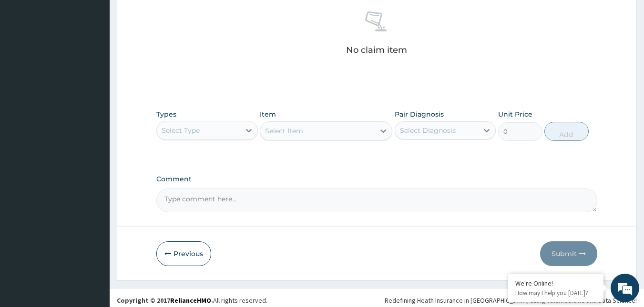
click at [214, 137] on div "Select Type" at bounding box center [198, 130] width 83 height 15
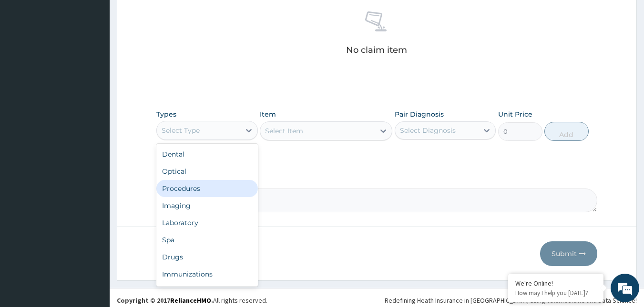
click at [199, 191] on div "Procedures" at bounding box center [206, 188] width 101 height 17
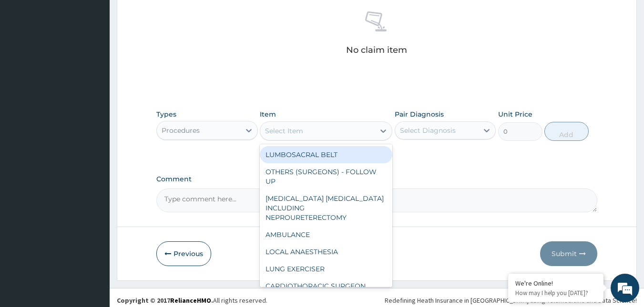
click at [352, 129] on div "Select Item" at bounding box center [317, 130] width 114 height 15
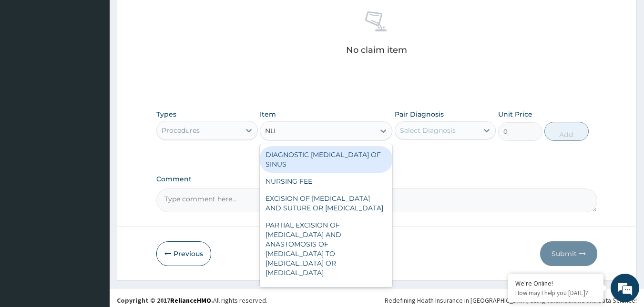
type input "NUR"
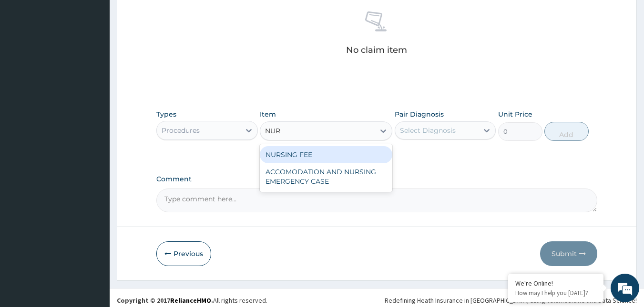
click at [340, 148] on div "NURSING FEE" at bounding box center [326, 154] width 132 height 17
type input "1500"
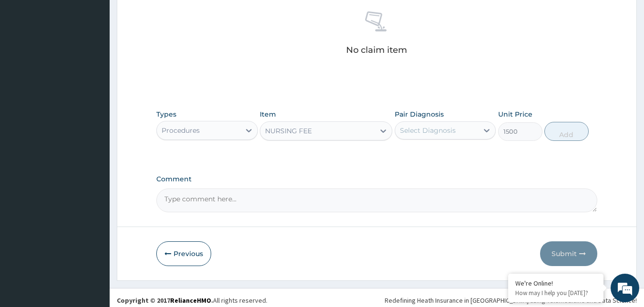
drag, startPoint x: 444, startPoint y: 130, endPoint x: 446, endPoint y: 141, distance: 12.1
click at [444, 137] on div "Select Diagnosis" at bounding box center [436, 130] width 83 height 15
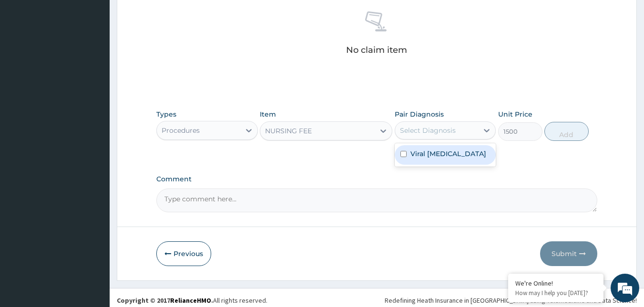
click at [450, 154] on label "Viral [MEDICAL_DATA]" at bounding box center [448, 154] width 76 height 10
checkbox input "true"
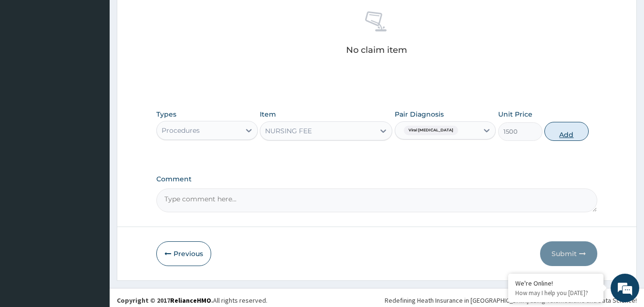
click at [573, 131] on button "Add" at bounding box center [566, 131] width 44 height 19
type input "0"
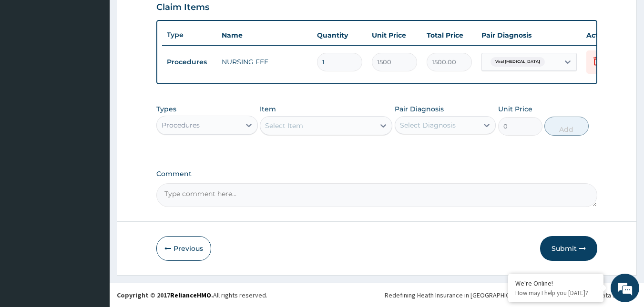
scroll to position [342, 0]
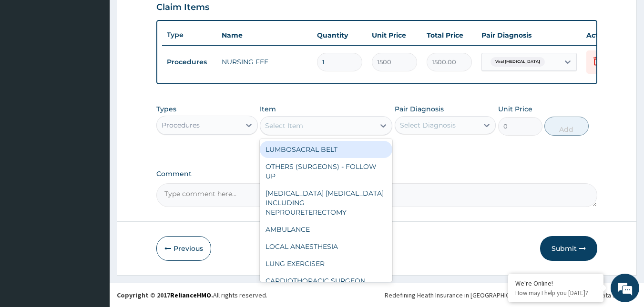
click at [306, 124] on div "Select Item" at bounding box center [317, 125] width 114 height 15
type input "C"
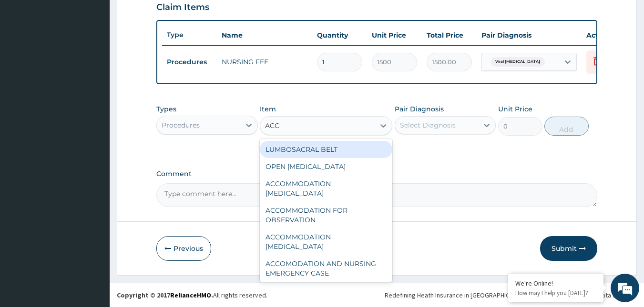
type input "ACCO"
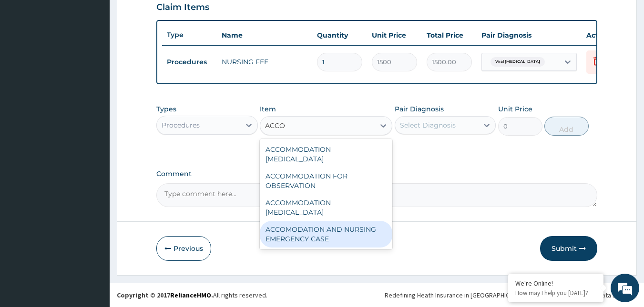
click at [330, 221] on div "ACCOMODATION AND NURSING EMERGENCY CASE" at bounding box center [326, 234] width 132 height 27
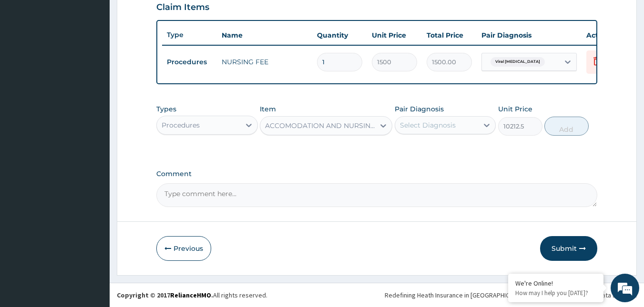
click at [227, 127] on div "Procedures" at bounding box center [198, 125] width 83 height 15
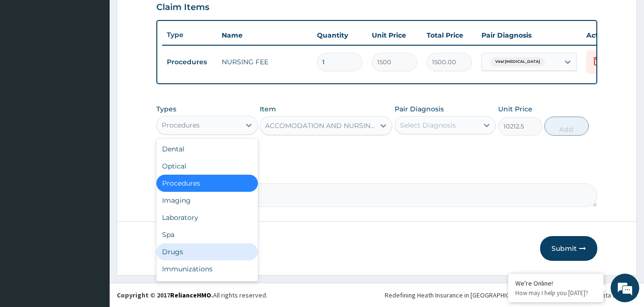
click at [189, 252] on div "Drugs" at bounding box center [206, 251] width 101 height 17
type input "0"
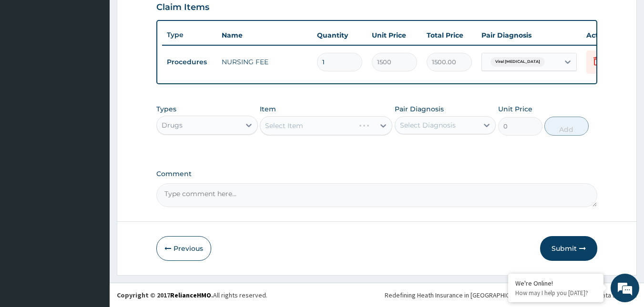
click at [344, 132] on div "Select Item" at bounding box center [326, 125] width 132 height 19
click at [359, 128] on div "Select Item" at bounding box center [317, 125] width 114 height 15
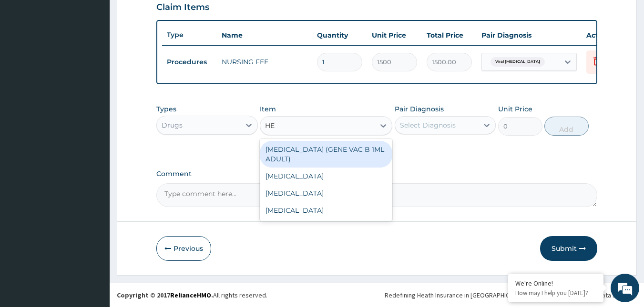
type input "HEP"
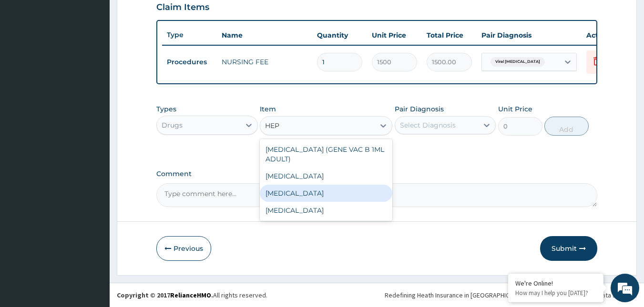
click at [339, 194] on div "[MEDICAL_DATA]" at bounding box center [326, 193] width 132 height 17
type input "12995"
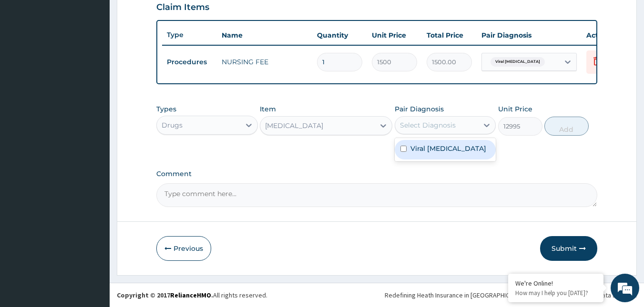
click at [475, 125] on div "Select Diagnosis" at bounding box center [436, 125] width 83 height 15
click at [457, 149] on label "Viral [MEDICAL_DATA]" at bounding box center [448, 149] width 76 height 10
checkbox input "true"
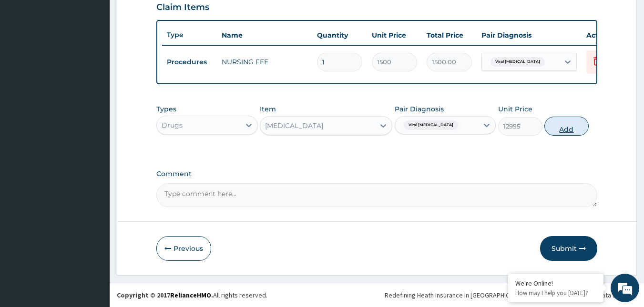
click at [572, 129] on button "Add" at bounding box center [566, 126] width 44 height 19
type input "0"
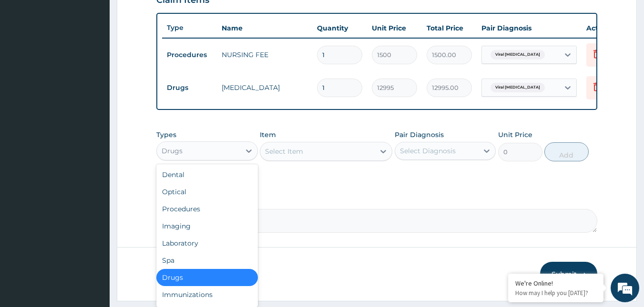
click at [191, 158] on div "Drugs" at bounding box center [198, 150] width 83 height 15
click at [188, 252] on div "Laboratory" at bounding box center [206, 243] width 101 height 17
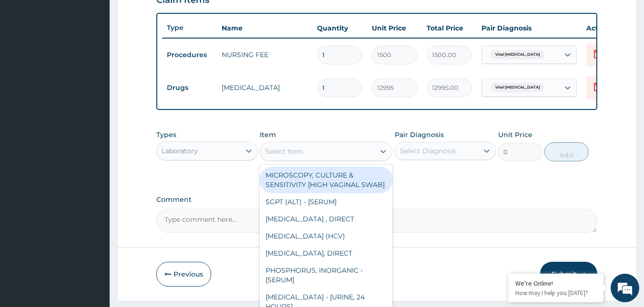
click at [332, 159] on div "Select Item" at bounding box center [317, 151] width 114 height 15
type input "1"
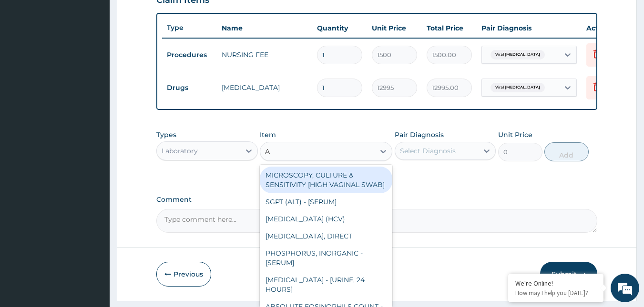
type input "AU"
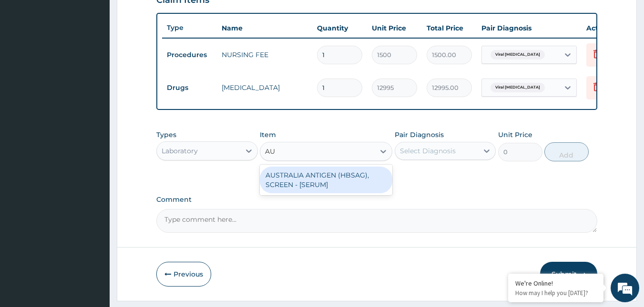
type input "2553.125"
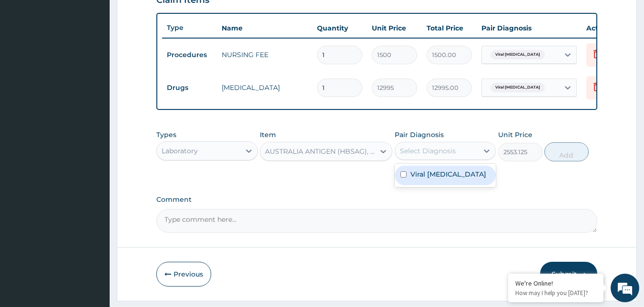
click at [433, 156] on div "Select Diagnosis" at bounding box center [428, 151] width 56 height 10
checkbox input "true"
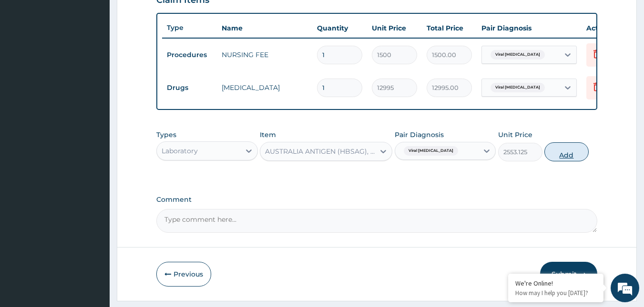
click at [564, 158] on button "Add" at bounding box center [566, 151] width 44 height 19
type input "0"
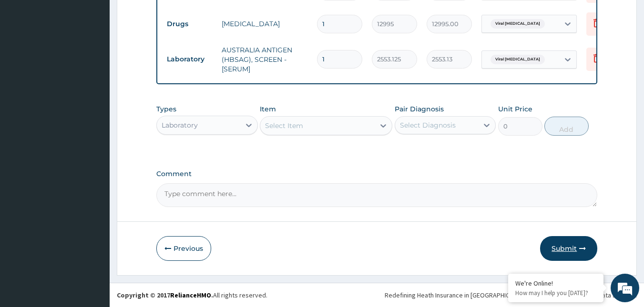
click at [553, 249] on button "Submit" at bounding box center [568, 248] width 57 height 25
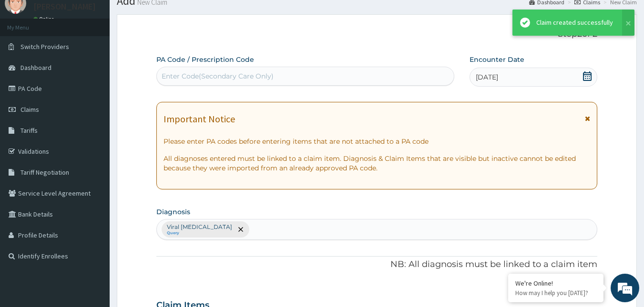
scroll to position [412, 0]
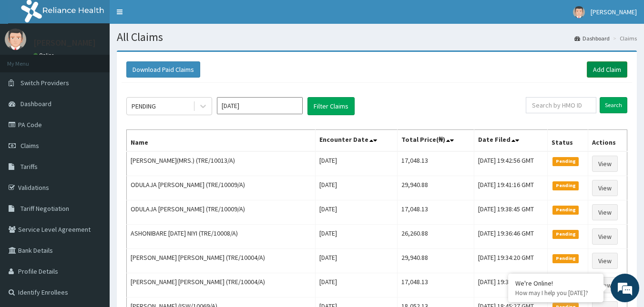
click at [597, 72] on link "Add Claim" at bounding box center [606, 69] width 40 height 16
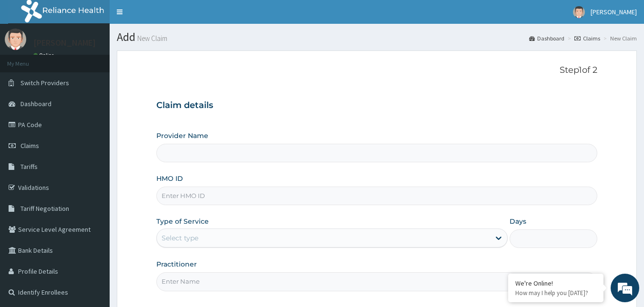
click at [202, 198] on input "HMO ID" at bounding box center [376, 196] width 441 height 19
paste input "TRE/10013/A"
type input "TRE/10013/A"
type input "Reliance Family Clinics (RFC) - Gbagada"
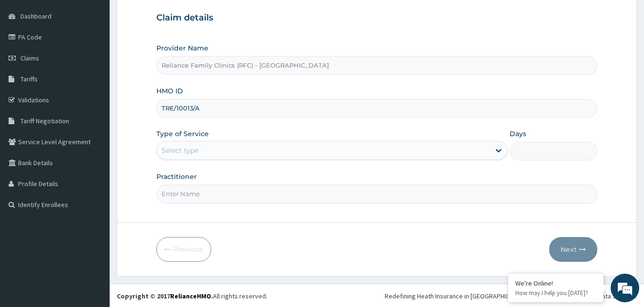
scroll to position [89, 0]
type input "TRE/10013/A"
click at [245, 150] on div "Select type" at bounding box center [323, 149] width 333 height 15
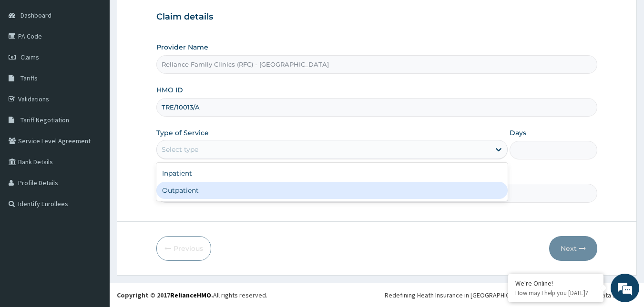
click at [230, 188] on div "Outpatient" at bounding box center [331, 190] width 351 height 17
type input "1"
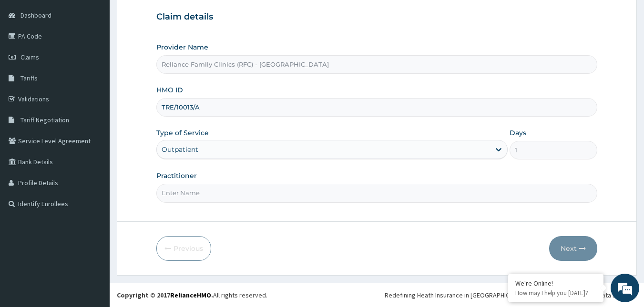
click at [224, 187] on input "Practitioner" at bounding box center [376, 193] width 441 height 19
type input "Faridah"
click at [566, 252] on button "Next" at bounding box center [573, 248] width 48 height 25
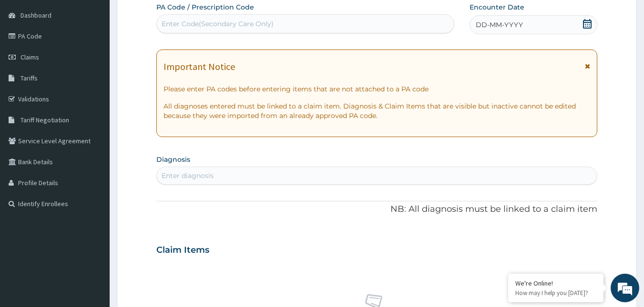
click at [590, 19] on icon at bounding box center [587, 24] width 9 height 10
click at [274, 183] on div "Enter diagnosis" at bounding box center [377, 175] width 440 height 15
type input "GENERAL ADULT"
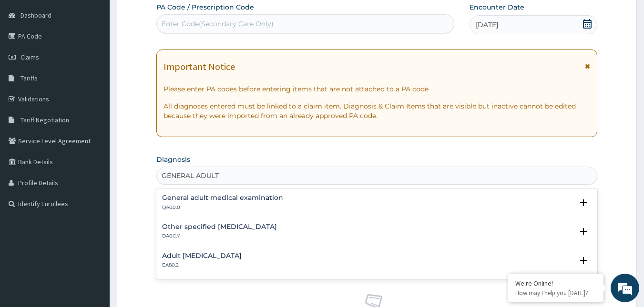
click at [199, 200] on h4 "General adult medical examination" at bounding box center [222, 197] width 121 height 7
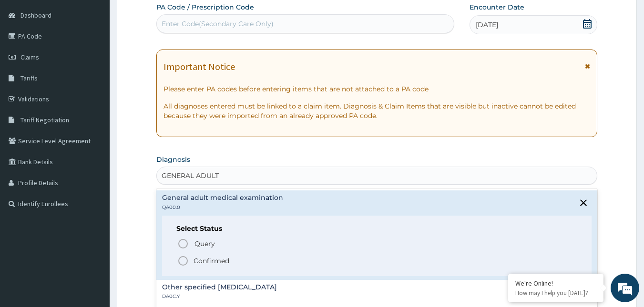
click at [180, 260] on icon "status option filled" at bounding box center [182, 260] width 11 height 11
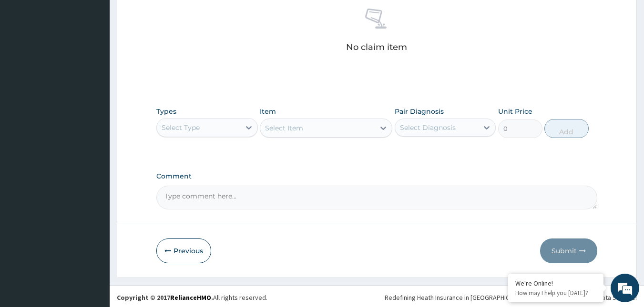
scroll to position [380, 0]
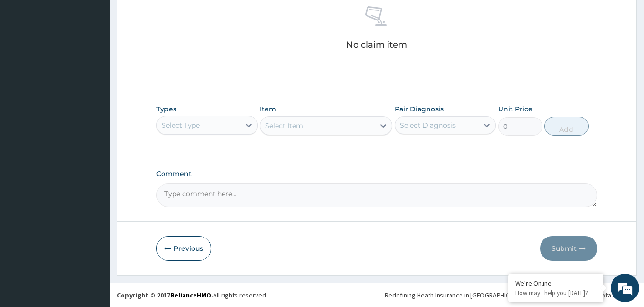
drag, startPoint x: 218, startPoint y: 124, endPoint x: 211, endPoint y: 135, distance: 13.1
click at [218, 124] on div "Select Type" at bounding box center [198, 125] width 83 height 15
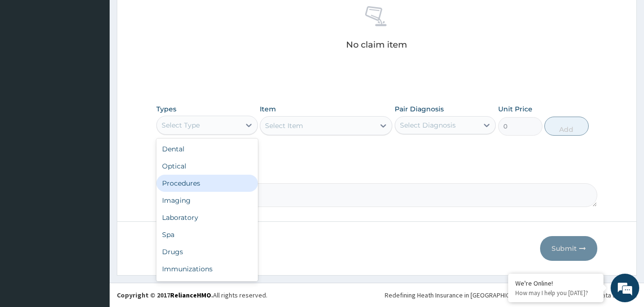
click at [208, 180] on div "Procedures" at bounding box center [206, 183] width 101 height 17
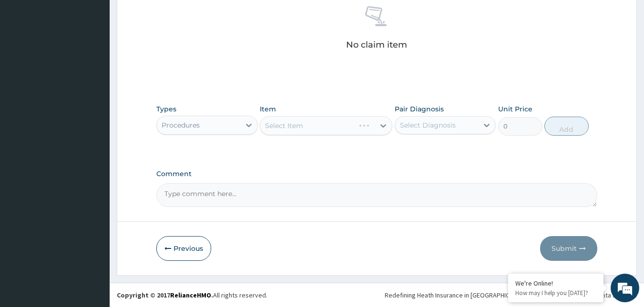
click at [325, 123] on div "Select Item" at bounding box center [326, 125] width 132 height 19
click at [325, 125] on div "Select Item" at bounding box center [317, 125] width 114 height 15
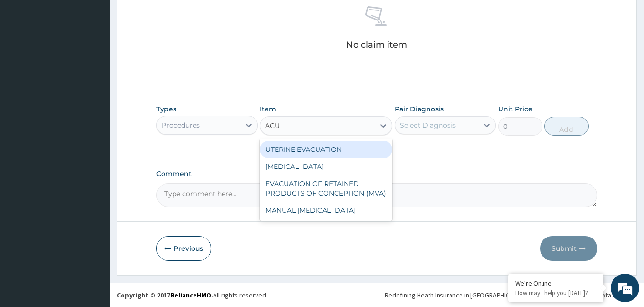
type input "ACUI"
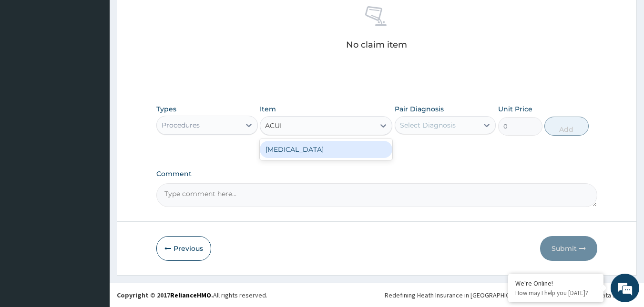
type input "3000"
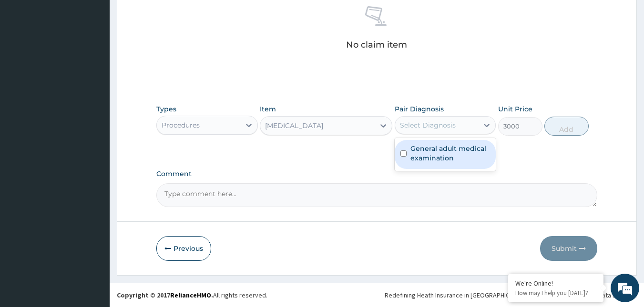
click at [422, 124] on div "Select Diagnosis" at bounding box center [428, 126] width 56 height 10
checkbox input "true"
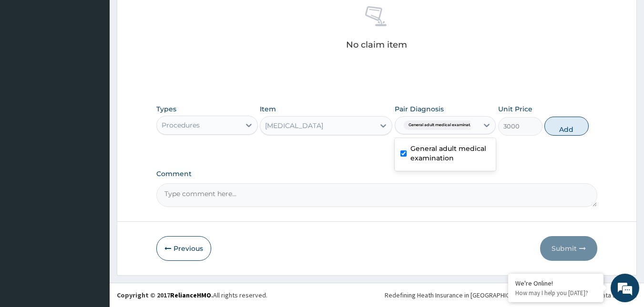
drag, startPoint x: 572, startPoint y: 129, endPoint x: 546, endPoint y: 148, distance: 31.6
click at [562, 139] on div "Types Procedures Item VISUAL ACUITY Pair Diagnosis option General adult medical…" at bounding box center [376, 120] width 441 height 41
drag, startPoint x: 391, startPoint y: 123, endPoint x: 457, endPoint y: 121, distance: 65.8
click at [447, 121] on div "Types Procedures Item VISUAL ACUITY Pair Diagnosis General adult medical examin…" at bounding box center [376, 120] width 441 height 41
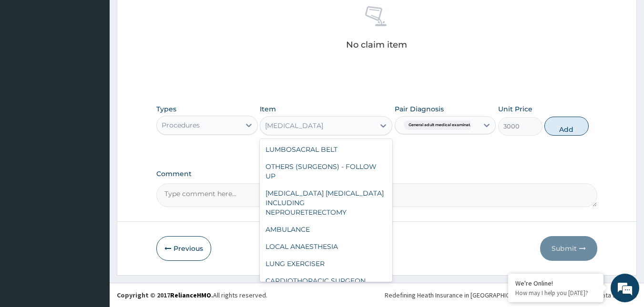
scroll to position [1587, 0]
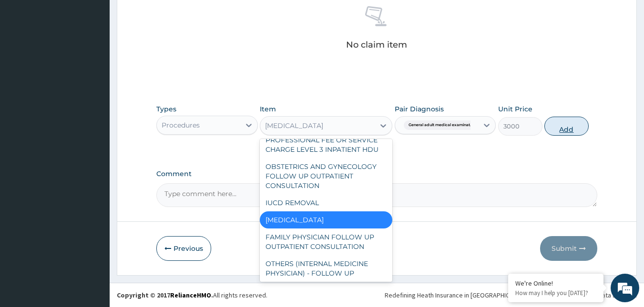
click at [560, 128] on button "Add" at bounding box center [566, 126] width 44 height 19
type input "0"
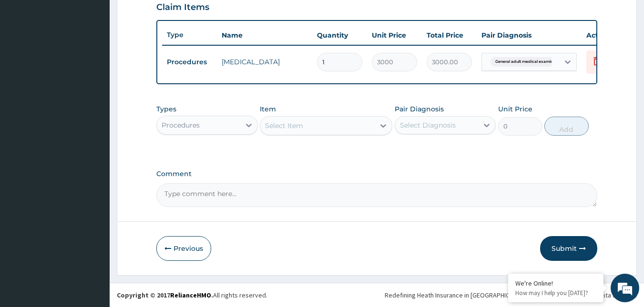
scroll to position [342, 0]
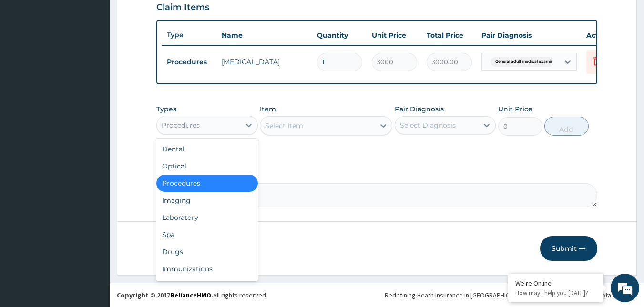
click at [234, 124] on div "Procedures" at bounding box center [198, 125] width 83 height 15
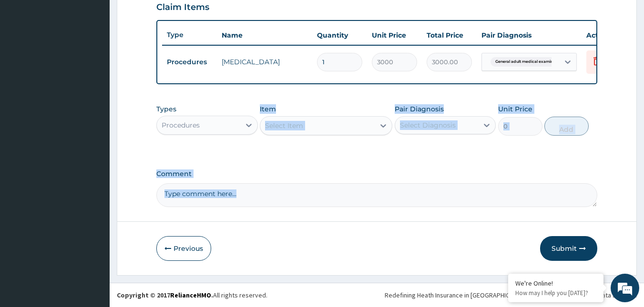
drag, startPoint x: 210, startPoint y: 187, endPoint x: 202, endPoint y: 230, distance: 43.6
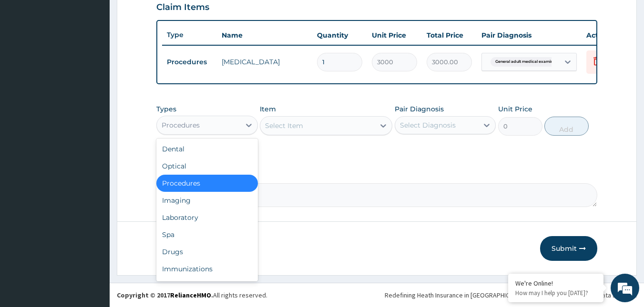
drag, startPoint x: 202, startPoint y: 230, endPoint x: 220, endPoint y: 122, distance: 109.2
click at [220, 122] on div "Procedures" at bounding box center [198, 125] width 83 height 15
click at [189, 247] on div "Drugs" at bounding box center [206, 251] width 101 height 17
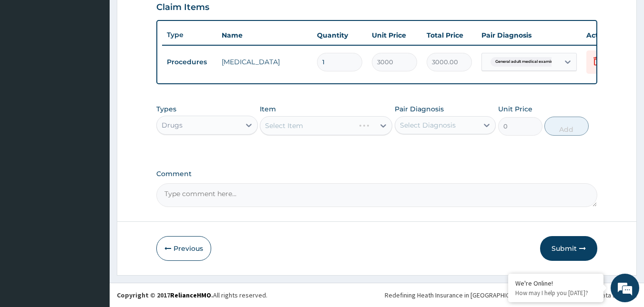
click at [323, 121] on div "Select Item" at bounding box center [326, 125] width 132 height 19
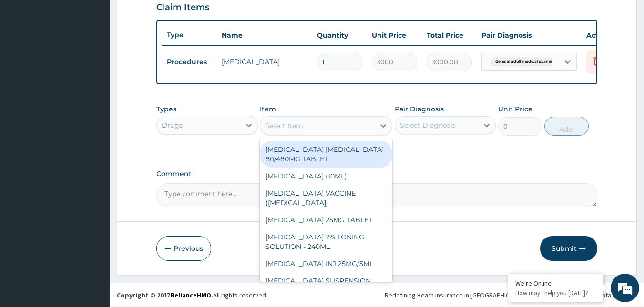
click at [330, 127] on div "Select Item" at bounding box center [317, 125] width 114 height 15
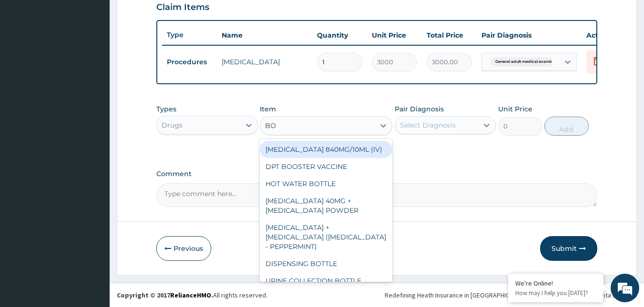
type input "BOT"
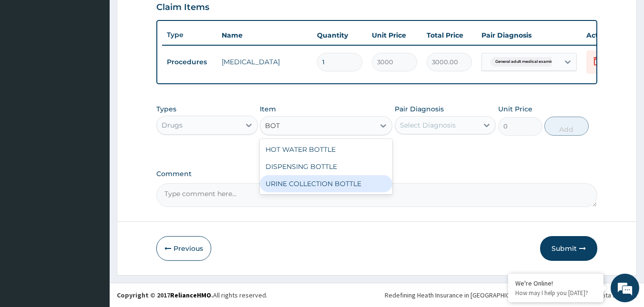
click at [326, 181] on div "URINE COLLECTION BOTTLE" at bounding box center [326, 183] width 132 height 17
type input "198"
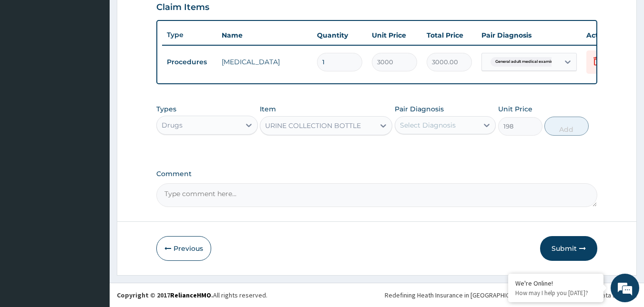
click at [478, 132] on div "Select Diagnosis" at bounding box center [436, 125] width 83 height 15
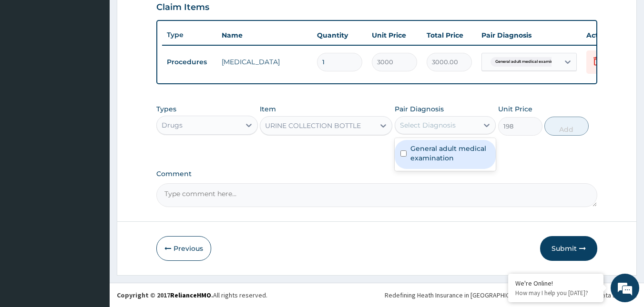
click at [448, 163] on div "General adult medical examination" at bounding box center [444, 154] width 101 height 29
checkbox input "true"
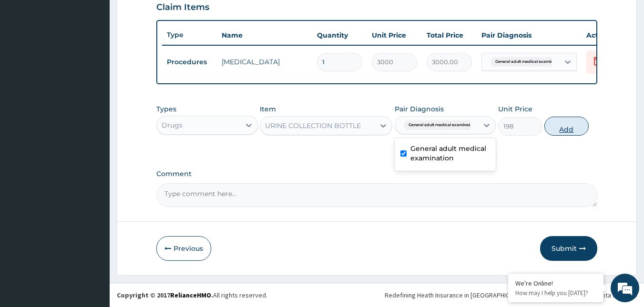
click at [564, 134] on button "Add" at bounding box center [566, 126] width 44 height 19
type input "0"
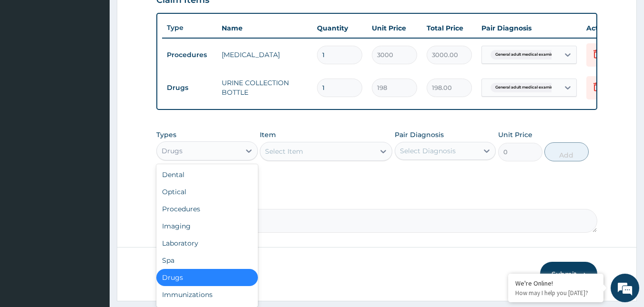
click at [187, 159] on div "Drugs" at bounding box center [198, 150] width 83 height 15
click at [201, 249] on div "Laboratory" at bounding box center [206, 243] width 101 height 17
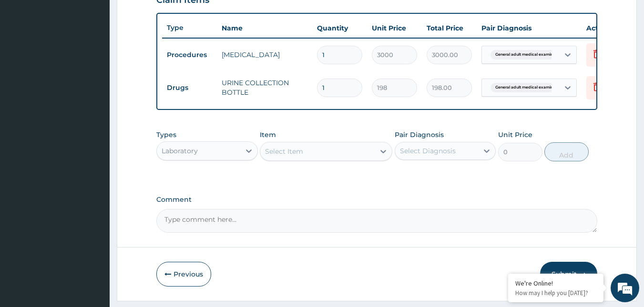
click at [364, 156] on div "Select Item" at bounding box center [317, 151] width 114 height 15
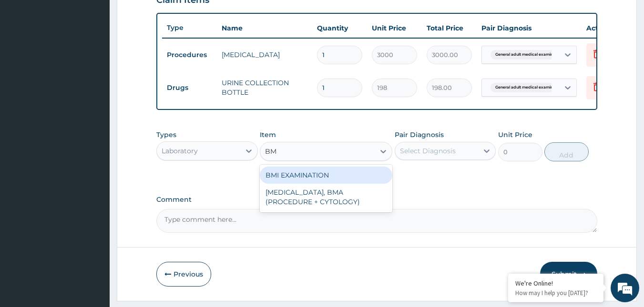
type input "BMI"
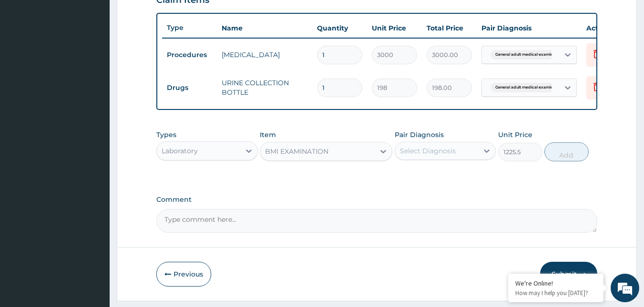
click at [431, 156] on div "Select Diagnosis" at bounding box center [428, 151] width 56 height 10
click at [570, 161] on button "Add" at bounding box center [566, 151] width 44 height 19
type input "0"
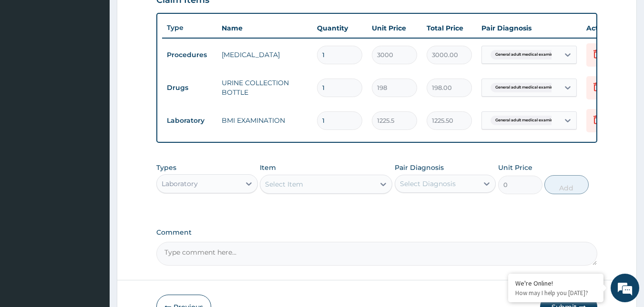
click at [303, 192] on div "Select Item" at bounding box center [317, 184] width 114 height 15
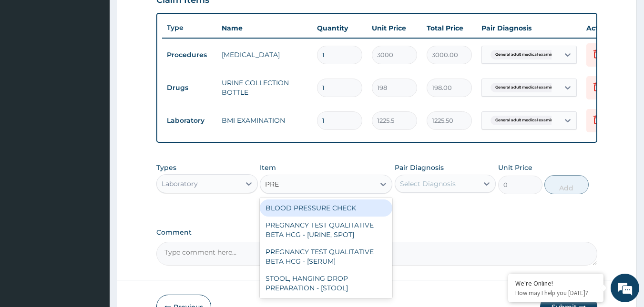
type input "PRES"
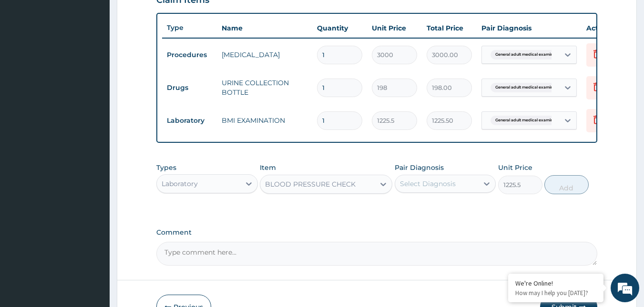
click at [420, 187] on div "Select Diagnosis" at bounding box center [428, 184] width 56 height 10
drag, startPoint x: 557, startPoint y: 189, endPoint x: 486, endPoint y: 203, distance: 73.0
click at [558, 191] on button "Add" at bounding box center [566, 184] width 44 height 19
type input "0"
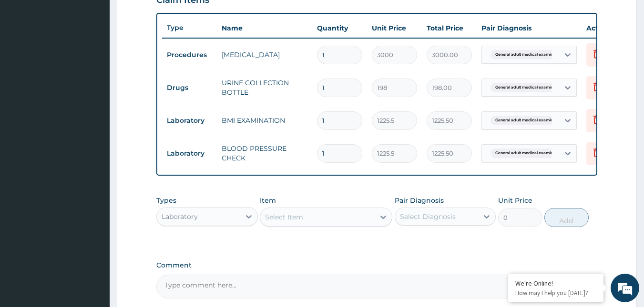
click at [327, 221] on div "Select Item" at bounding box center [317, 217] width 114 height 15
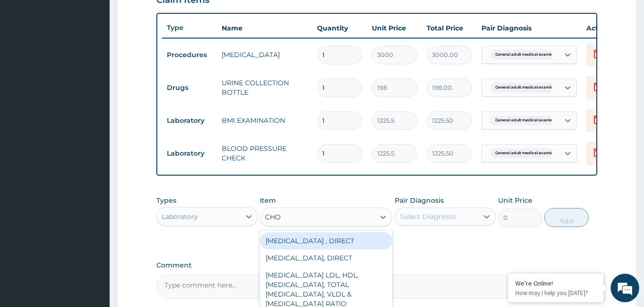
type input "CHOL"
type input "2880"
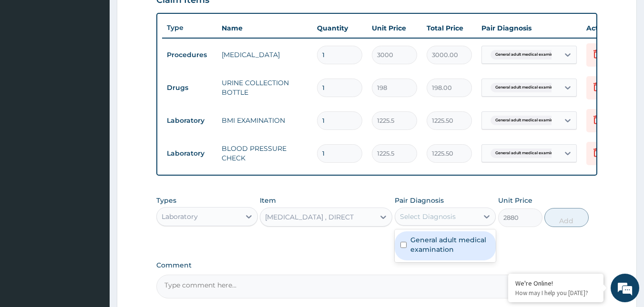
click at [429, 221] on div "Select Diagnosis" at bounding box center [428, 217] width 56 height 10
checkbox input "true"
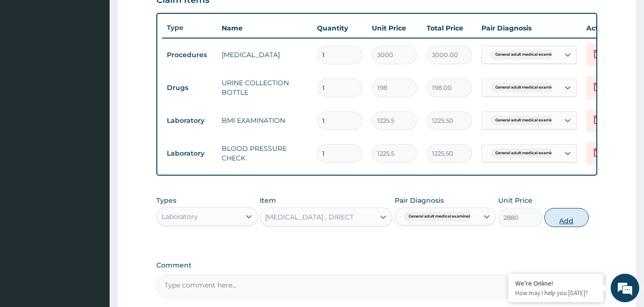
click at [556, 226] on button "Add" at bounding box center [566, 217] width 44 height 19
type input "0"
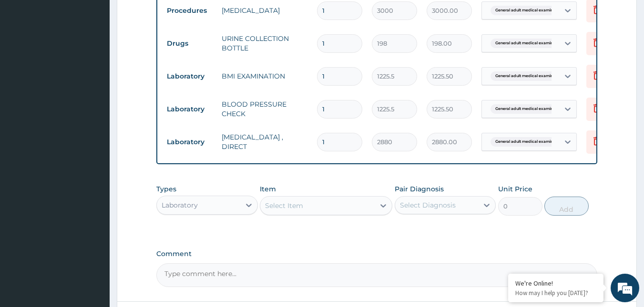
scroll to position [473, 0]
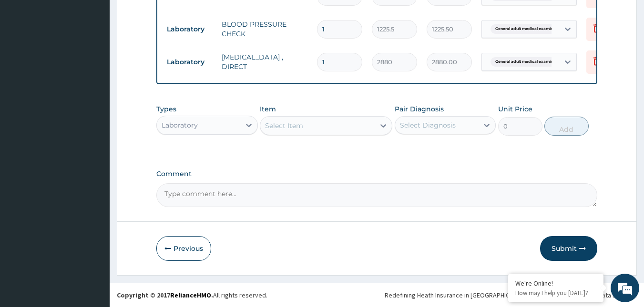
click at [349, 111] on div "Item Select Item" at bounding box center [326, 119] width 132 height 31
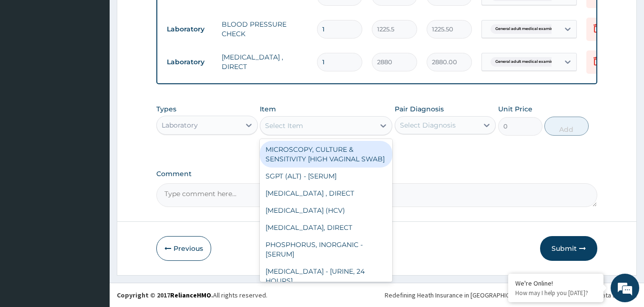
click at [342, 124] on div "Select Item" at bounding box center [317, 125] width 114 height 15
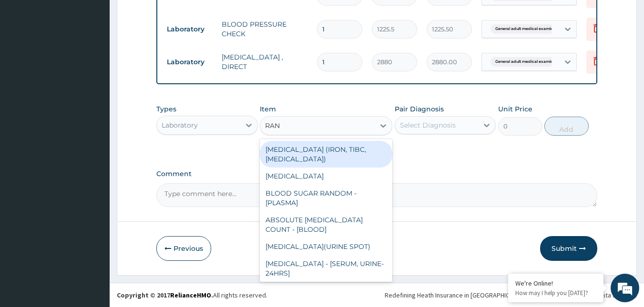
type input "RAND"
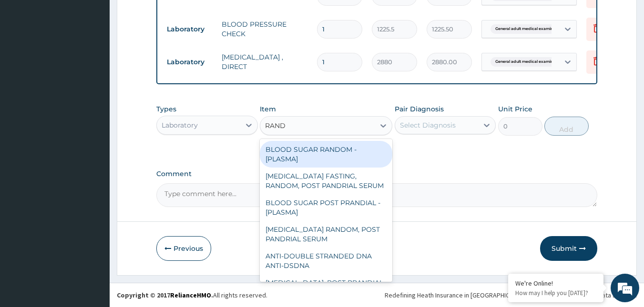
drag, startPoint x: 331, startPoint y: 155, endPoint x: 408, endPoint y: 131, distance: 80.3
click at [338, 151] on div "BLOOD SUGAR RANDOM - [PLASMA]" at bounding box center [326, 154] width 132 height 27
type input "1800"
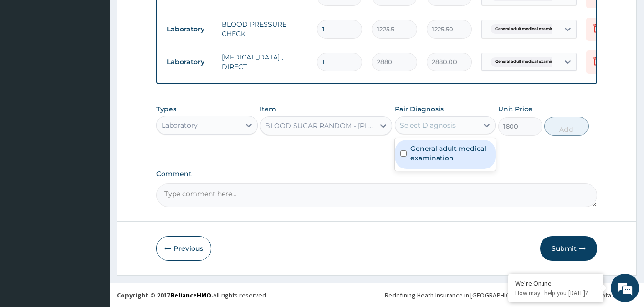
drag, startPoint x: 420, startPoint y: 128, endPoint x: 431, endPoint y: 160, distance: 33.7
click at [426, 134] on div "option General adult medical examination, selected. option General adult medica…" at bounding box center [444, 125] width 101 height 18
drag, startPoint x: 431, startPoint y: 160, endPoint x: 452, endPoint y: 145, distance: 25.9
click at [432, 159] on label "General adult medical examination" at bounding box center [450, 153] width 80 height 19
checkbox input "true"
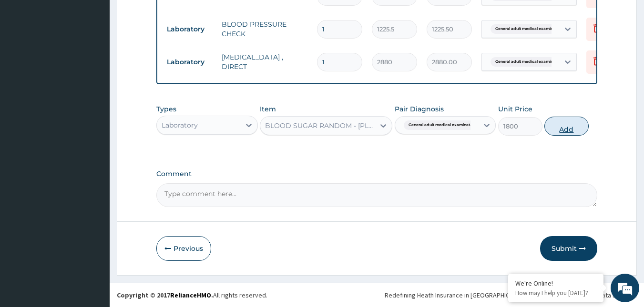
click at [561, 128] on button "Add" at bounding box center [566, 126] width 44 height 19
type input "0"
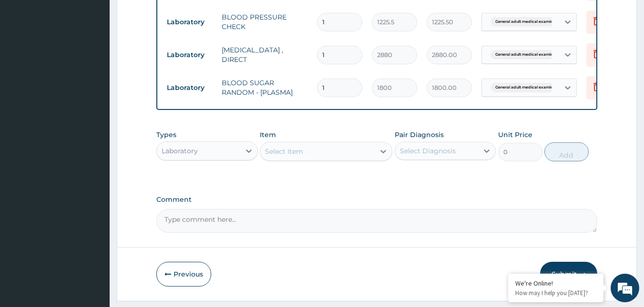
click at [358, 157] on div "Select Item" at bounding box center [317, 151] width 114 height 15
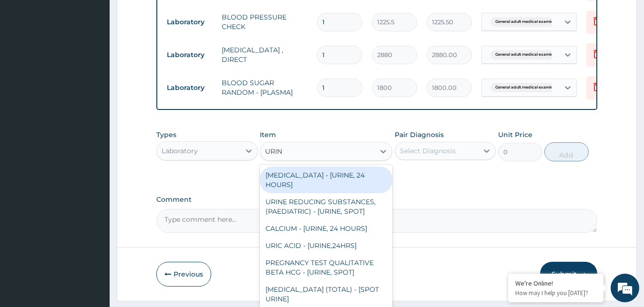
type input "URINA"
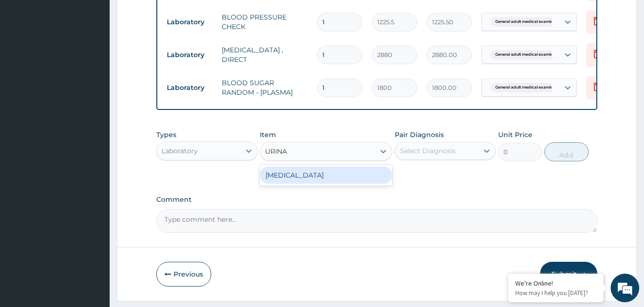
type input "1531.875"
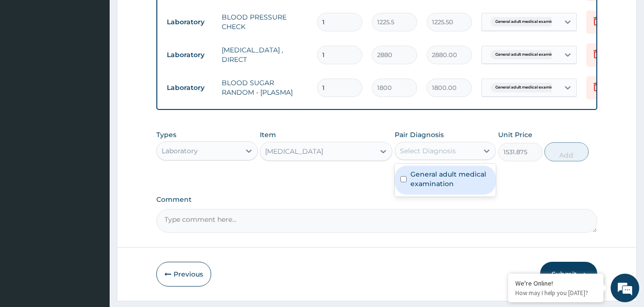
click at [442, 156] on div "Select Diagnosis" at bounding box center [428, 151] width 56 height 10
checkbox input "true"
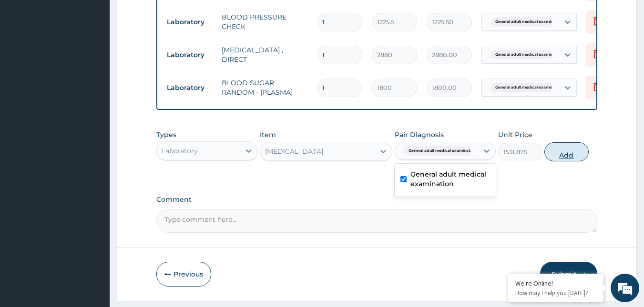
click at [568, 161] on button "Add" at bounding box center [566, 151] width 44 height 19
type input "0"
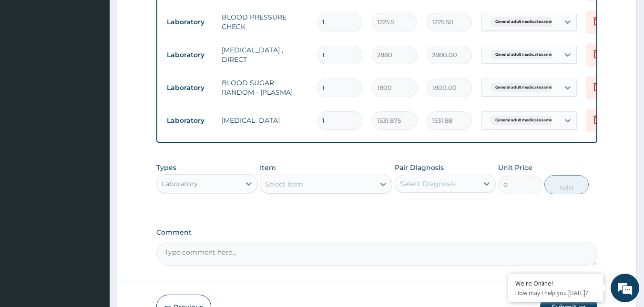
click at [312, 177] on div "Item Select Item" at bounding box center [326, 178] width 132 height 31
click at [313, 186] on div "Select Item" at bounding box center [317, 184] width 114 height 15
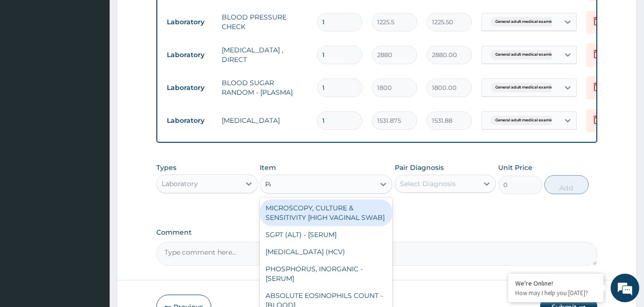
type input "PAP"
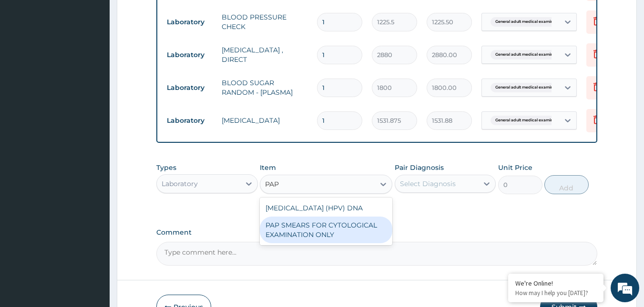
click at [349, 243] on div "PAP SMEARS FOR CYTOLOGICAL EXAMINATION ONLY" at bounding box center [326, 230] width 132 height 27
type input "18080"
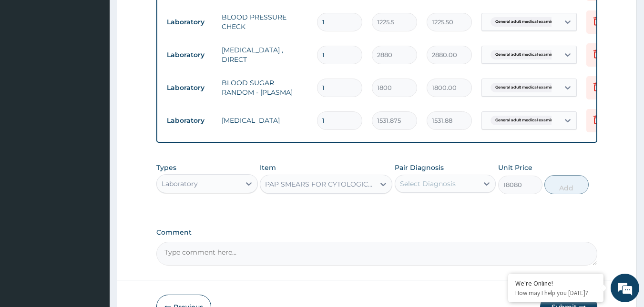
click at [461, 188] on div "Select Diagnosis" at bounding box center [436, 183] width 83 height 15
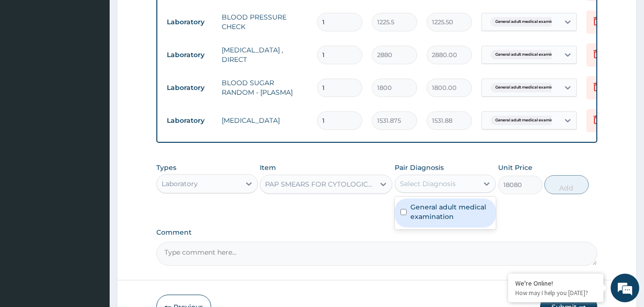
click at [452, 219] on label "General adult medical examination" at bounding box center [450, 211] width 80 height 19
checkbox input "true"
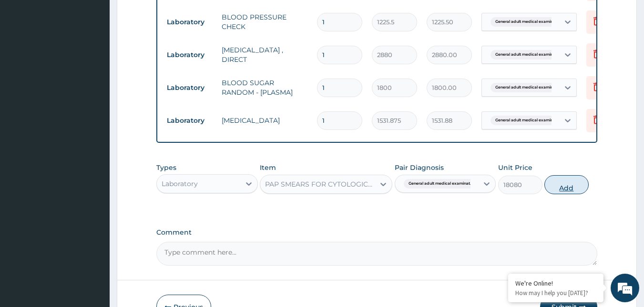
drag, startPoint x: 562, startPoint y: 198, endPoint x: 439, endPoint y: 247, distance: 132.1
click at [563, 194] on button "Add" at bounding box center [566, 184] width 44 height 19
type input "0"
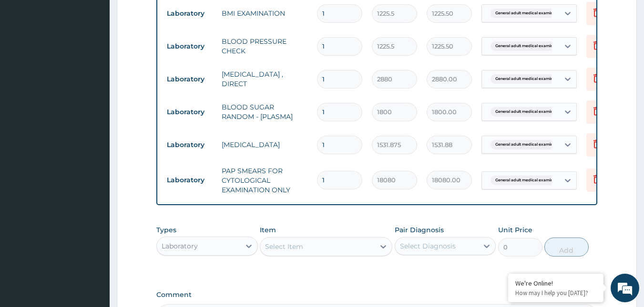
scroll to position [577, 0]
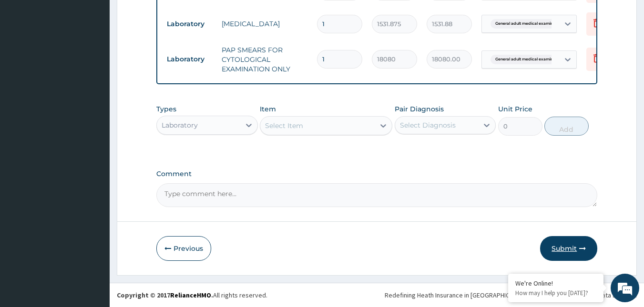
click at [574, 241] on button "Submit" at bounding box center [568, 248] width 57 height 25
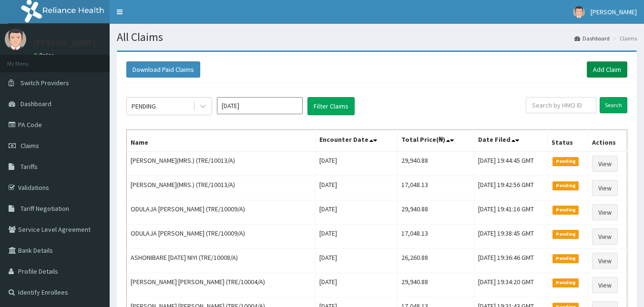
click at [608, 70] on link "Add Claim" at bounding box center [606, 69] width 40 height 16
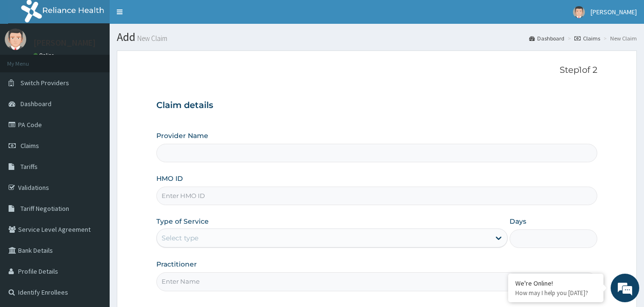
click at [178, 191] on input "HMO ID" at bounding box center [376, 196] width 441 height 19
paste input "TRE/10013/A"
type input "TRE/10013/A"
type input "Reliance Family Clinics (RFC) - [GEOGRAPHIC_DATA]"
click at [191, 196] on input "TRE/10013/A" at bounding box center [376, 196] width 441 height 19
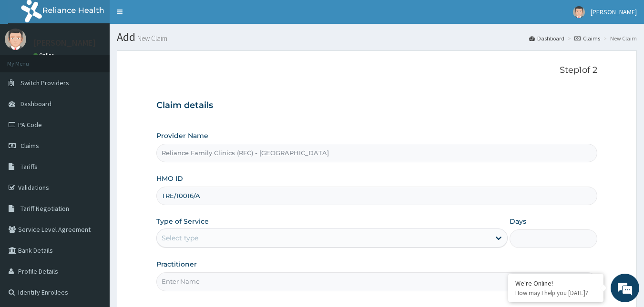
click at [189, 192] on input "TRE/10016/A" at bounding box center [376, 196] width 441 height 19
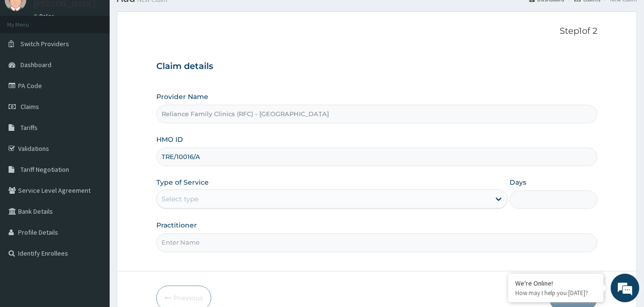
scroll to position [89, 0]
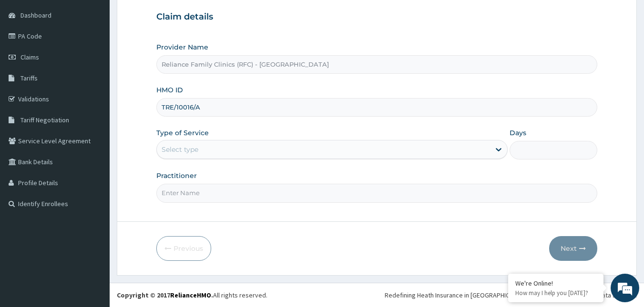
type input "TRE/10016/A"
click at [213, 146] on div "Select type" at bounding box center [323, 149] width 333 height 15
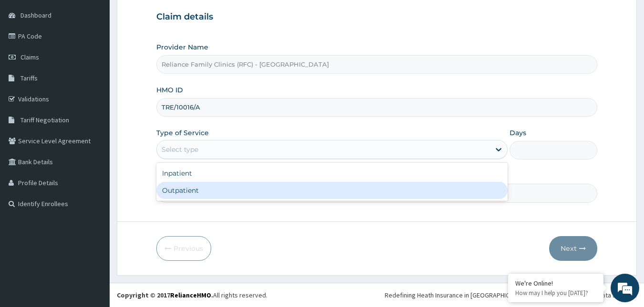
click at [199, 193] on div "Outpatient" at bounding box center [331, 190] width 351 height 17
type input "1"
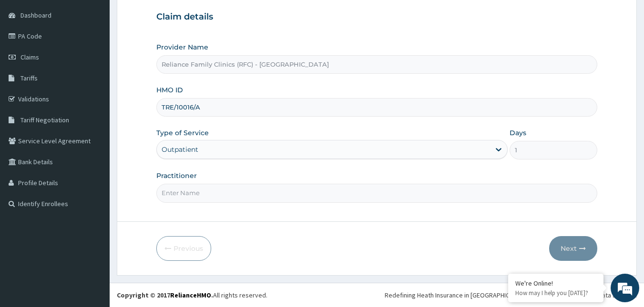
click at [199, 193] on input "Practitioner" at bounding box center [376, 193] width 441 height 19
type input "Faridah"
click at [566, 246] on button "Next" at bounding box center [573, 248] width 48 height 25
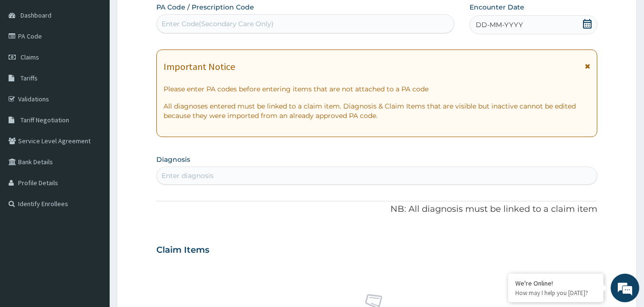
click at [588, 22] on icon at bounding box center [587, 24] width 9 height 10
click at [283, 177] on div "Enter diagnosis" at bounding box center [377, 175] width 440 height 15
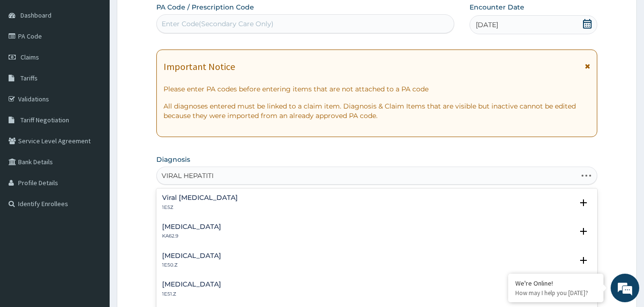
type input "VIRAL HEPATITIS"
click at [198, 204] on p "1E5Z" at bounding box center [200, 207] width 76 height 7
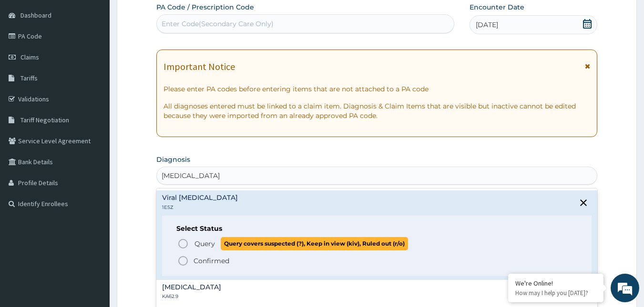
click at [181, 243] on icon "status option query" at bounding box center [182, 243] width 11 height 11
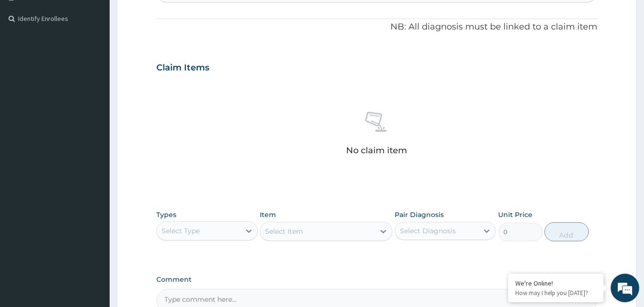
scroll to position [327, 0]
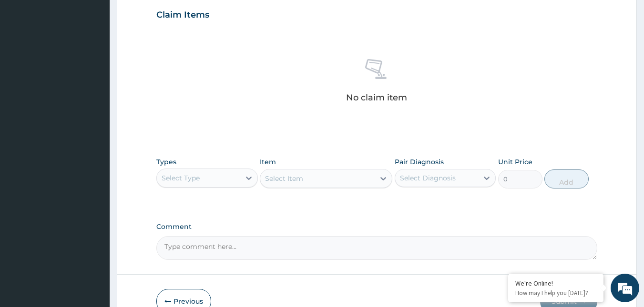
click at [223, 185] on div "Select Type" at bounding box center [198, 178] width 83 height 15
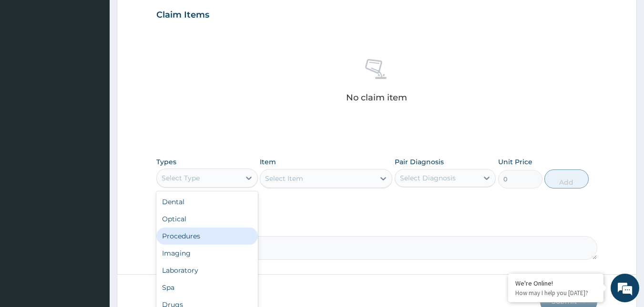
click at [201, 235] on div "Procedures" at bounding box center [206, 236] width 101 height 17
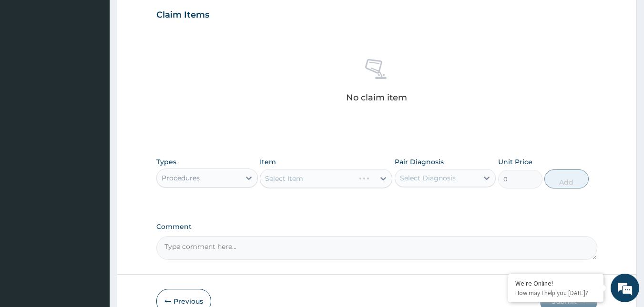
click at [360, 181] on div "Select Item" at bounding box center [326, 178] width 132 height 19
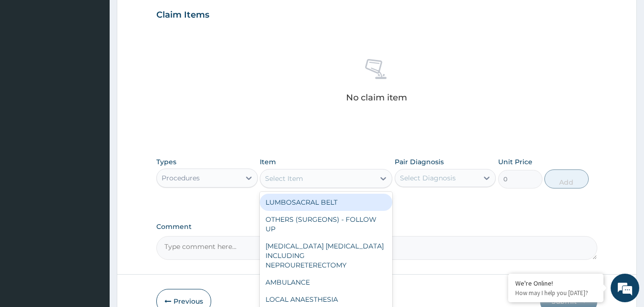
click at [353, 181] on div "Select Item" at bounding box center [317, 178] width 114 height 15
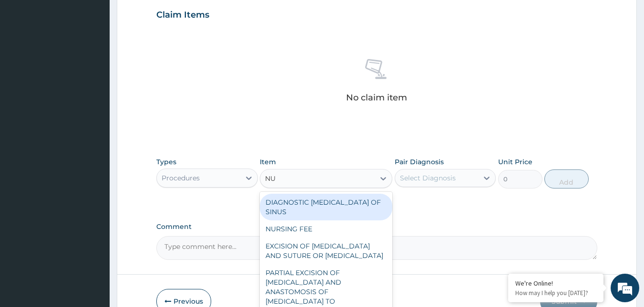
type input "NUR"
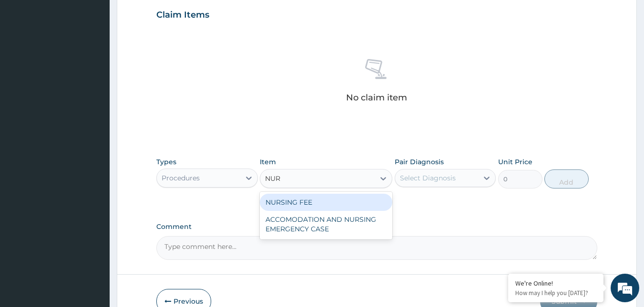
click at [350, 206] on div "NURSING FEE" at bounding box center [326, 202] width 132 height 17
type input "1500"
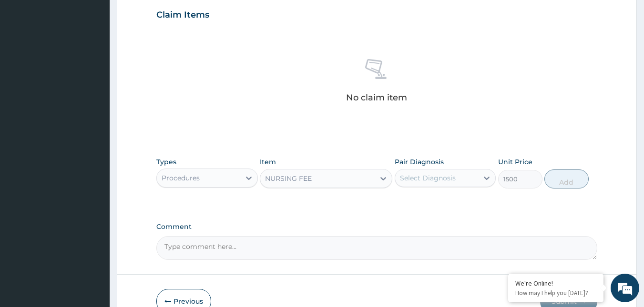
click at [442, 181] on div "Select Diagnosis" at bounding box center [428, 178] width 56 height 10
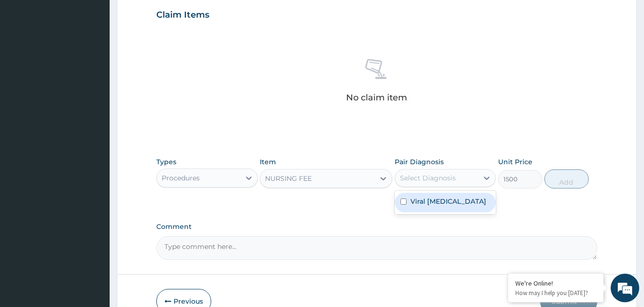
click at [440, 199] on label "Viral hepatitis, unspecified" at bounding box center [448, 202] width 76 height 10
checkbox input "true"
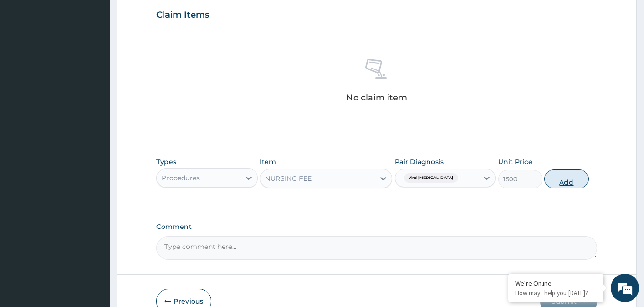
click at [558, 182] on button "Add" at bounding box center [566, 179] width 44 height 19
type input "0"
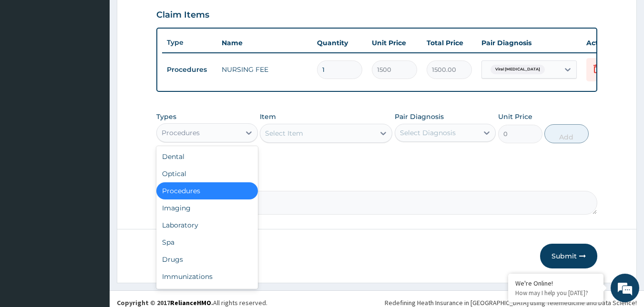
drag, startPoint x: 210, startPoint y: 141, endPoint x: 197, endPoint y: 187, distance: 48.0
click at [209, 141] on div "Procedures" at bounding box center [198, 132] width 83 height 15
click at [198, 234] on div "Laboratory" at bounding box center [206, 225] width 101 height 17
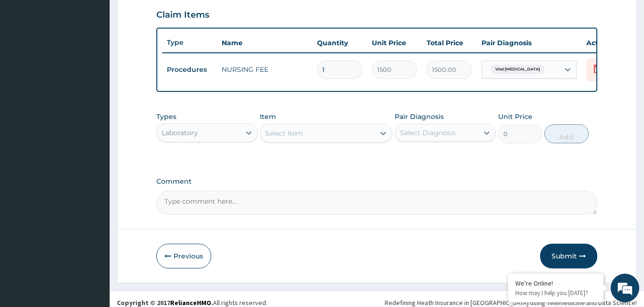
click at [343, 141] on div "Select Item" at bounding box center [317, 133] width 114 height 15
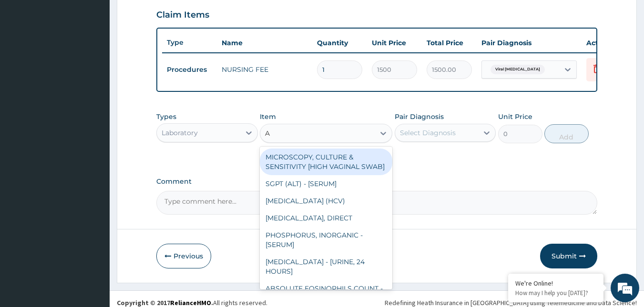
type input "AU"
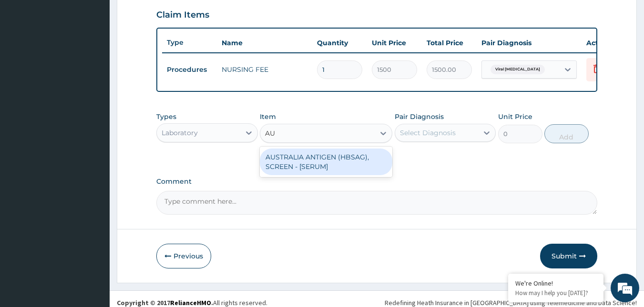
type input "2553.125"
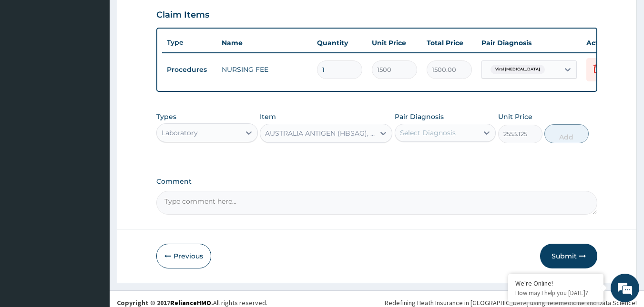
click at [447, 138] on div "Select Diagnosis" at bounding box center [428, 133] width 56 height 10
checkbox input "true"
click at [558, 140] on button "Add" at bounding box center [566, 133] width 44 height 19
type input "0"
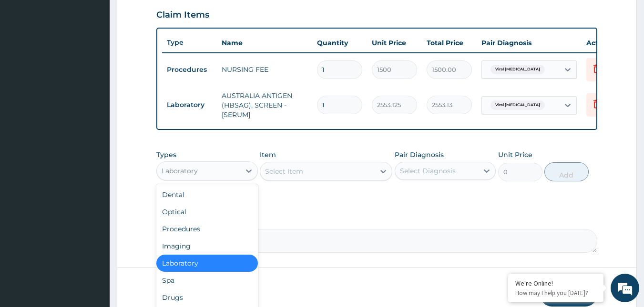
click at [212, 170] on div "Laboratory" at bounding box center [198, 170] width 83 height 15
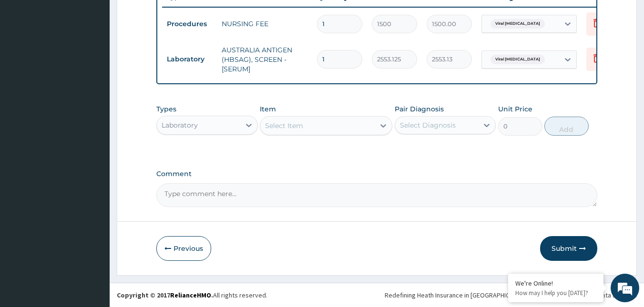
scroll to position [380, 0]
click at [219, 131] on div "Laboratory" at bounding box center [198, 125] width 83 height 15
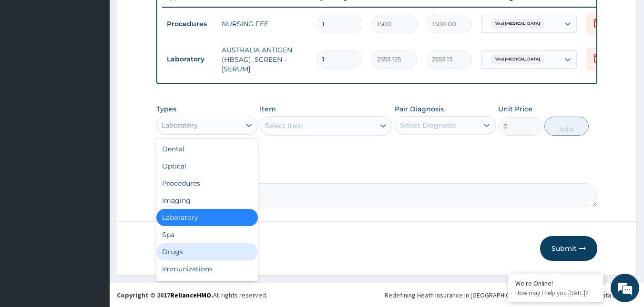
click at [181, 252] on div "Drugs" at bounding box center [206, 251] width 101 height 17
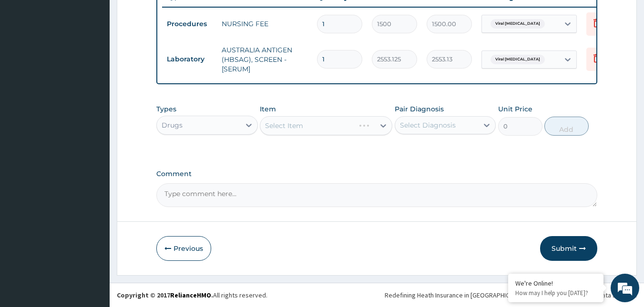
click at [363, 124] on div "Select Item" at bounding box center [326, 125] width 132 height 19
click at [366, 123] on div "Select Item" at bounding box center [326, 125] width 132 height 19
click at [353, 125] on div "Select Item" at bounding box center [317, 125] width 114 height 15
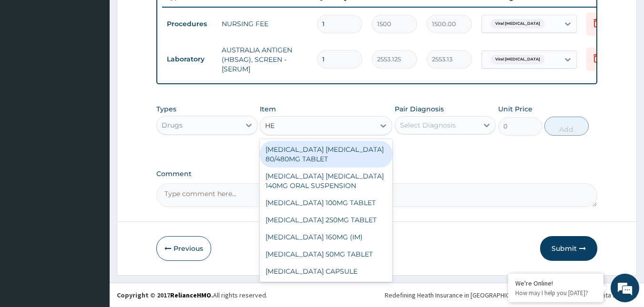
type input "HEP"
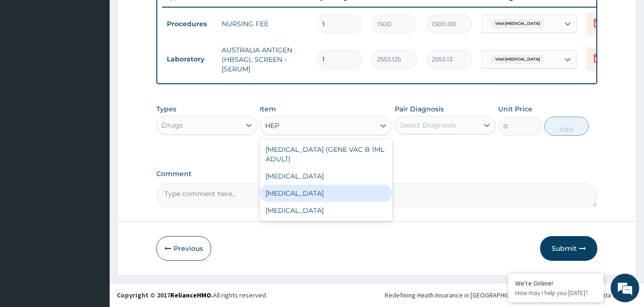
drag, startPoint x: 341, startPoint y: 192, endPoint x: 444, endPoint y: 148, distance: 112.9
click at [341, 191] on div "HEPATITIS B VACCINE" at bounding box center [326, 193] width 132 height 17
type input "12995"
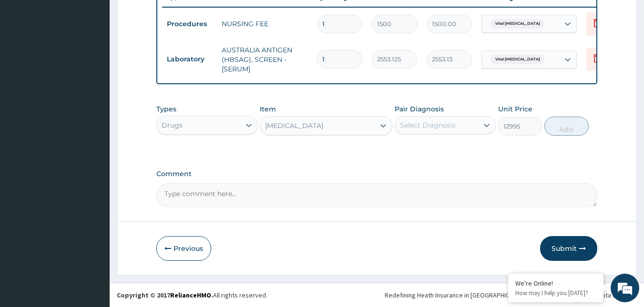
drag, startPoint x: 456, startPoint y: 126, endPoint x: 457, endPoint y: 134, distance: 8.2
click at [456, 130] on div "Select Diagnosis" at bounding box center [436, 125] width 83 height 15
click at [458, 147] on label "Viral hepatitis, unspecified" at bounding box center [448, 149] width 76 height 10
checkbox input "true"
click at [555, 125] on button "Add" at bounding box center [566, 126] width 44 height 19
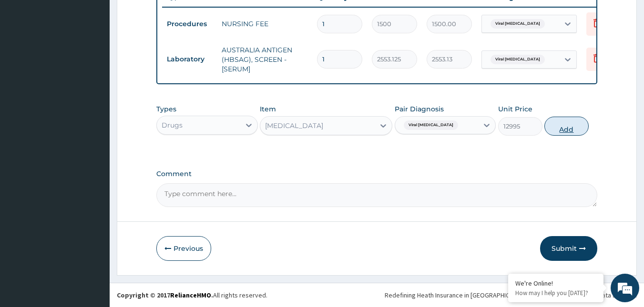
type input "0"
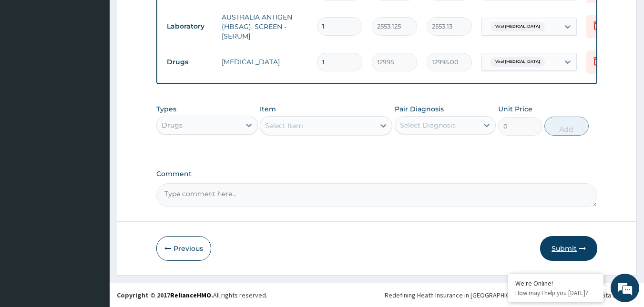
click at [574, 247] on button "Submit" at bounding box center [568, 248] width 57 height 25
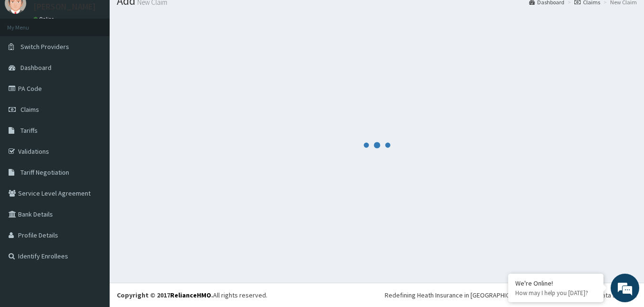
scroll to position [412, 0]
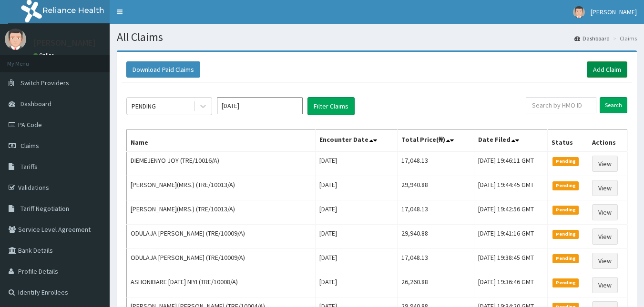
click at [600, 65] on link "Add Claim" at bounding box center [606, 69] width 40 height 16
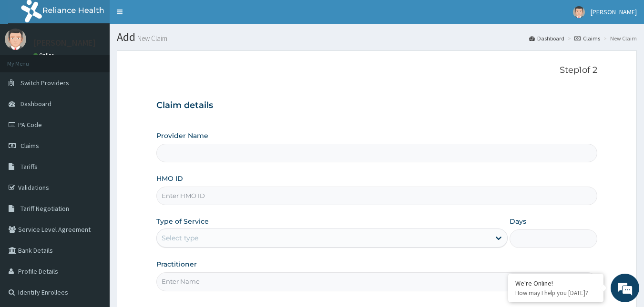
click at [194, 189] on input "HMO ID" at bounding box center [376, 196] width 441 height 19
paste input "TRE/10016/A"
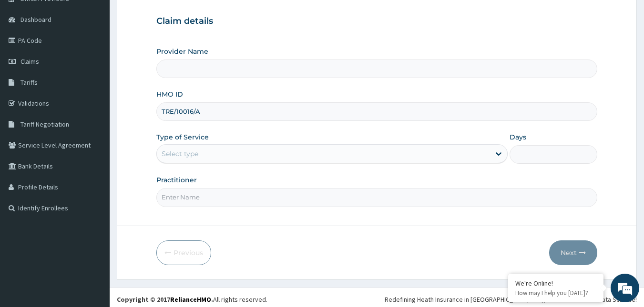
scroll to position [89, 0]
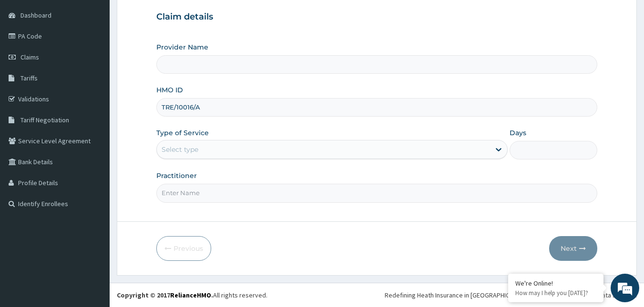
type input "TRE/10016/A"
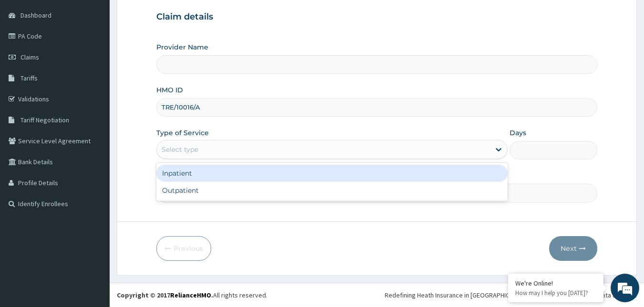
drag, startPoint x: 261, startPoint y: 153, endPoint x: 255, endPoint y: 161, distance: 9.6
click at [258, 159] on div "Select type" at bounding box center [331, 149] width 351 height 19
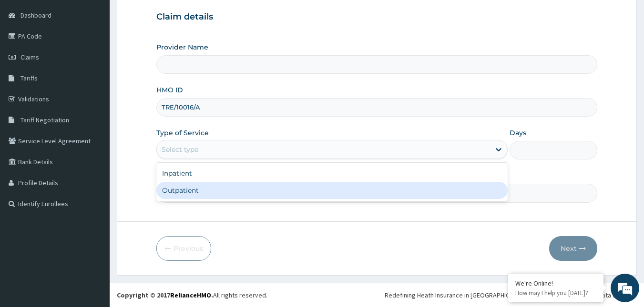
click at [237, 192] on div "Outpatient" at bounding box center [331, 190] width 351 height 17
type input "1"
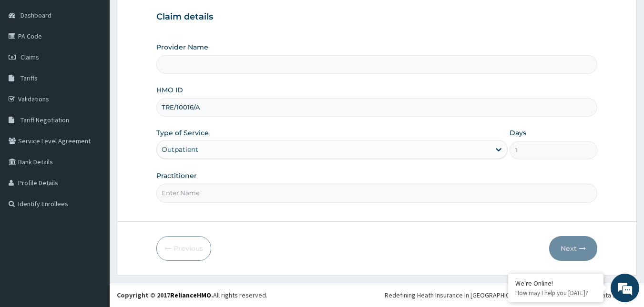
type input "Reliance Family Clinics (RFC) - [GEOGRAPHIC_DATA]"
click at [237, 192] on input "Practitioner" at bounding box center [376, 193] width 441 height 19
type input "Faridah"
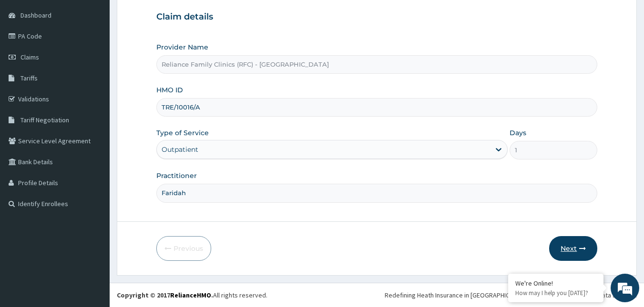
click at [578, 246] on button "Next" at bounding box center [573, 248] width 48 height 25
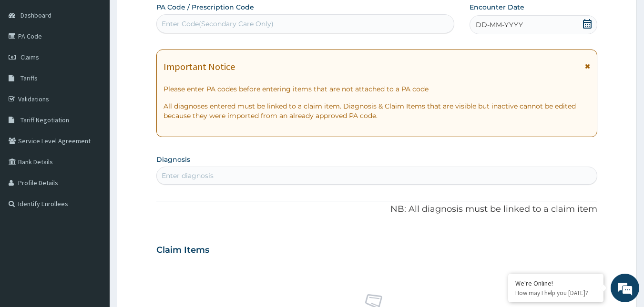
click at [561, 32] on div "DD-MM-YYYY" at bounding box center [533, 24] width 128 height 19
click at [283, 164] on section "Diagnosis Enter diagnosis" at bounding box center [376, 168] width 441 height 32
click at [271, 171] on div "Enter diagnosis" at bounding box center [377, 175] width 440 height 15
type input "GENERAL ADULT"
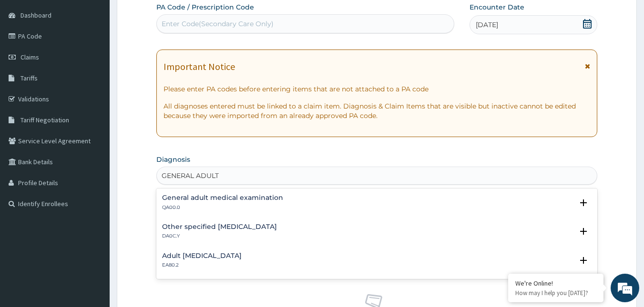
click at [234, 199] on h4 "General adult medical examination" at bounding box center [222, 197] width 121 height 7
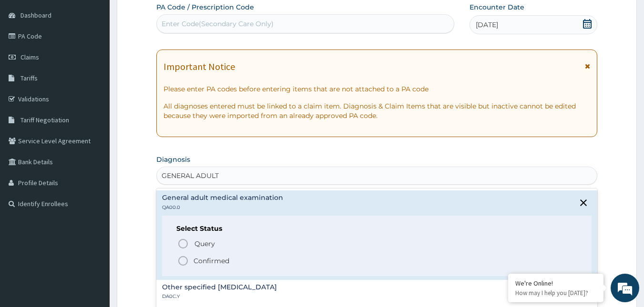
drag, startPoint x: 183, startPoint y: 263, endPoint x: 207, endPoint y: 201, distance: 66.3
click at [184, 262] on icon "status option filled" at bounding box center [182, 260] width 11 height 11
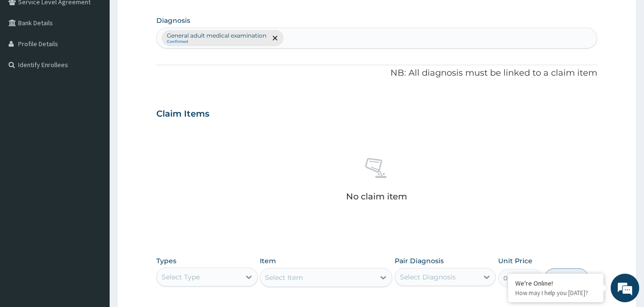
scroll to position [327, 0]
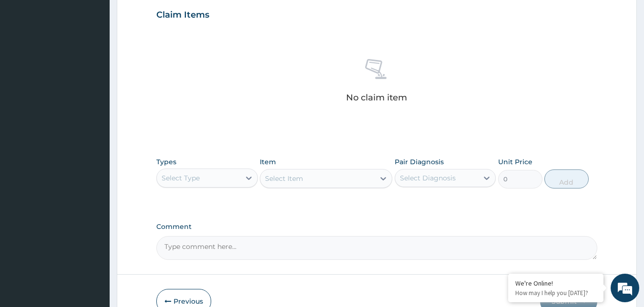
click at [225, 175] on div "Select Type" at bounding box center [198, 178] width 83 height 15
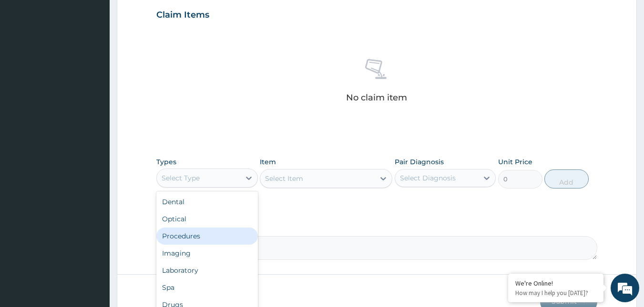
click at [199, 234] on div "Procedures" at bounding box center [206, 236] width 101 height 17
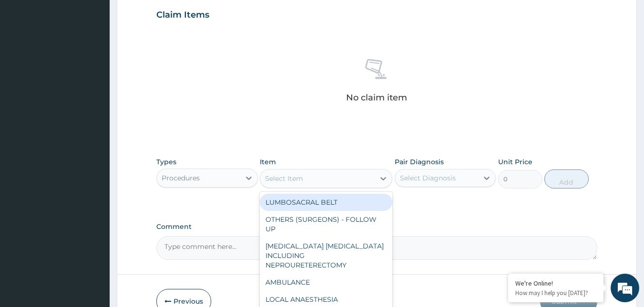
click at [325, 173] on div "Select Item" at bounding box center [317, 178] width 114 height 15
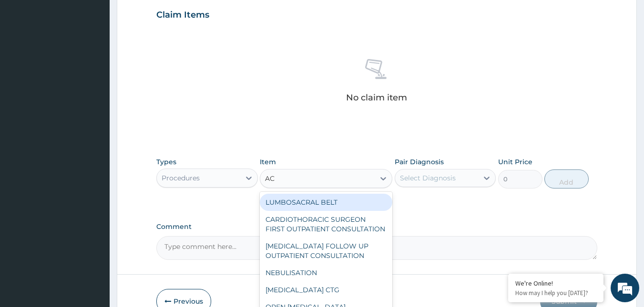
type input "ACU"
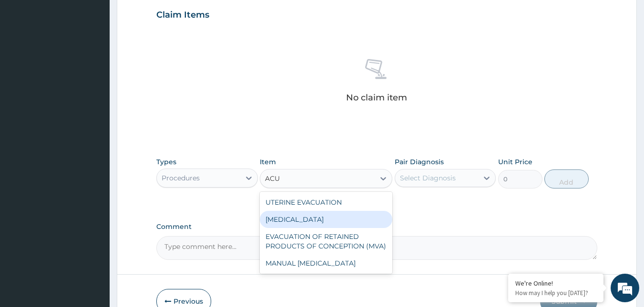
click at [329, 218] on div "[MEDICAL_DATA]" at bounding box center [326, 219] width 132 height 17
type input "3000"
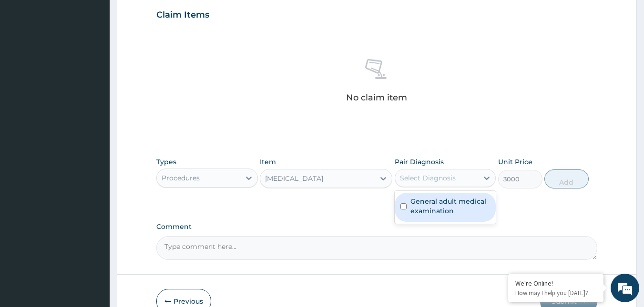
click at [430, 177] on div "Select Diagnosis" at bounding box center [428, 178] width 56 height 10
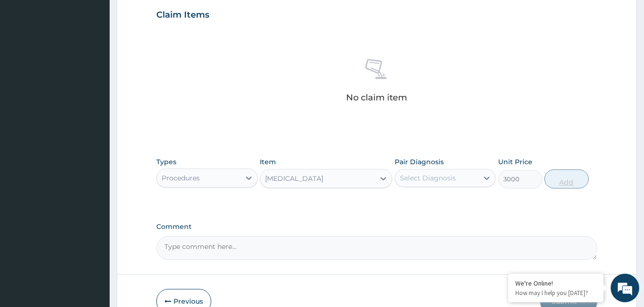
click at [540, 178] on div "Types Procedures Item [MEDICAL_DATA] Pair Diagnosis Select is focused ,type to …" at bounding box center [376, 172] width 441 height 41
click at [455, 175] on div "Select Diagnosis" at bounding box center [436, 178] width 83 height 15
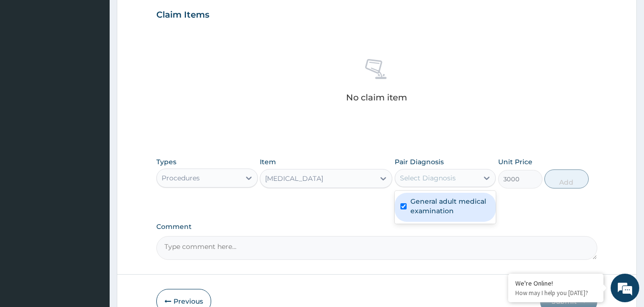
checkbox input "true"
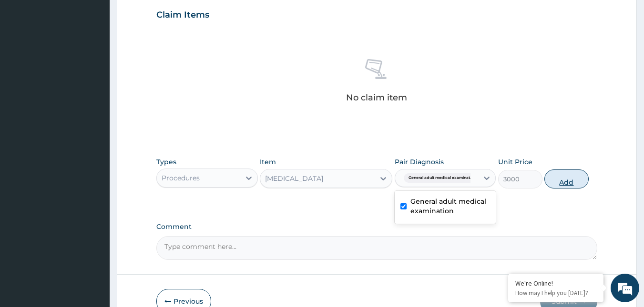
click at [555, 180] on div "Types Procedures Item [MEDICAL_DATA] Pair Diagnosis option General adult medica…" at bounding box center [376, 172] width 441 height 41
click at [562, 180] on button "Add" at bounding box center [566, 179] width 44 height 19
type input "0"
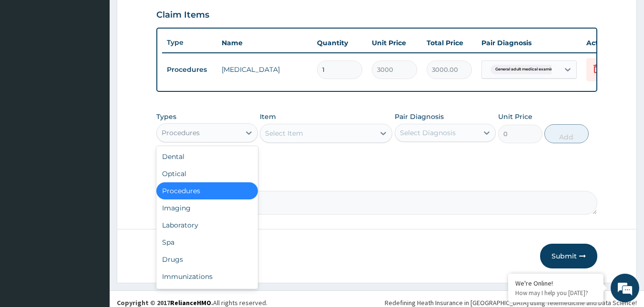
click at [222, 141] on div "Procedures" at bounding box center [198, 132] width 83 height 15
click at [184, 262] on div "Drugs" at bounding box center [206, 259] width 101 height 17
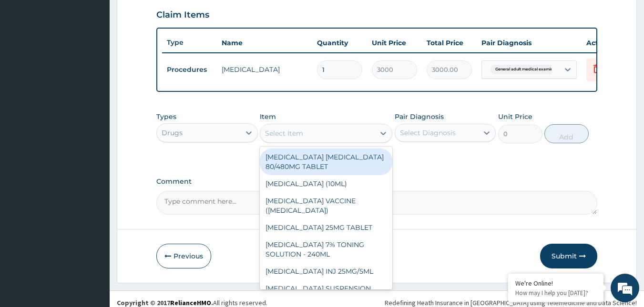
click at [330, 136] on div "Select Item" at bounding box center [317, 133] width 114 height 15
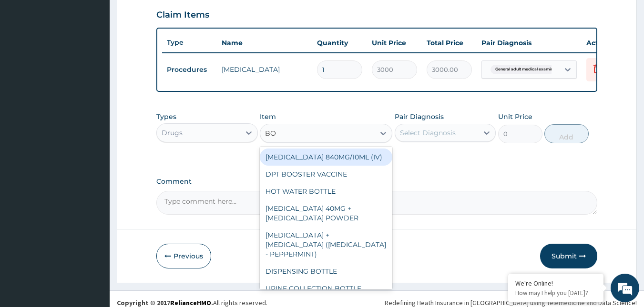
type input "BOT"
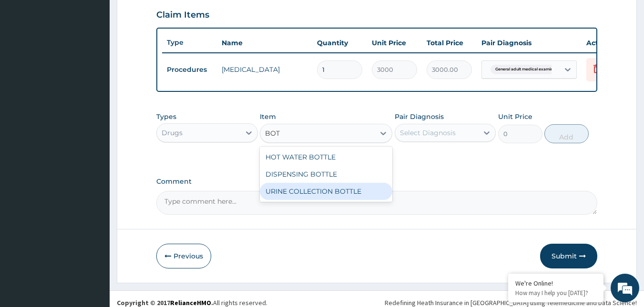
click at [340, 198] on div "URINE COLLECTION BOTTLE" at bounding box center [326, 191] width 132 height 17
type input "198"
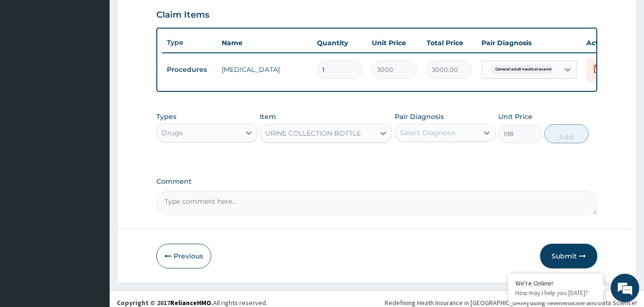
click at [427, 138] on div "Select Diagnosis" at bounding box center [428, 133] width 56 height 10
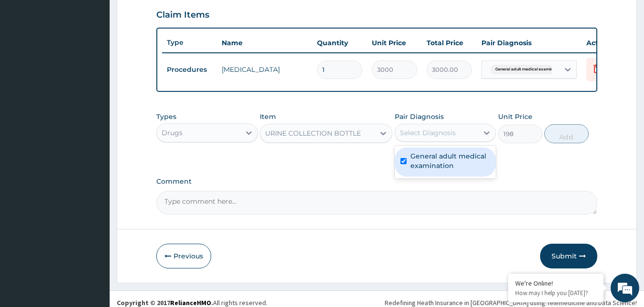
checkbox input "true"
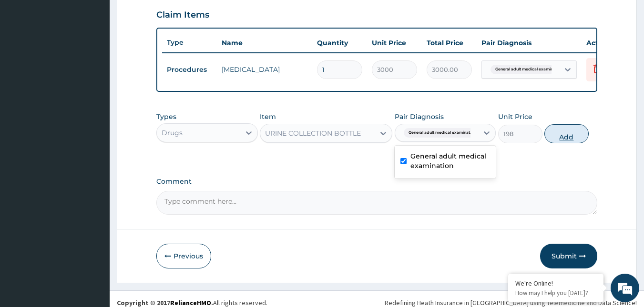
click at [550, 141] on button "Add" at bounding box center [566, 133] width 44 height 19
type input "0"
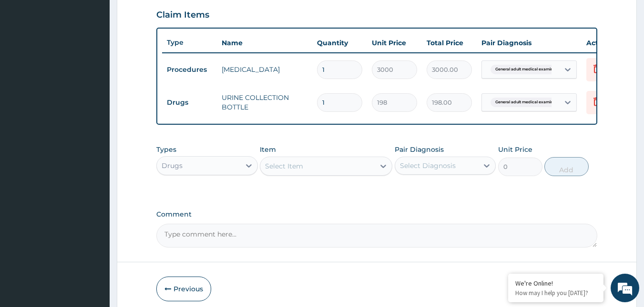
click at [206, 173] on div "Drugs" at bounding box center [198, 165] width 83 height 15
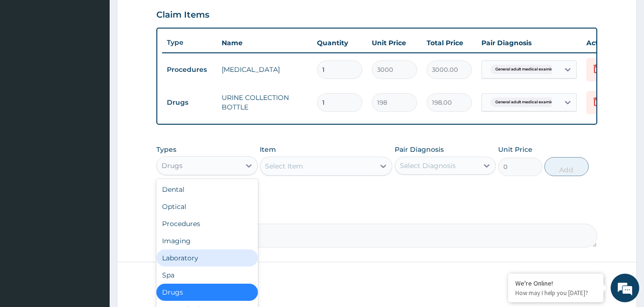
click at [199, 264] on div "Laboratory" at bounding box center [206, 258] width 101 height 17
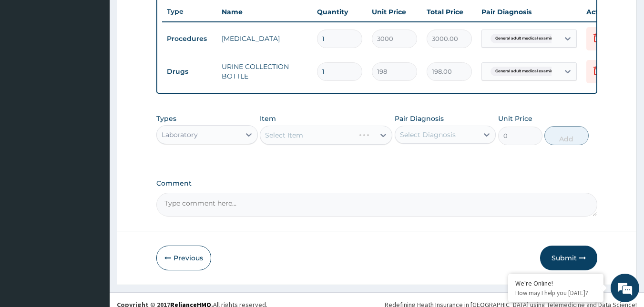
scroll to position [374, 0]
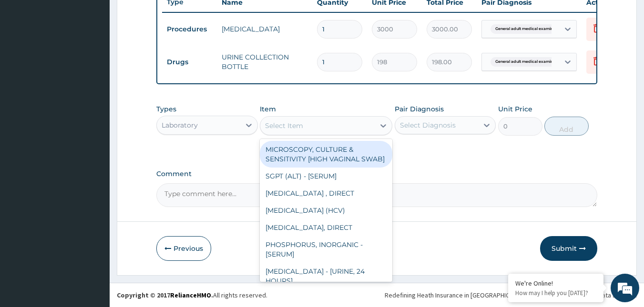
click at [310, 121] on div "Select Item" at bounding box center [317, 125] width 114 height 15
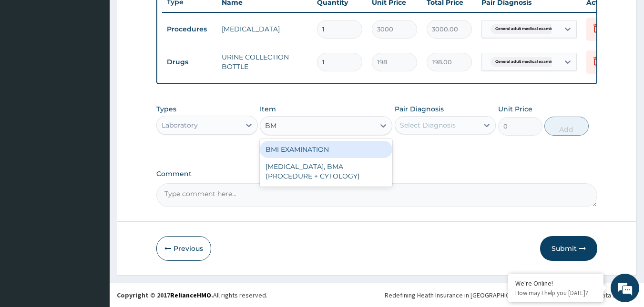
type input "BMI"
type input "1225.5"
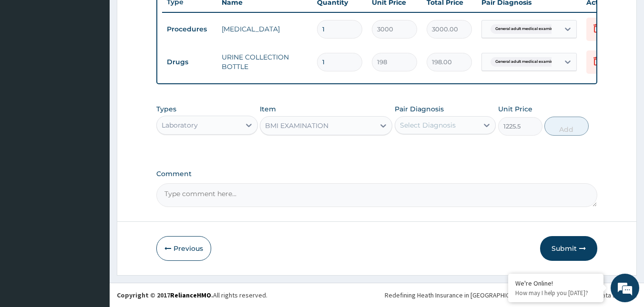
click at [422, 126] on div "Select Diagnosis" at bounding box center [428, 126] width 56 height 10
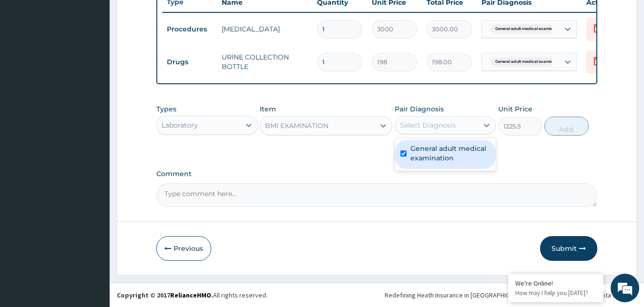
checkbox input "true"
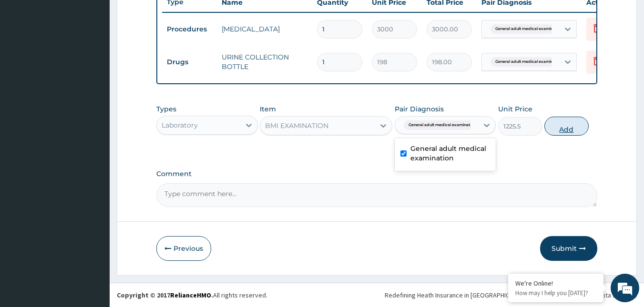
click at [550, 126] on button "Add" at bounding box center [566, 126] width 44 height 19
type input "0"
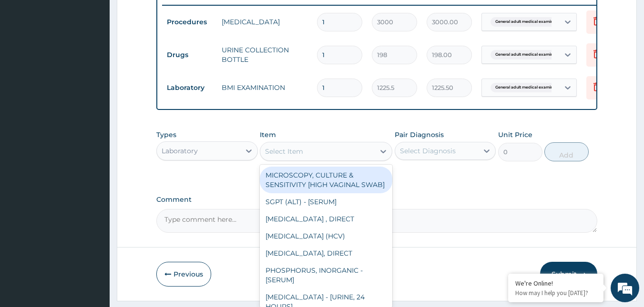
click at [314, 154] on div "Select Item" at bounding box center [317, 151] width 114 height 15
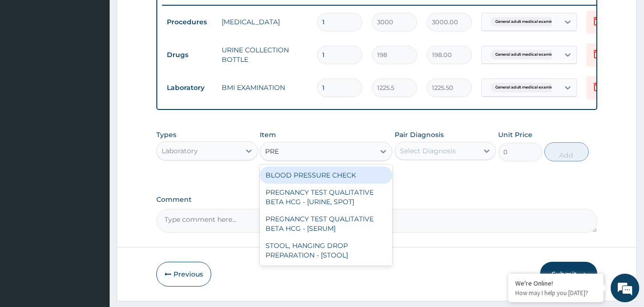
type input "PRES"
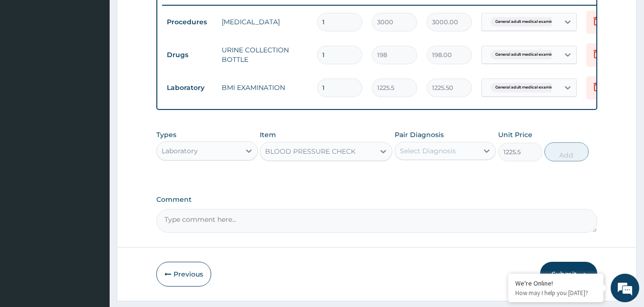
click at [451, 156] on div "Select Diagnosis" at bounding box center [428, 151] width 56 height 10
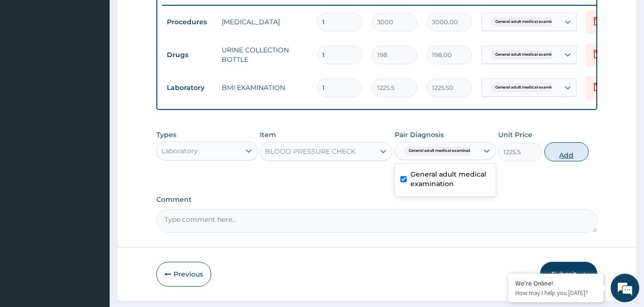
click at [551, 161] on button "Add" at bounding box center [566, 151] width 44 height 19
type input "0"
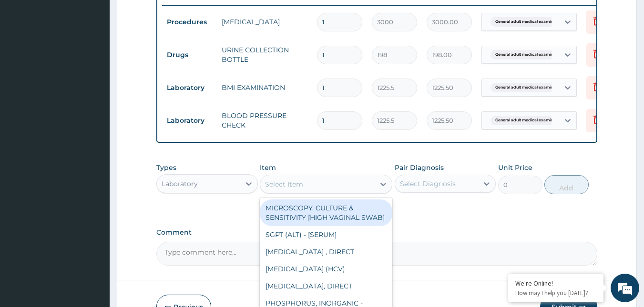
click at [369, 192] on div "Select Item" at bounding box center [317, 184] width 114 height 15
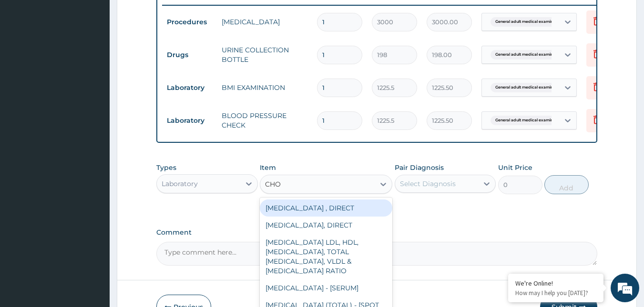
type input "CHOL"
type input "2880"
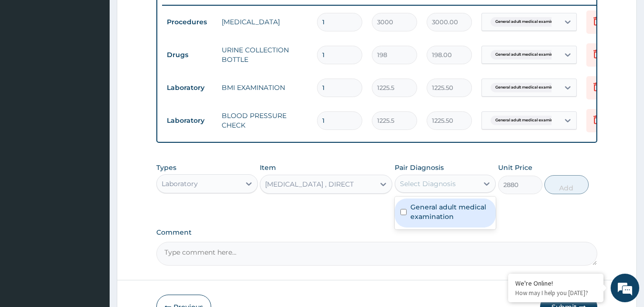
click at [460, 191] on div "Select Diagnosis" at bounding box center [436, 183] width 83 height 15
checkbox input "true"
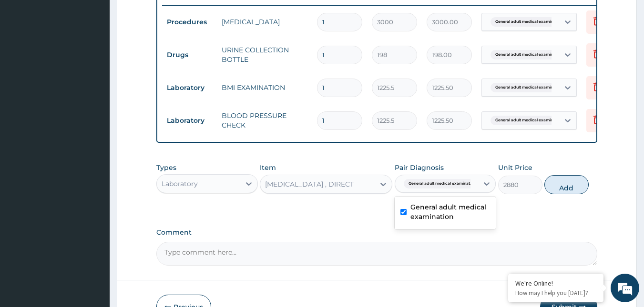
drag, startPoint x: 554, startPoint y: 194, endPoint x: 541, endPoint y: 198, distance: 13.7
click at [555, 194] on button "Add" at bounding box center [566, 184] width 44 height 19
type input "0"
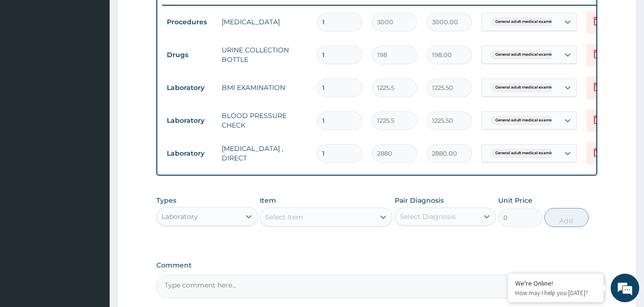
click at [361, 218] on div "Select Item" at bounding box center [317, 217] width 114 height 15
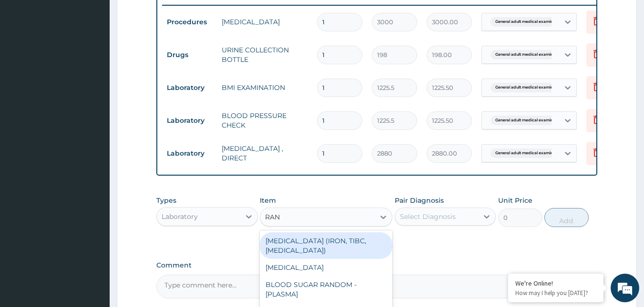
type input "RAND"
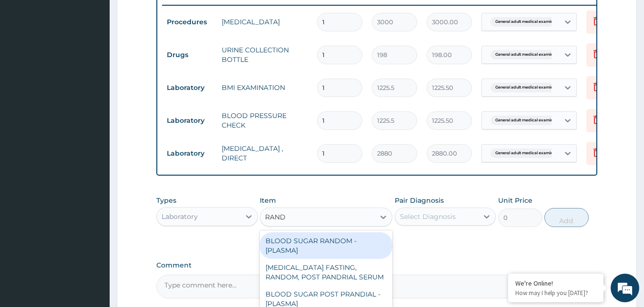
drag, startPoint x: 342, startPoint y: 248, endPoint x: 402, endPoint y: 225, distance: 64.1
click at [342, 246] on div "BLOOD SUGAR RANDOM - [PLASMA]" at bounding box center [326, 245] width 132 height 27
type input "1800"
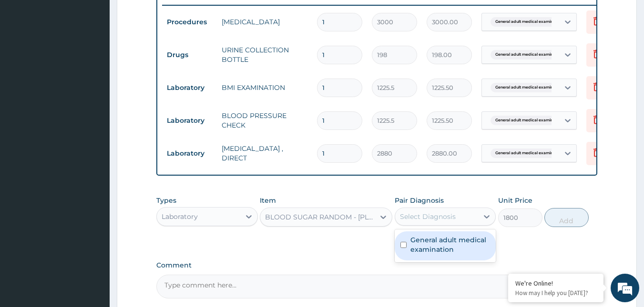
drag, startPoint x: 416, startPoint y: 223, endPoint x: 422, endPoint y: 231, distance: 10.3
click at [420, 224] on div "Select Diagnosis" at bounding box center [436, 216] width 83 height 15
click at [440, 253] on label "General adult medical examination" at bounding box center [450, 244] width 80 height 19
checkbox input "true"
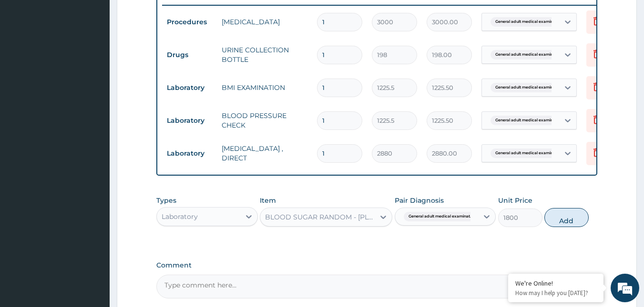
drag, startPoint x: 560, startPoint y: 230, endPoint x: 452, endPoint y: 250, distance: 110.3
click at [556, 227] on button "Add" at bounding box center [566, 217] width 44 height 19
type input "0"
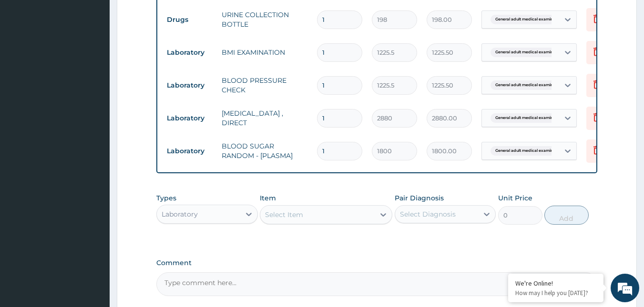
scroll to position [470, 0]
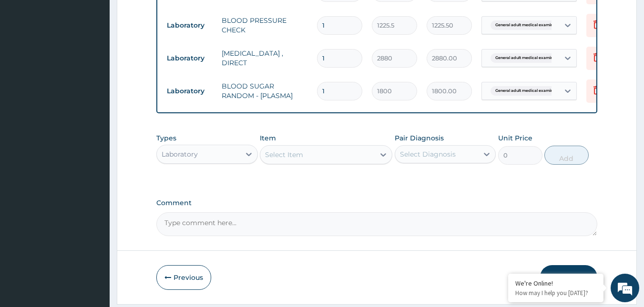
click at [336, 162] on div "Select Item" at bounding box center [317, 154] width 114 height 15
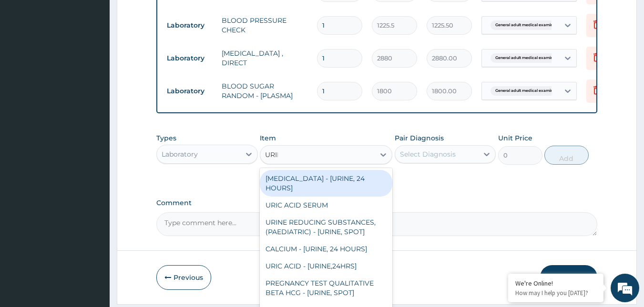
type input "URINA"
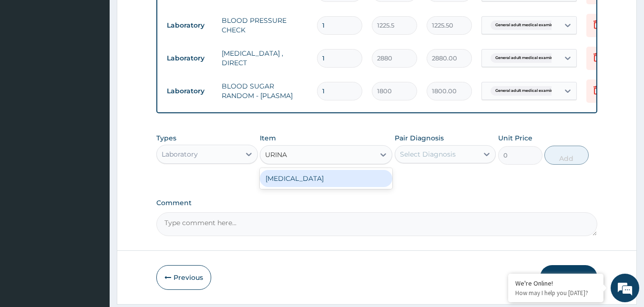
type input "1531.875"
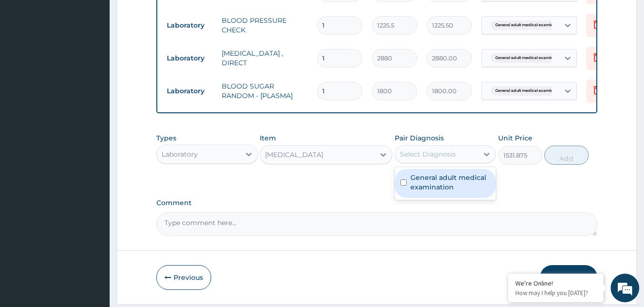
click at [449, 159] on div "Select Diagnosis" at bounding box center [428, 155] width 56 height 10
checkbox input "true"
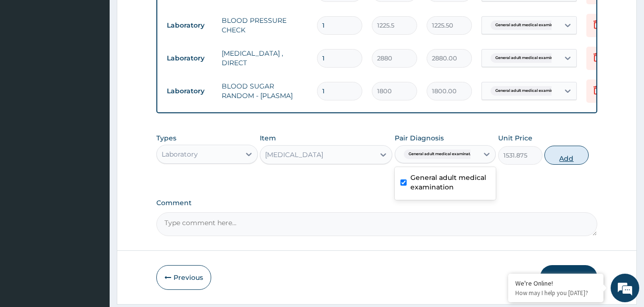
click at [568, 165] on button "Add" at bounding box center [566, 155] width 44 height 19
type input "0"
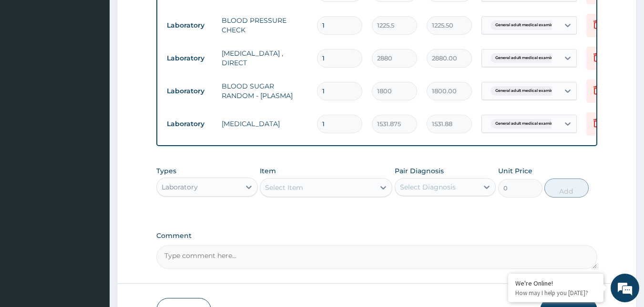
click at [316, 191] on div "Select Item" at bounding box center [317, 187] width 114 height 15
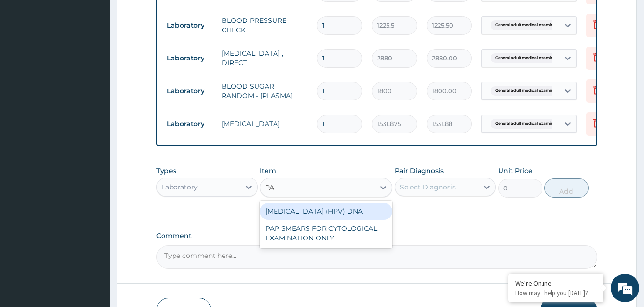
type input "PAP"
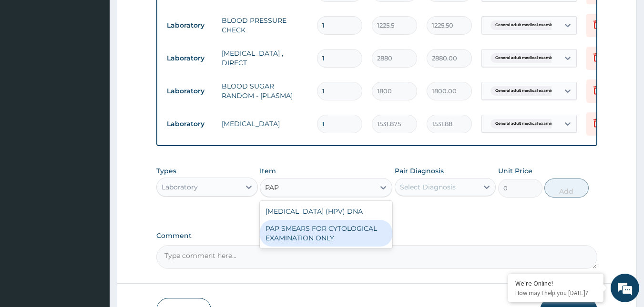
click at [313, 247] on div "PAP SMEARS FOR CYTOLOGICAL EXAMINATION ONLY" at bounding box center [326, 233] width 132 height 27
type input "18080"
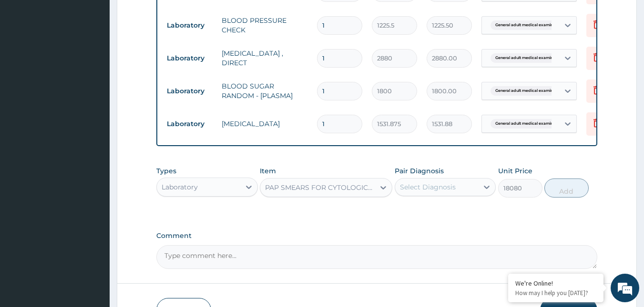
click at [416, 192] on div "Select Diagnosis" at bounding box center [428, 187] width 56 height 10
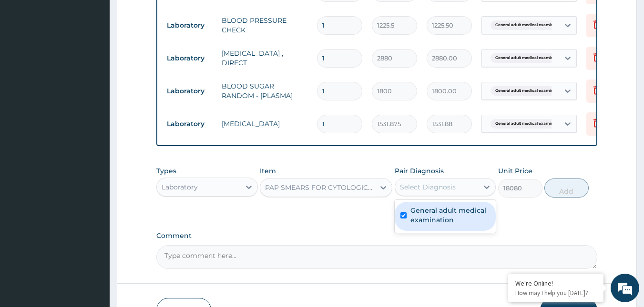
checkbox input "true"
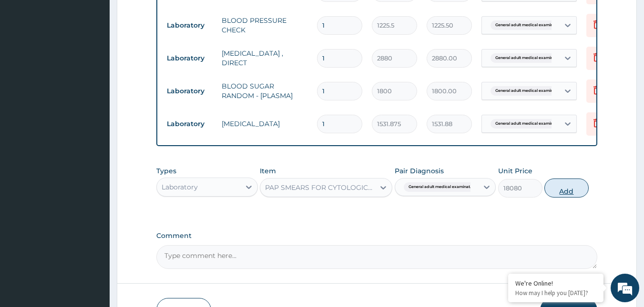
click at [557, 197] on button "Add" at bounding box center [566, 188] width 44 height 19
type input "0"
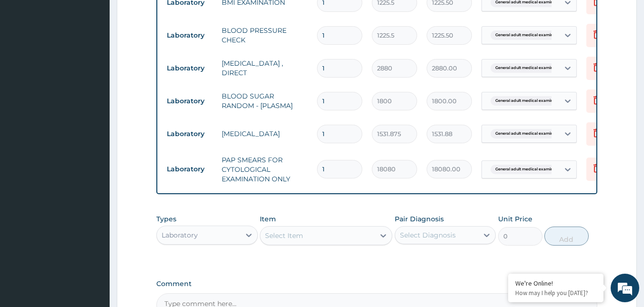
scroll to position [565, 0]
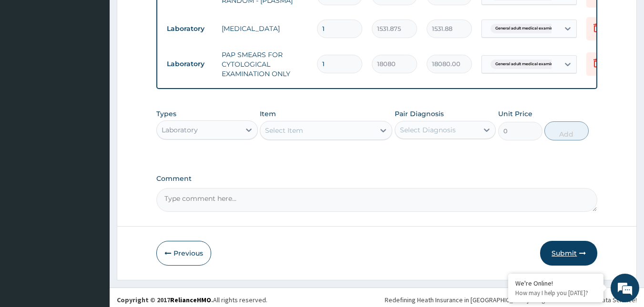
click at [576, 258] on button "Submit" at bounding box center [568, 253] width 57 height 25
